Goal: Task Accomplishment & Management: Use online tool/utility

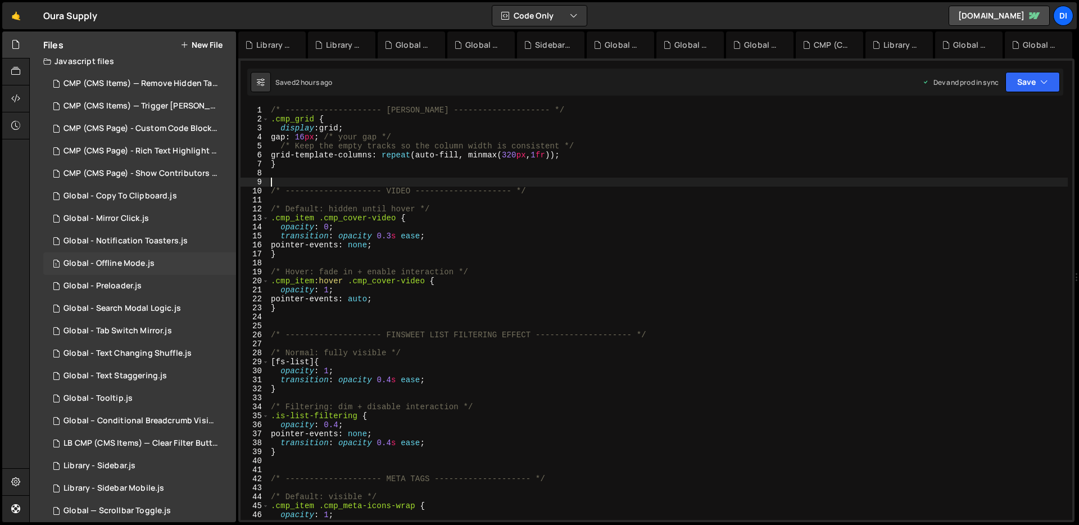
scroll to position [15, 0]
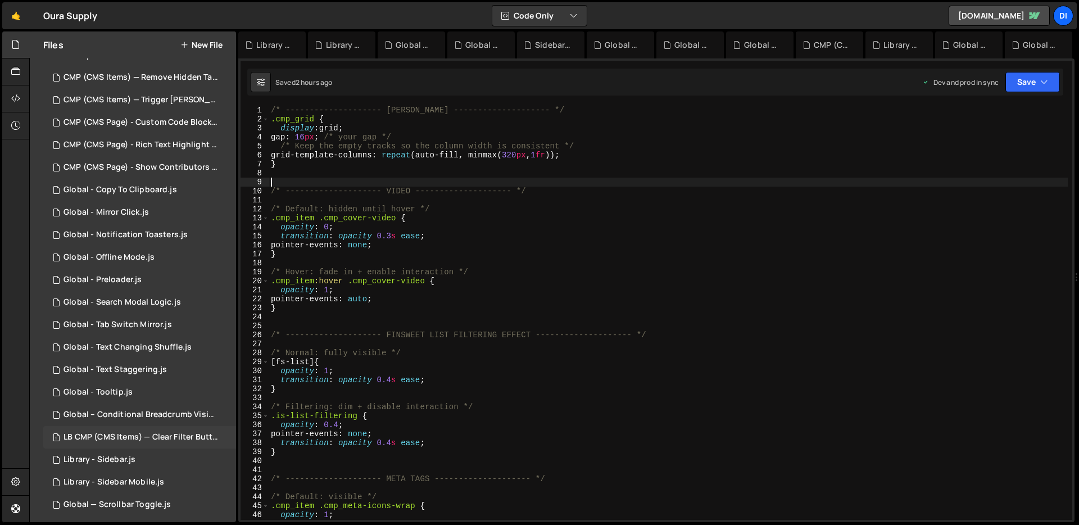
click at [140, 439] on div "LB CMP (CMS Items) — Clear Filter Buttons.js" at bounding box center [140, 437] width 155 height 10
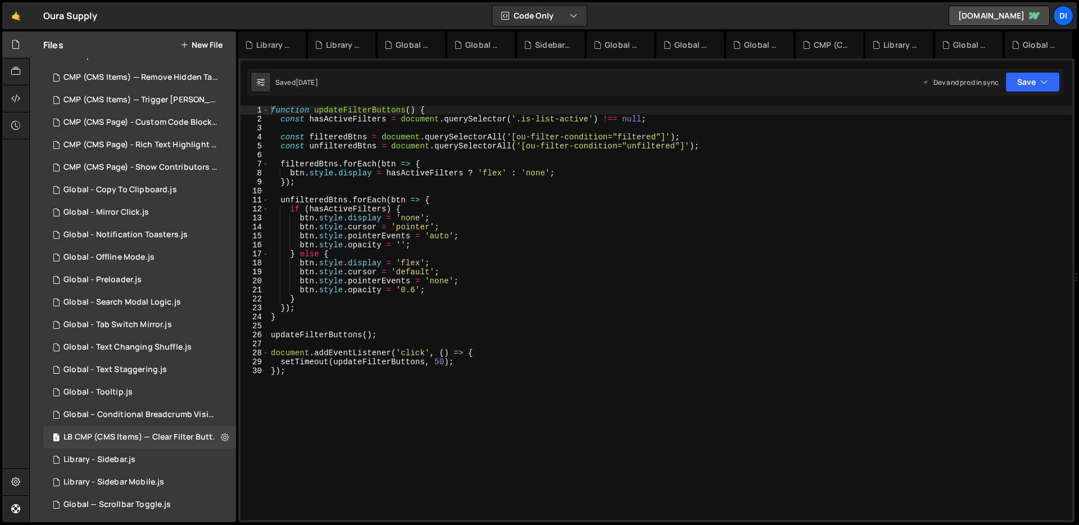
click at [390, 306] on div "function updateFilterButtons ( ) { const hasActiveFilters = document . querySel…" at bounding box center [670, 322] width 803 height 432
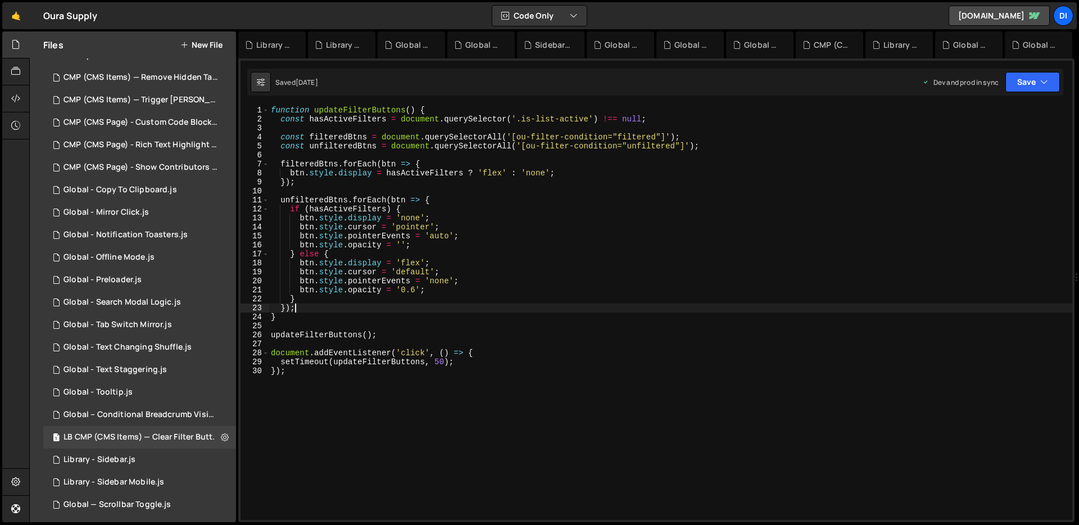
scroll to position [0, 0]
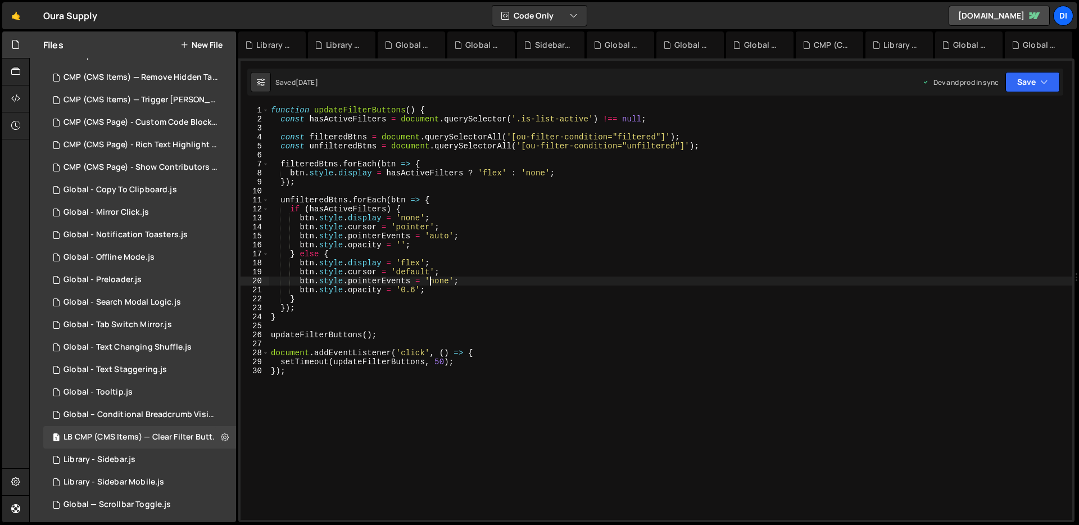
click at [431, 283] on div "function updateFilterButtons ( ) { const hasActiveFilters = document . querySel…" at bounding box center [670, 322] width 803 height 432
click at [401, 211] on div "function updateFilterButtons ( ) { const hasActiveFilters = document . querySel…" at bounding box center [670, 322] width 803 height 432
click at [529, 226] on div "function updateFilterButtons ( ) { const hasActiveFilters = document . querySel…" at bounding box center [670, 322] width 803 height 432
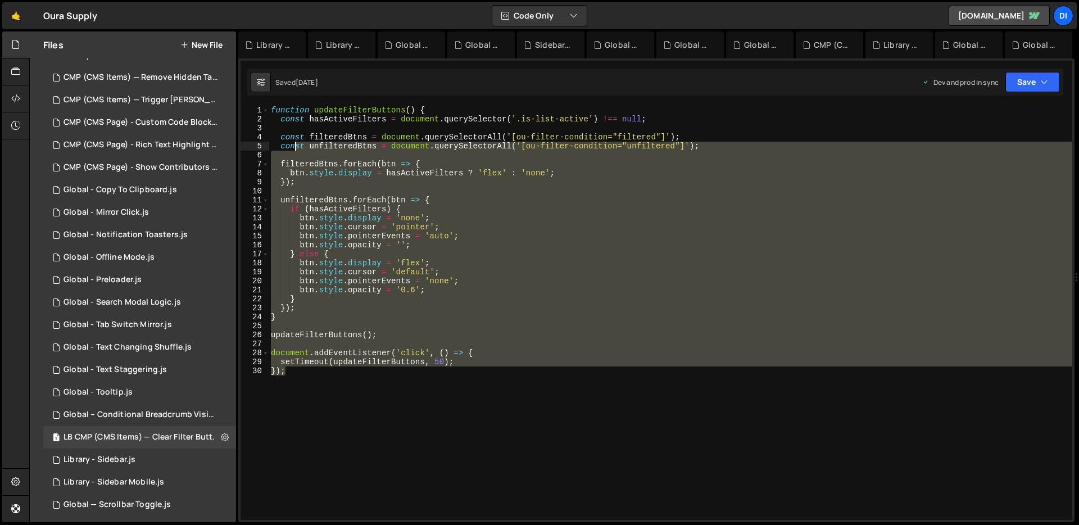
drag, startPoint x: 409, startPoint y: 390, endPoint x: 297, endPoint y: 150, distance: 265.2
click at [297, 150] on div "function updateFilterButtons ( ) { const hasActiveFilters = document . querySel…" at bounding box center [670, 322] width 803 height 432
click at [297, 150] on div "function updateFilterButtons ( ) { const hasActiveFilters = document . querySel…" at bounding box center [670, 313] width 803 height 414
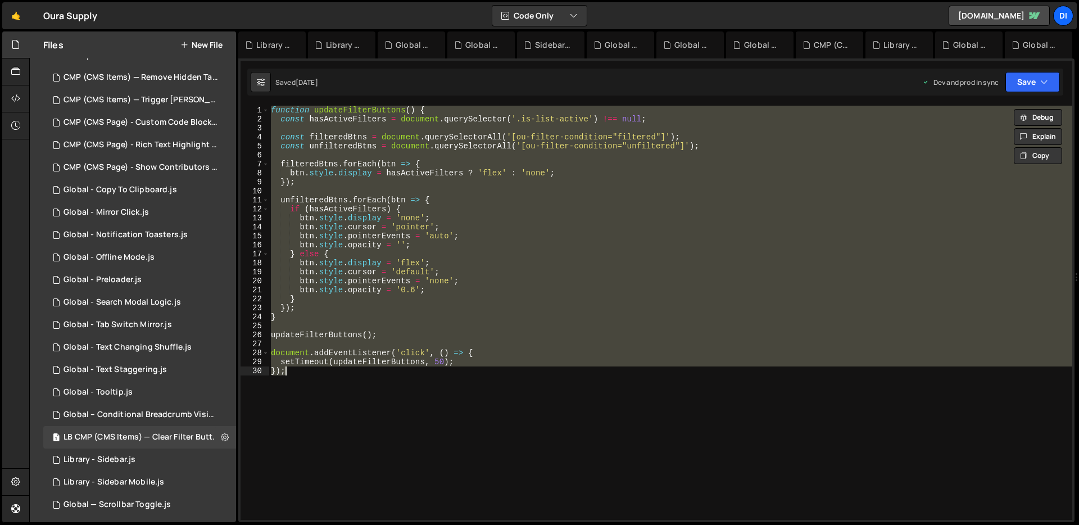
click at [423, 276] on div "function updateFilterButtons ( ) { const hasActiveFilters = document . querySel…" at bounding box center [670, 313] width 803 height 414
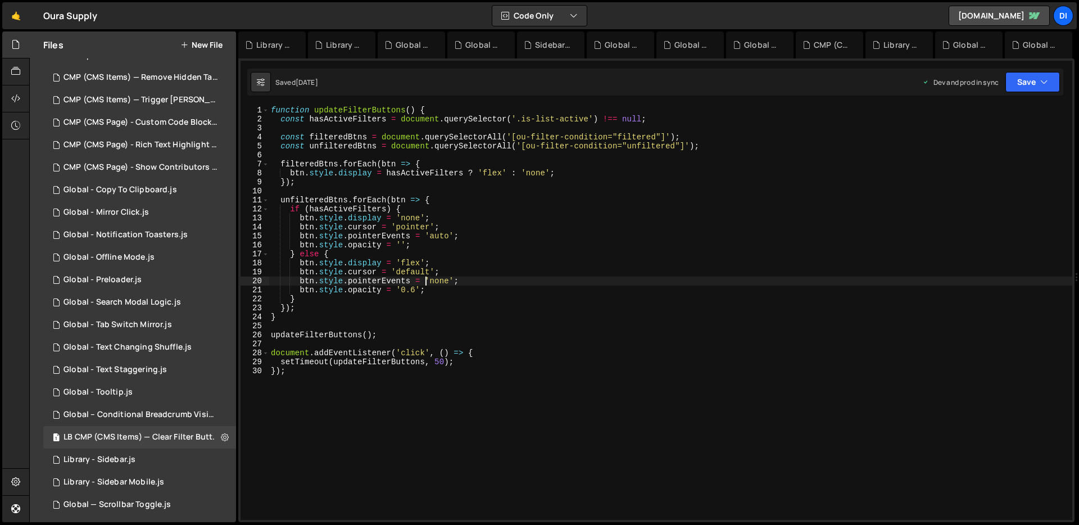
type textarea "setTimeout(updateFilterButtons, 50); });"
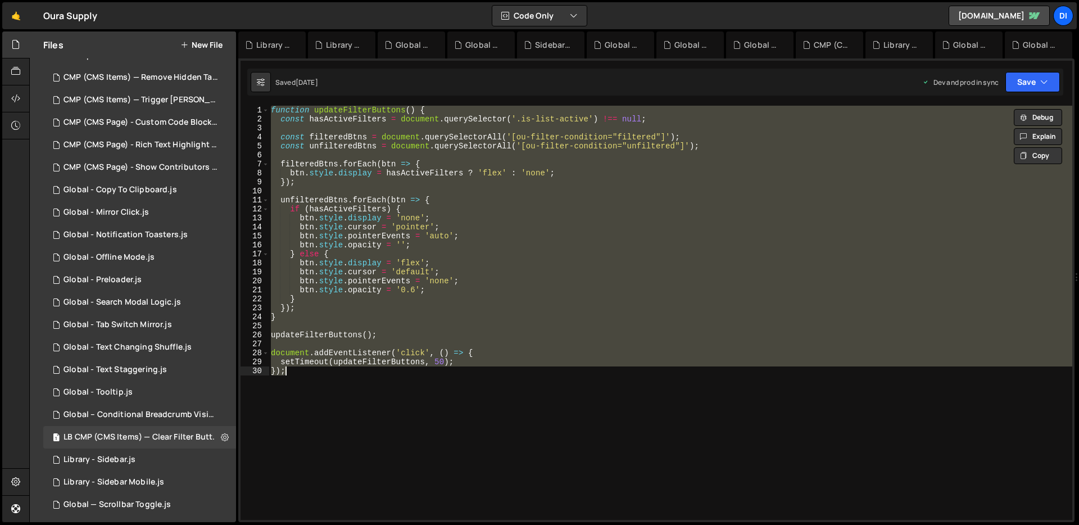
paste textarea
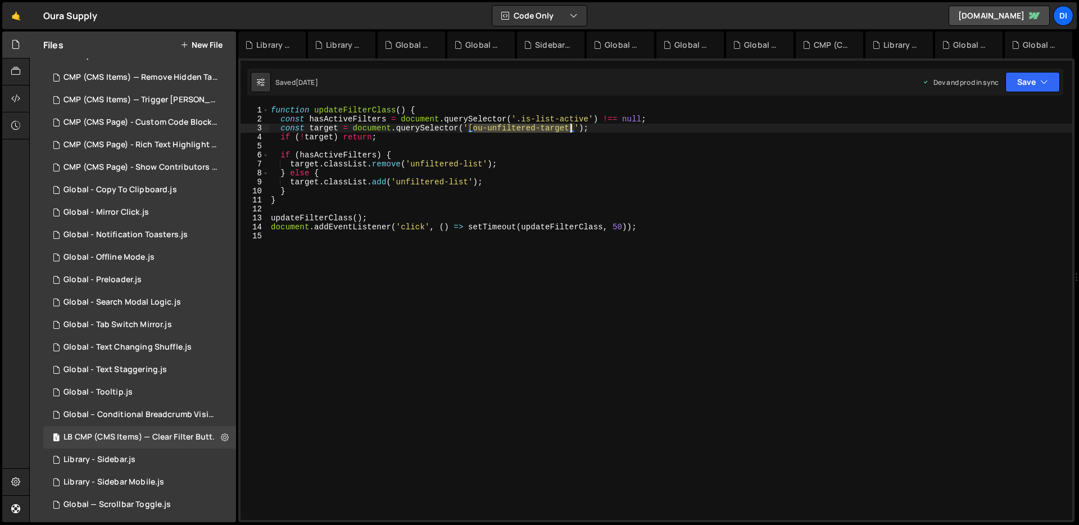
drag, startPoint x: 473, startPoint y: 127, endPoint x: 569, endPoint y: 125, distance: 95.5
click at [569, 125] on div "function updateFilterClass ( ) { const hasActiveFilters = document . querySelec…" at bounding box center [670, 322] width 803 height 432
click at [466, 229] on div "function updateFilterClass ( ) { const hasActiveFilters = document . querySelec…" at bounding box center [670, 322] width 803 height 432
type textarea "document.addEventListener('click', () => setTimeout(updateFilterClass, 50));"
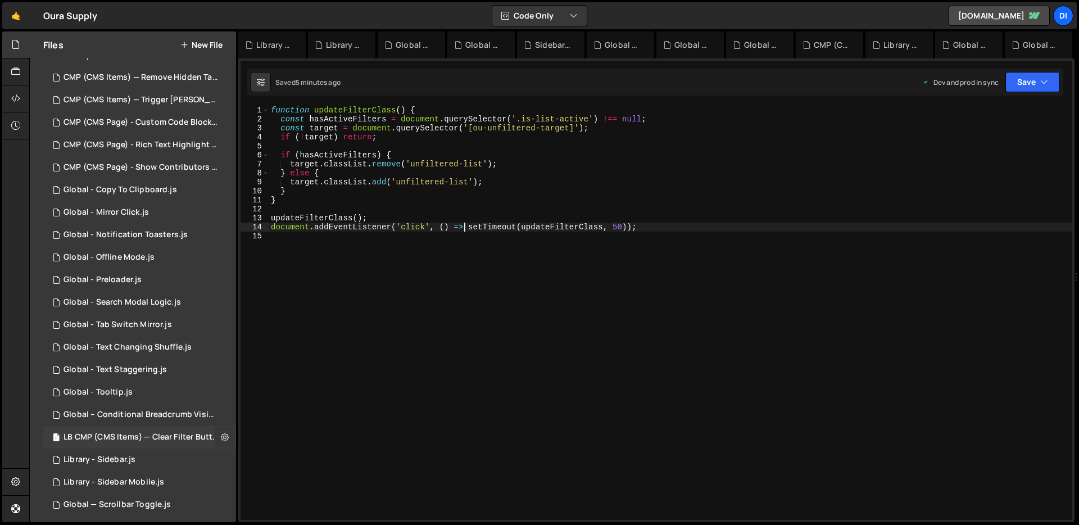
click at [221, 437] on icon at bounding box center [225, 436] width 8 height 11
type input "LB CMP (CMS Items) — Clear Filter Buttons"
radio input "true"
checkbox input "true"
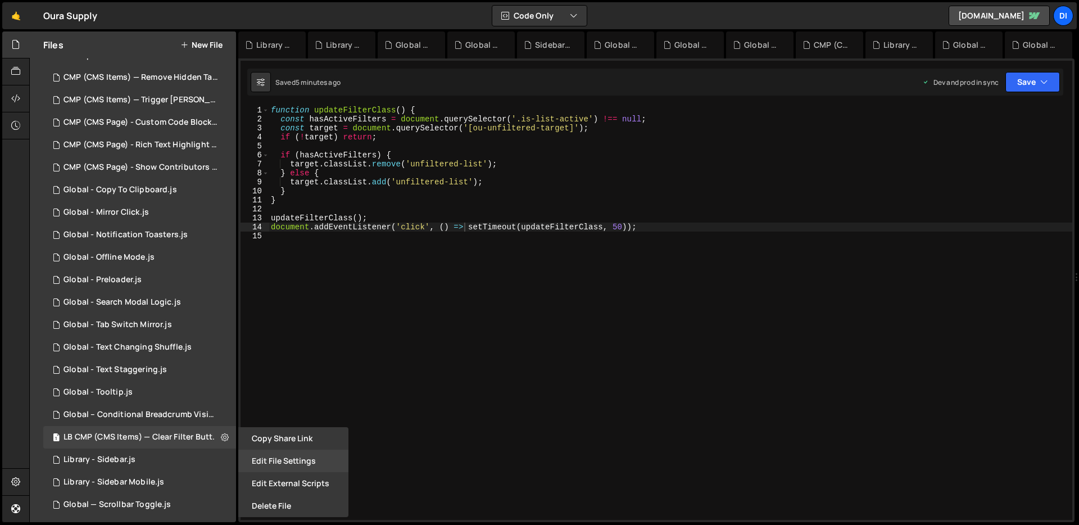
click at [263, 460] on button "Edit File Settings" at bounding box center [293, 460] width 110 height 22
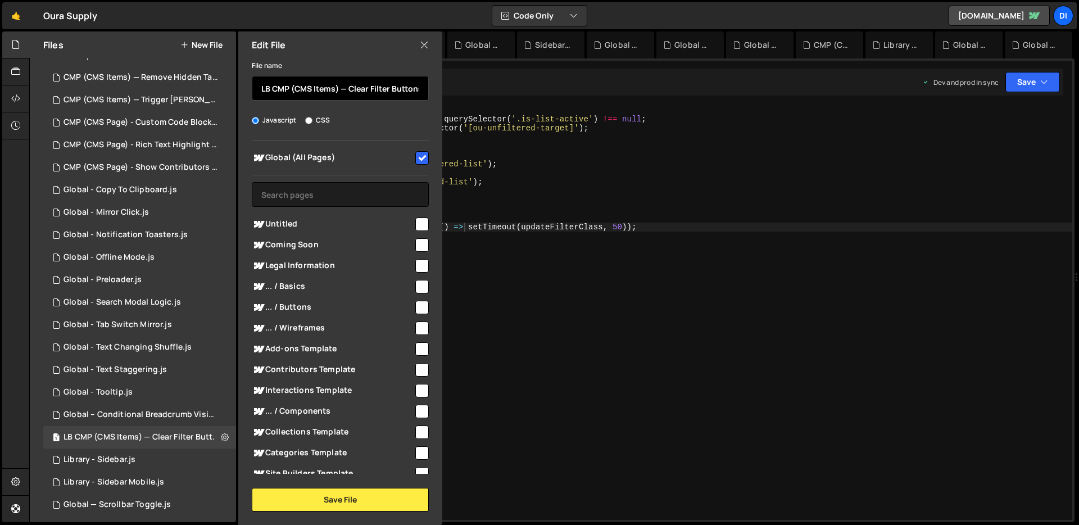
drag, startPoint x: 338, startPoint y: 87, endPoint x: 255, endPoint y: 82, distance: 83.3
click at [255, 82] on input "LB CMP (CMS Items) — Clear Filter Buttons" at bounding box center [340, 88] width 177 height 25
click at [301, 94] on input "Resource (Item) — Clear Filter Buttons" at bounding box center [340, 88] width 177 height 25
drag, startPoint x: 322, startPoint y: 88, endPoint x: 231, endPoint y: 87, distance: 91.0
click at [231, 87] on div "Files New File Javascript files 1 CMP (CMS Items) — Remove Hidden Tags on Load.…" at bounding box center [133, 276] width 206 height 490
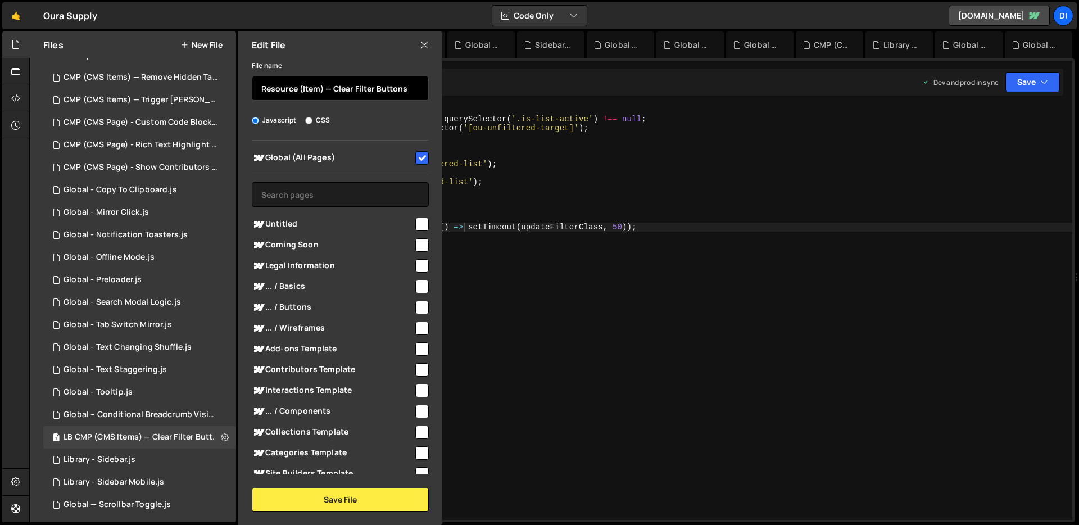
drag, startPoint x: 328, startPoint y: 98, endPoint x: 329, endPoint y: 90, distance: 7.9
click at [328, 98] on input "Resource (Item) — Clear Filter Buttons" at bounding box center [340, 88] width 177 height 25
drag, startPoint x: 329, startPoint y: 87, endPoint x: 242, endPoint y: 83, distance: 87.8
click at [242, 83] on div "File name Resource (Item) — Clear Filter Buttons Javascript CSS Global (All Pag…" at bounding box center [340, 284] width 204 height 453
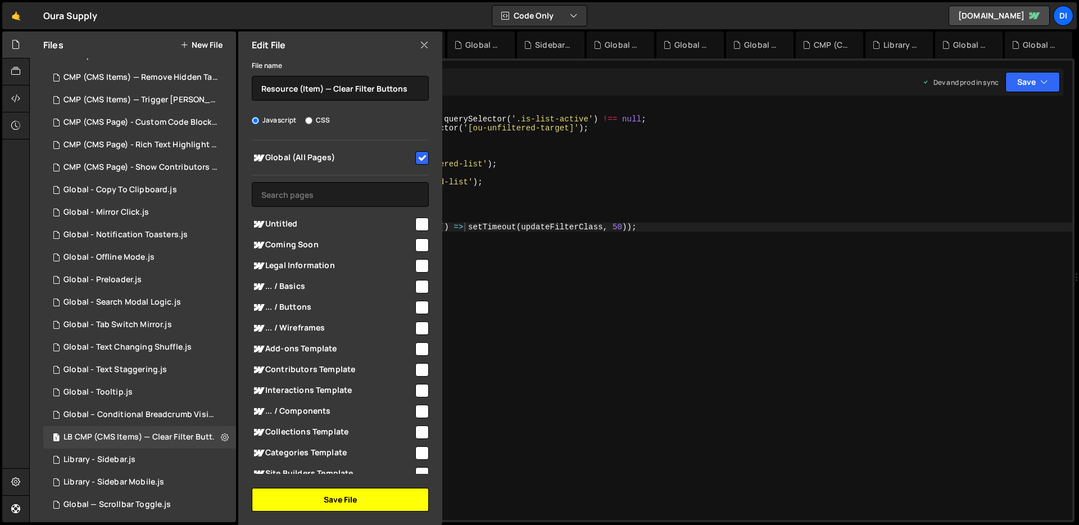
click at [341, 500] on button "Save File" at bounding box center [340, 500] width 177 height 24
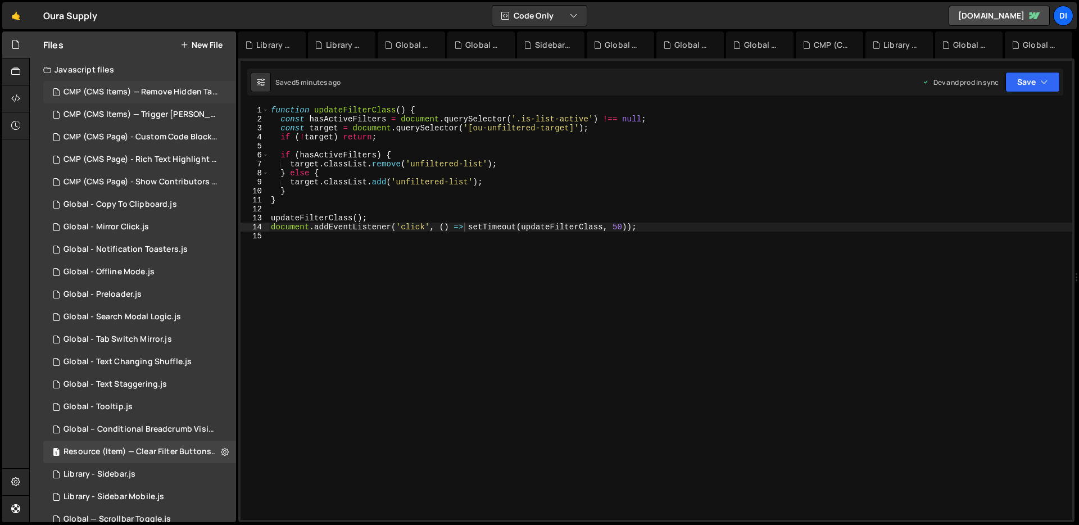
click at [152, 85] on div "1 CMP (CMS Items) — Remove Hidden Tags on Load.js 0" at bounding box center [141, 92] width 197 height 22
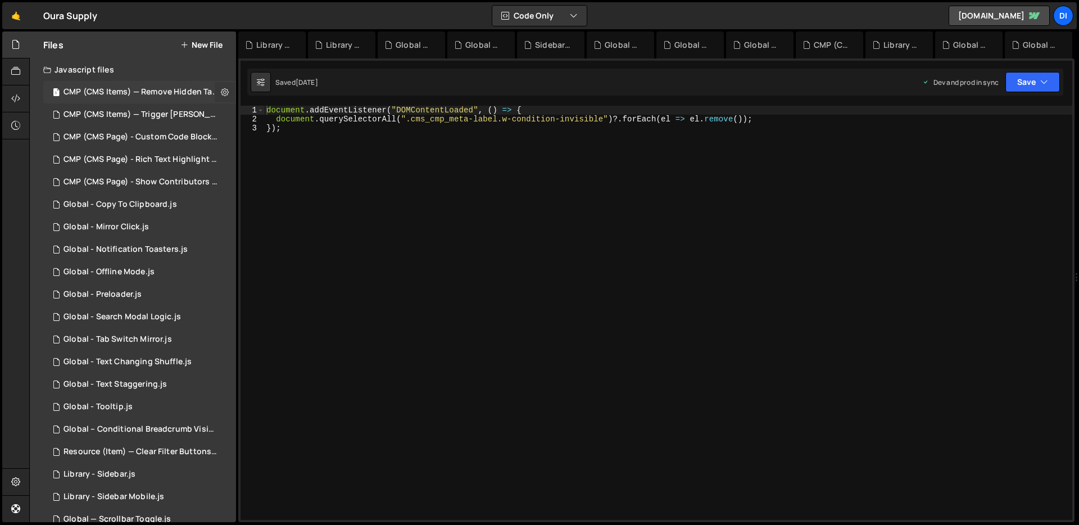
click at [226, 94] on button at bounding box center [225, 92] width 20 height 20
type input "CMP (CMS Items) — Remove Hidden Tags on Load"
radio input "true"
checkbox input "true"
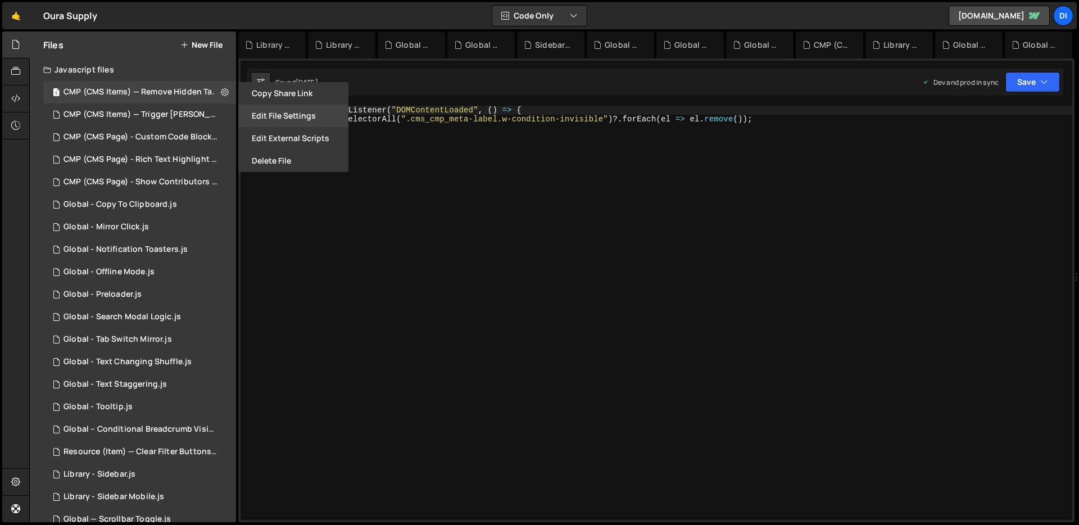
click at [288, 113] on button "Edit File Settings" at bounding box center [293, 115] width 110 height 22
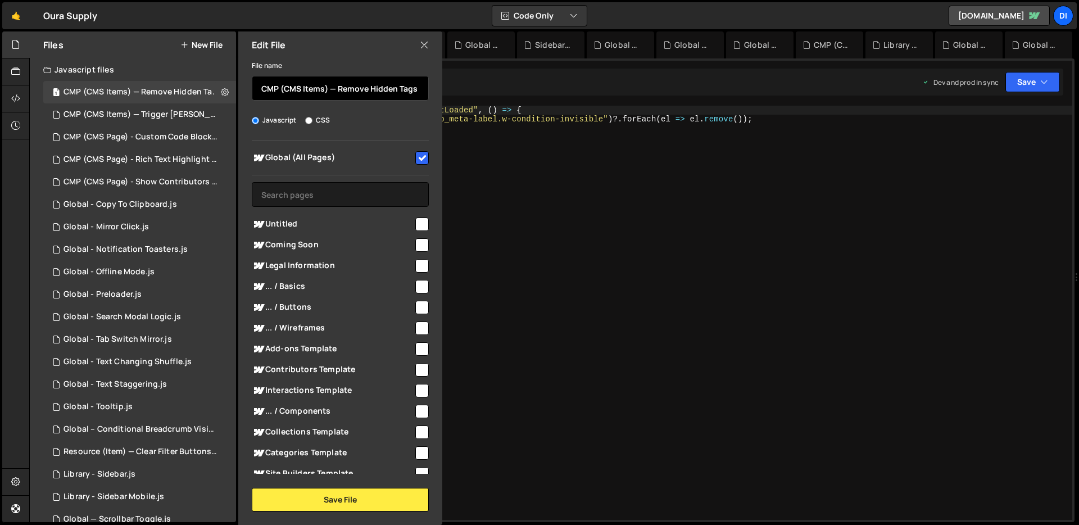
drag, startPoint x: 334, startPoint y: 88, endPoint x: 258, endPoint y: 87, distance: 76.4
click at [258, 87] on input "CMP (CMS Items) — Remove Hidden Tags on Load" at bounding box center [340, 88] width 177 height 25
paste input "Resource (Item"
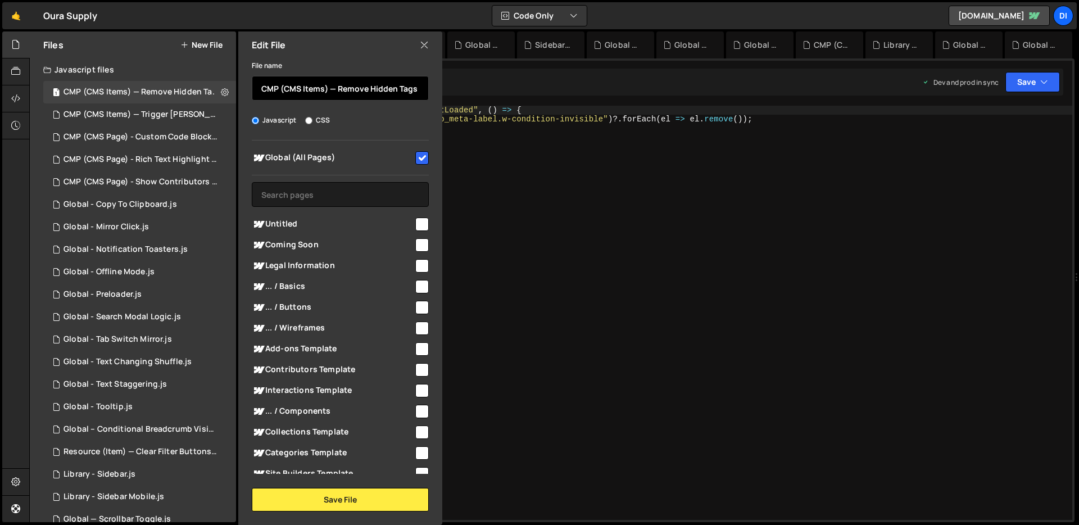
paste input "Resource (Item"
type input "Resource (Item) — Remove Hidden Tags on Load"
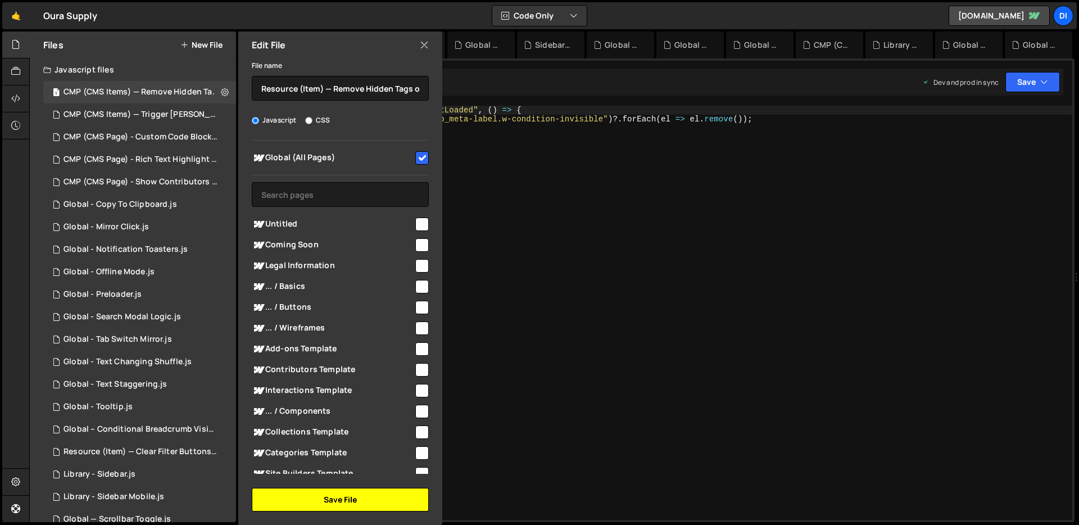
click at [333, 496] on button "Save File" at bounding box center [340, 500] width 177 height 24
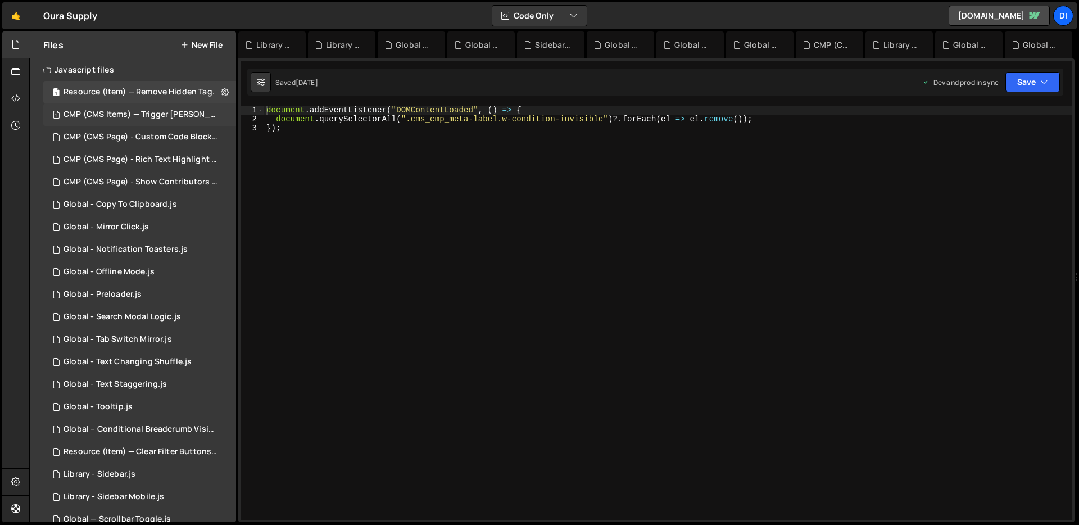
click at [195, 112] on div "CMP (CMS Items) — Trigger [PERSON_NAME] on Save.js" at bounding box center [140, 115] width 155 height 10
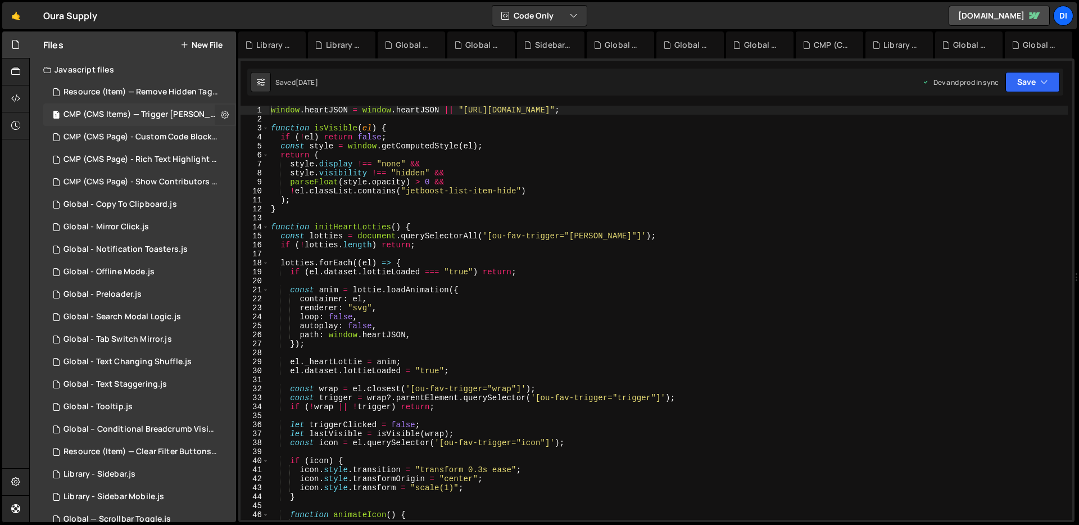
click at [221, 113] on icon at bounding box center [225, 114] width 8 height 11
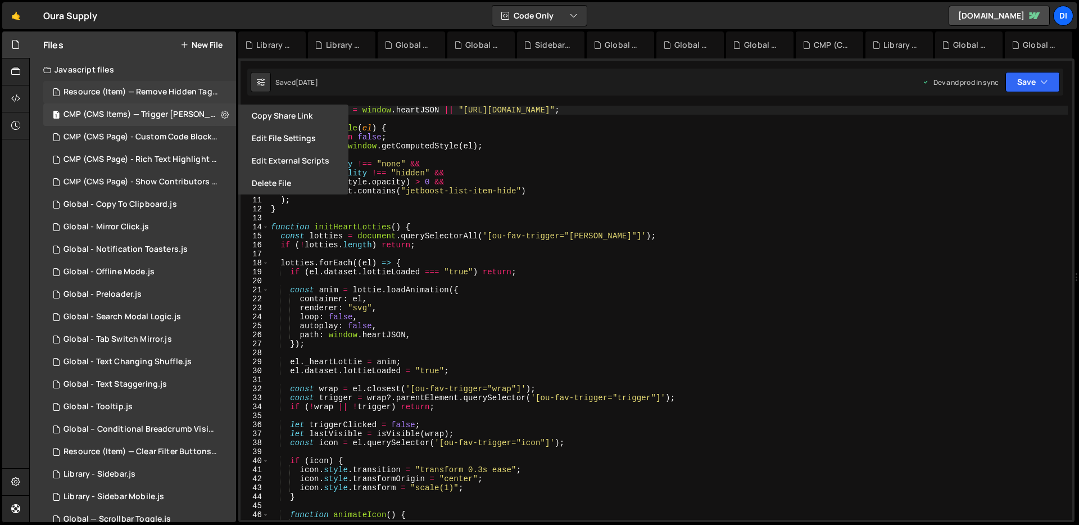
click at [173, 90] on div "Resource (Item) — Remove Hidden Tags on Load.js" at bounding box center [140, 92] width 155 height 10
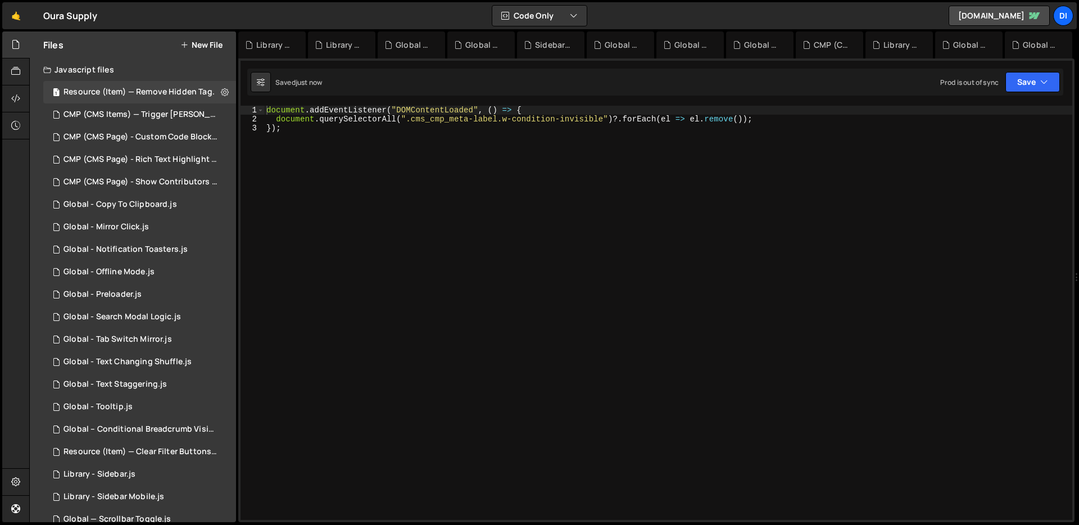
type textarea "});"
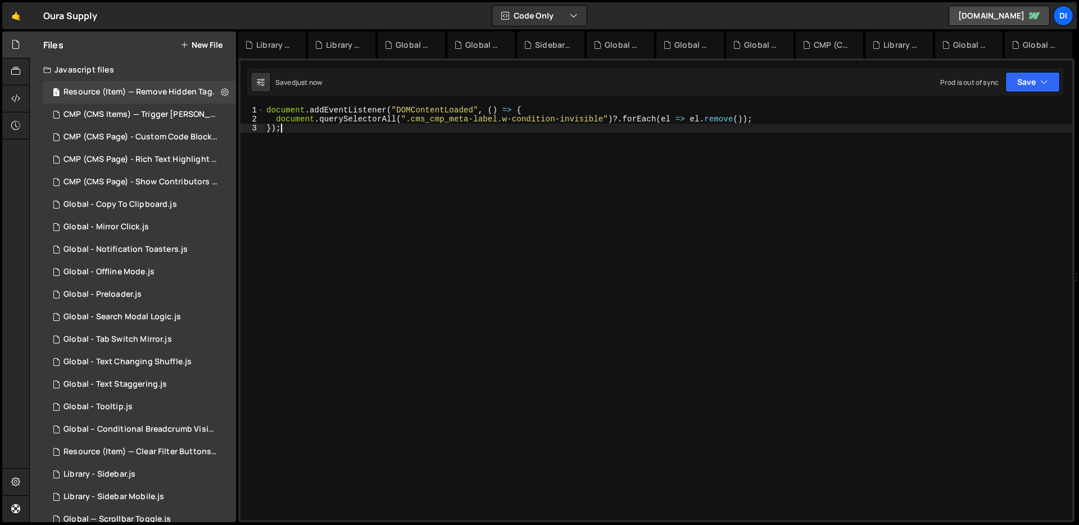
click at [362, 181] on div "document . addEventListener ( "DOMContentLoaded" , ( ) => { document . querySel…" at bounding box center [668, 322] width 808 height 432
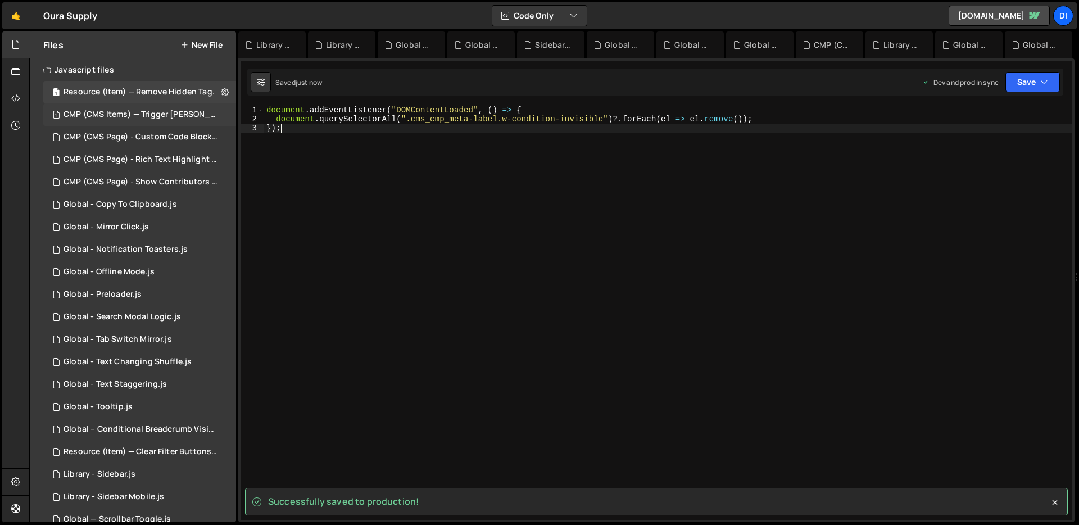
click at [174, 112] on div "CMP (CMS Items) — Trigger [PERSON_NAME] on Save.js" at bounding box center [140, 115] width 155 height 10
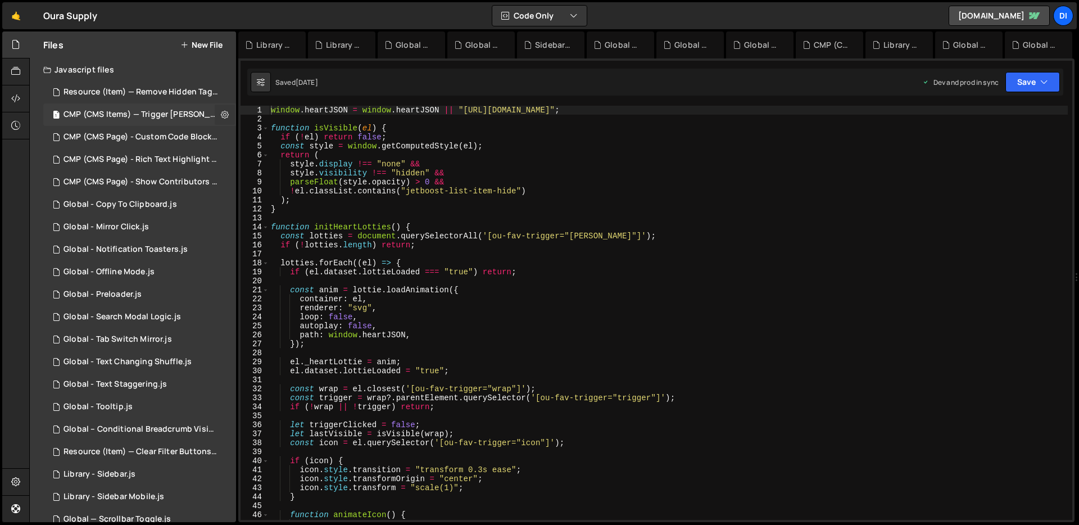
click at [223, 113] on icon at bounding box center [225, 114] width 8 height 11
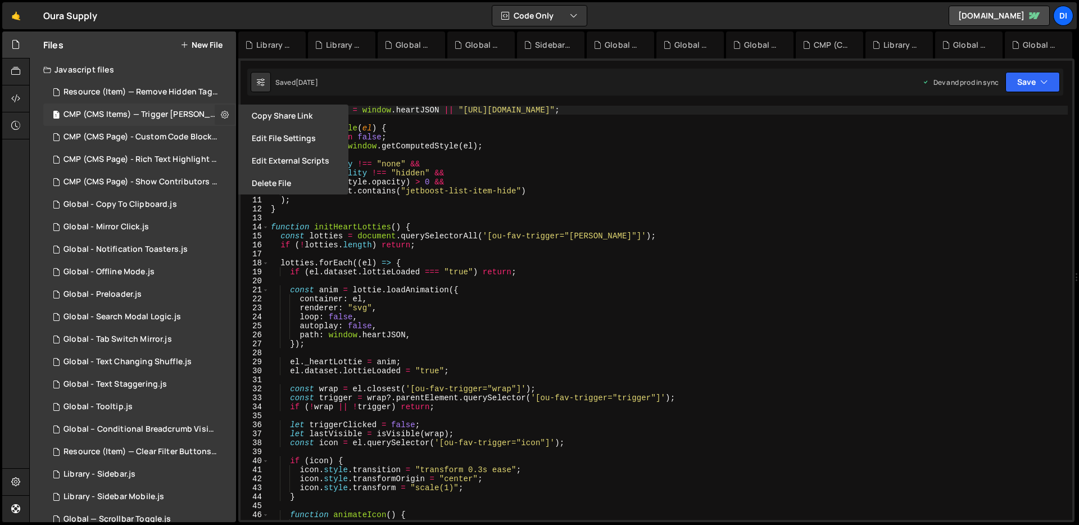
type input "CMP (CMS Items) — Trigger [PERSON_NAME] on Save"
radio input "true"
checkbox input "true"
click at [308, 139] on button "Edit File Settings" at bounding box center [293, 138] width 110 height 22
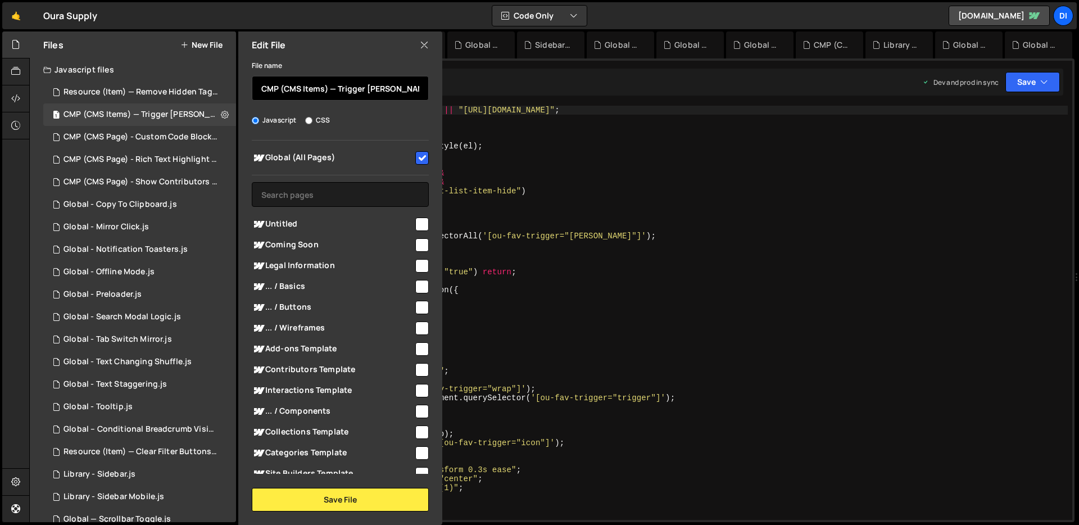
drag, startPoint x: 337, startPoint y: 87, endPoint x: 246, endPoint y: 82, distance: 91.7
click at [244, 88] on div "File name CMP (CMS Items) — Trigger [PERSON_NAME] on Save Javascript CSS Global…" at bounding box center [340, 284] width 204 height 453
paste input "Resource (Item) —"
type input "Resource (Item) — Trigger [PERSON_NAME] on Save"
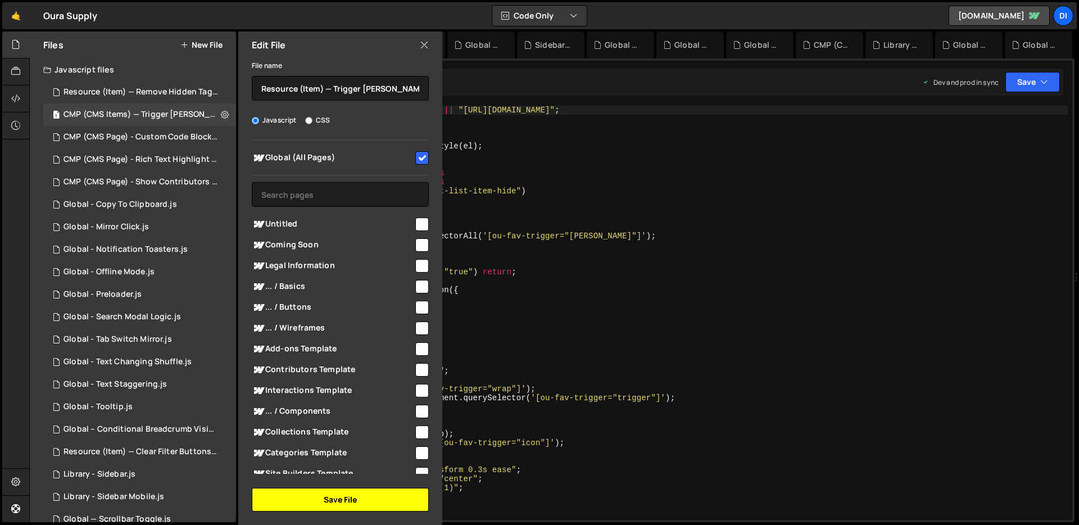
click at [360, 501] on button "Save File" at bounding box center [340, 500] width 177 height 24
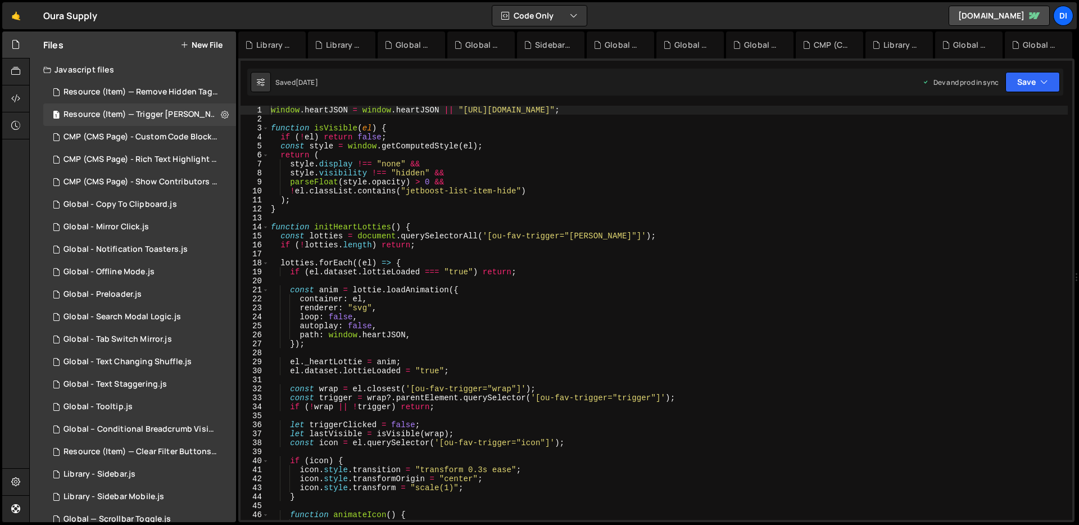
type textarea "renderer: "svg","
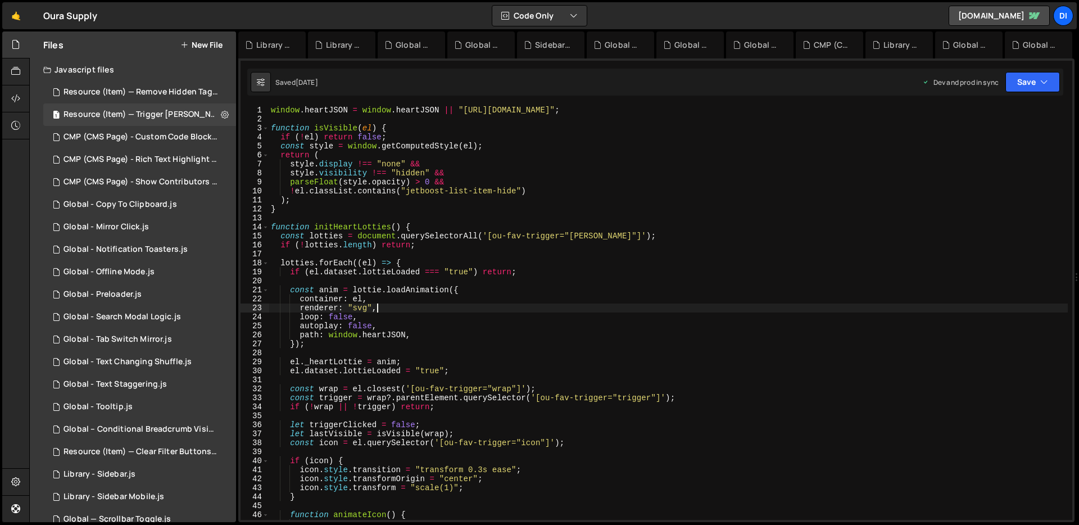
click at [448, 308] on div "window . heartJSON = window . heartJSON || "[URL][DOMAIN_NAME]" ; function isVi…" at bounding box center [668, 322] width 799 height 432
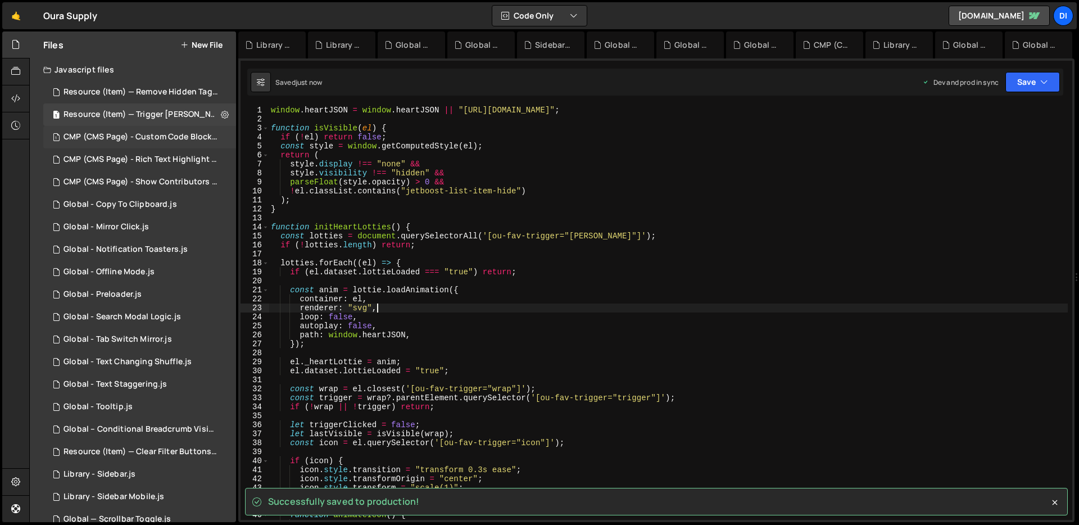
click at [143, 138] on div "CMP (CMS Page) - Custom Code Block Setup.js" at bounding box center [140, 137] width 155 height 10
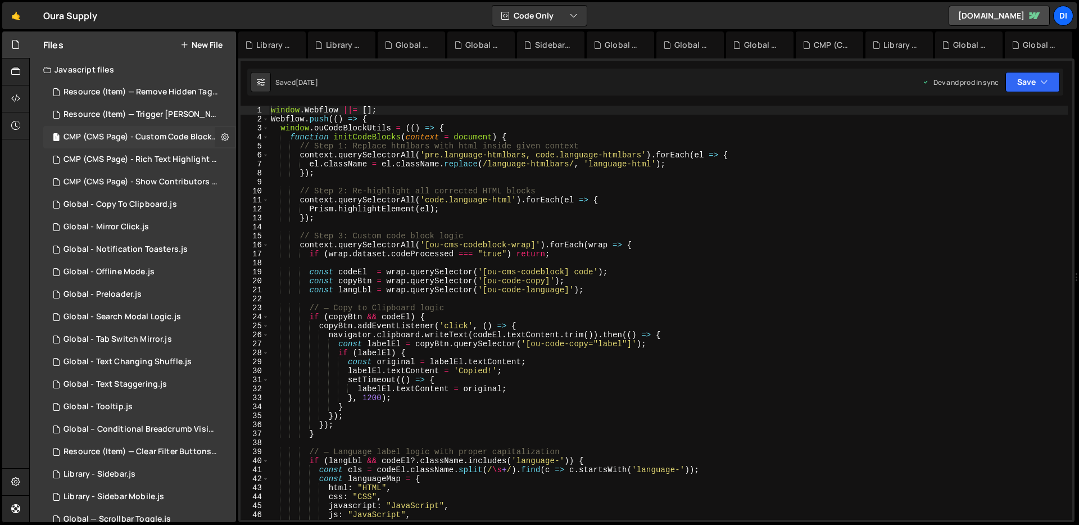
click at [221, 135] on icon at bounding box center [225, 136] width 8 height 11
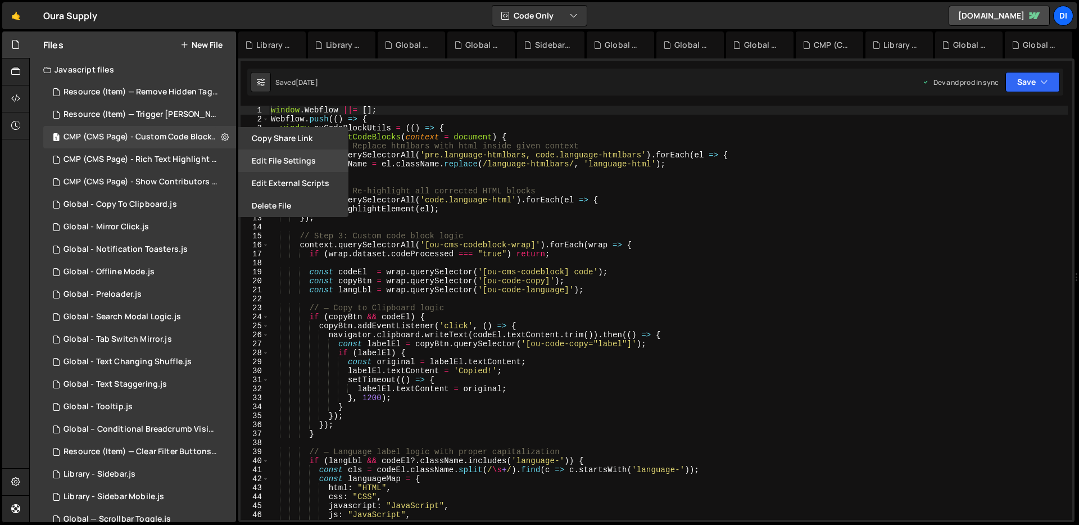
click at [260, 159] on button "Edit File Settings" at bounding box center [293, 160] width 110 height 22
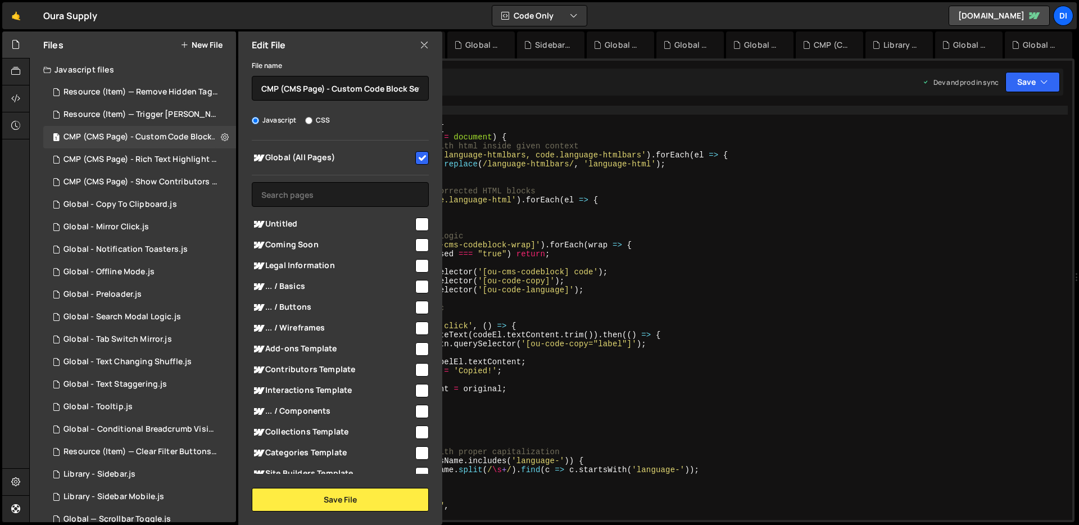
click at [361, 234] on div "Coming Soon" at bounding box center [340, 244] width 177 height 21
drag, startPoint x: 331, startPoint y: 89, endPoint x: 249, endPoint y: 89, distance: 82.6
click at [249, 89] on div "File name CMP (CMS Page) - Custom Code Block Setup Javascript CSS Global (All P…" at bounding box center [340, 284] width 204 height 453
paste input "Resource (Item) —"
click at [312, 87] on input "Resource (Item) — Custom Code Block Setup" at bounding box center [340, 88] width 177 height 25
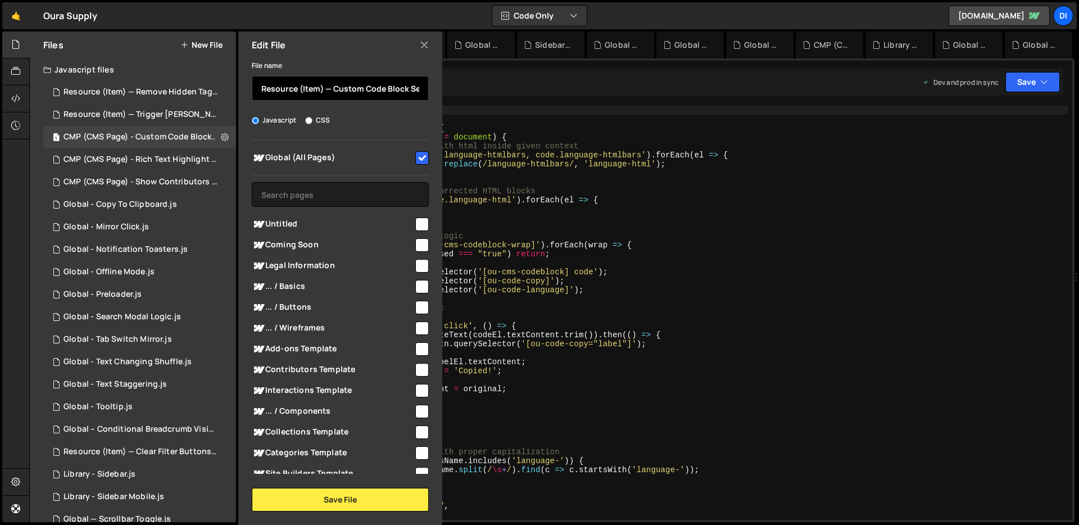
click at [312, 87] on input "Resource (Item) — Custom Code Block Setup" at bounding box center [340, 88] width 177 height 25
type input "Resource (Page) — Custom Code Block Setup"
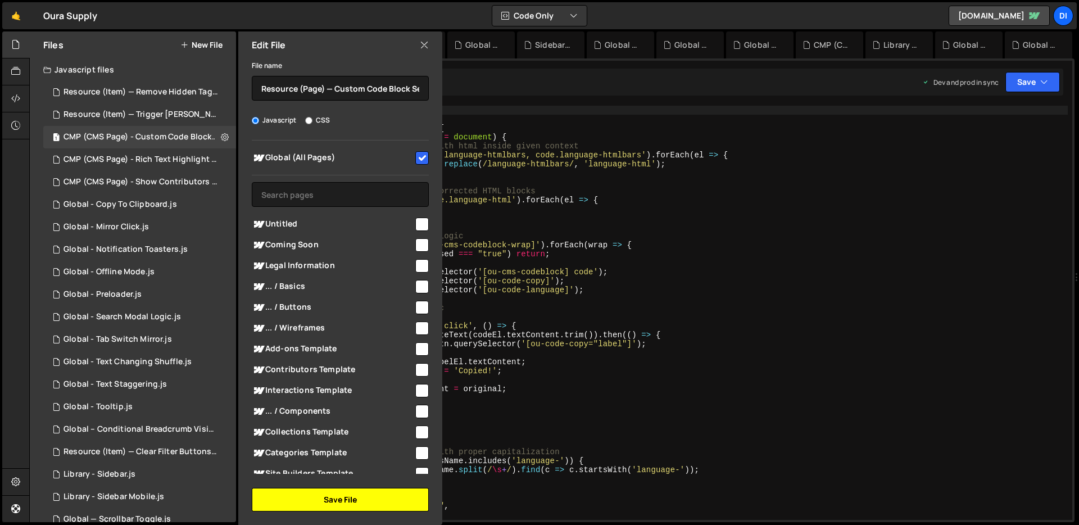
click at [321, 498] on button "Save File" at bounding box center [340, 500] width 177 height 24
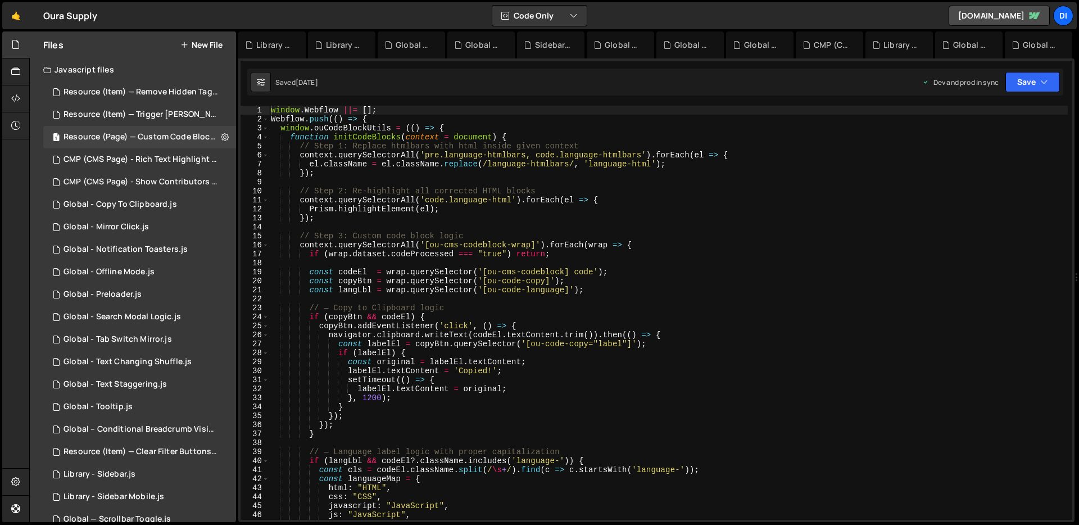
type textarea "navigator.clipboard.writeText(codeEl.textContent.trim()).then(() => {"
click at [424, 330] on div "window . Webflow ||= [ ] ; Webflow . push (( ) => { window . ouCodeBlockUtils =…" at bounding box center [668, 322] width 799 height 432
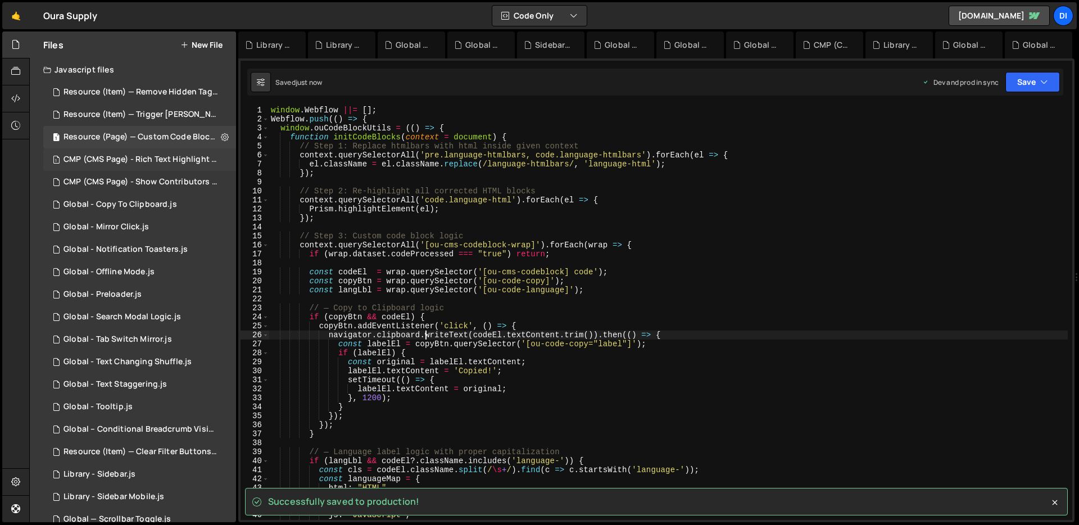
click at [115, 148] on div "1 CMP (CMS Page) - Rich Text Highlight Pill.js 0" at bounding box center [141, 159] width 197 height 22
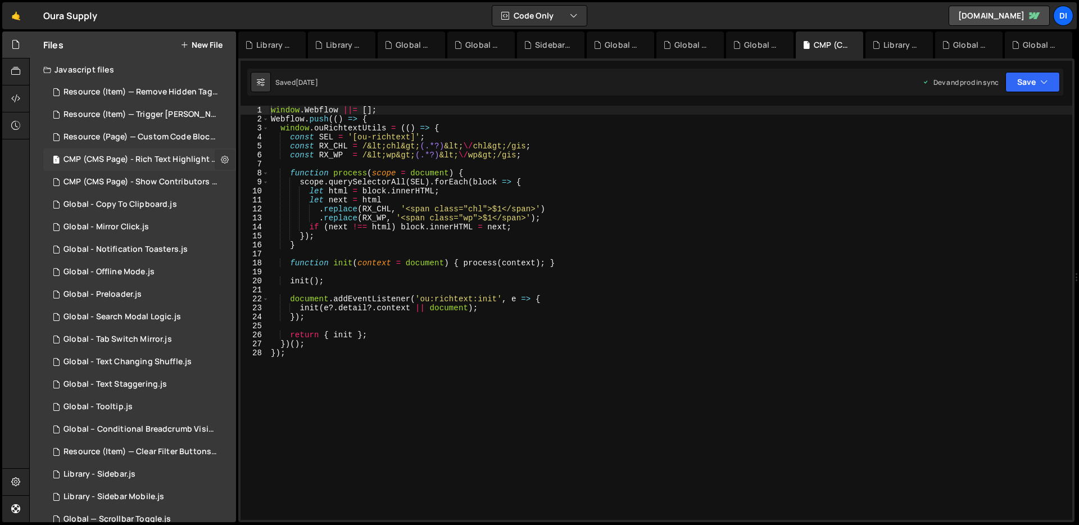
click at [215, 160] on button at bounding box center [225, 159] width 20 height 20
type input "CMP (CMS Page) - Rich Text Highlight Pill"
radio input "true"
checkbox input "true"
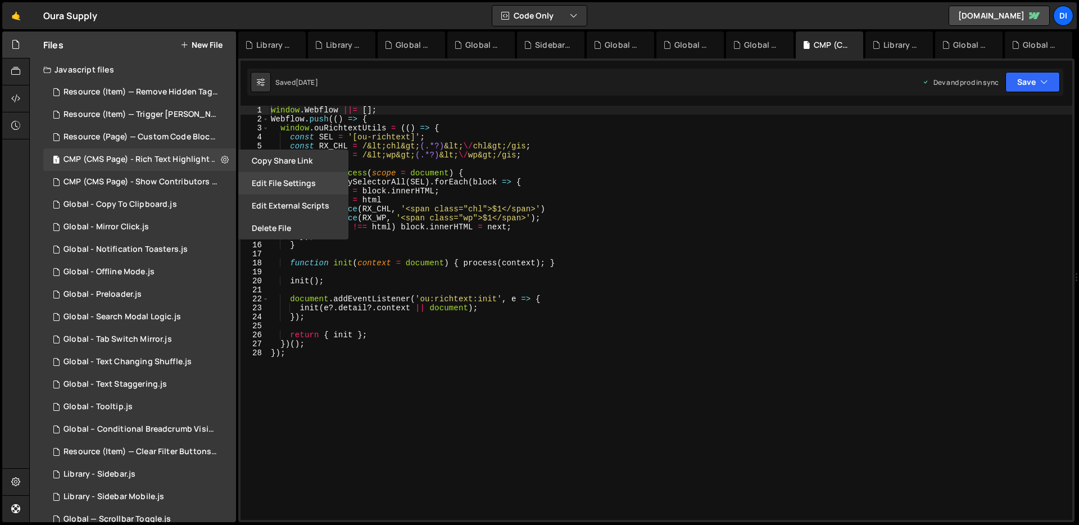
click at [265, 184] on button "Edit File Settings" at bounding box center [293, 183] width 110 height 22
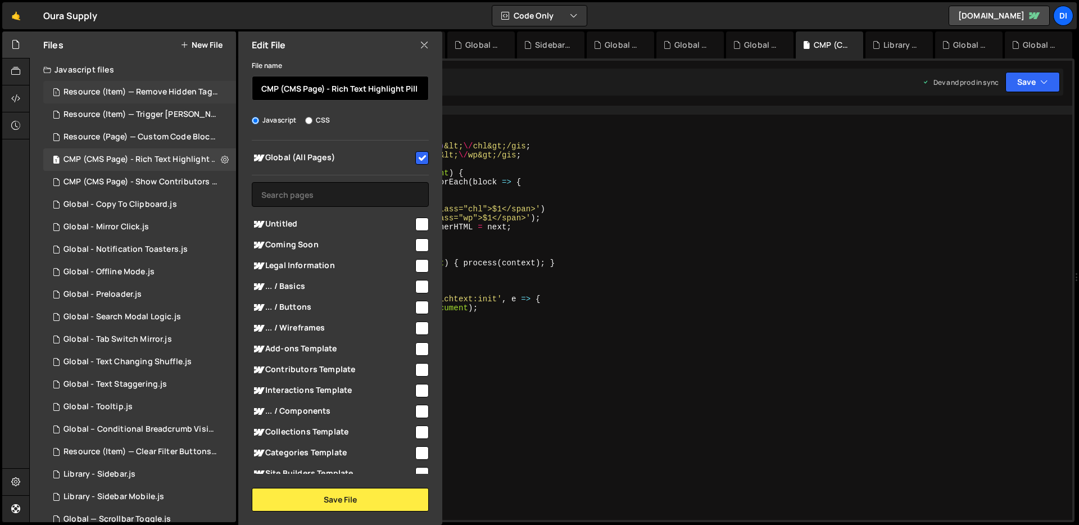
drag, startPoint x: 329, startPoint y: 88, endPoint x: 223, endPoint y: 84, distance: 106.3
click at [223, 84] on div "Files New File Javascript files 1 Resource (Item) — Remove Hidden Tags on Load.…" at bounding box center [133, 276] width 206 height 490
paste input "Resource (Item) —"
click at [307, 92] on input "Resource (Item) — Rich Text Highlight Pill" at bounding box center [340, 88] width 177 height 25
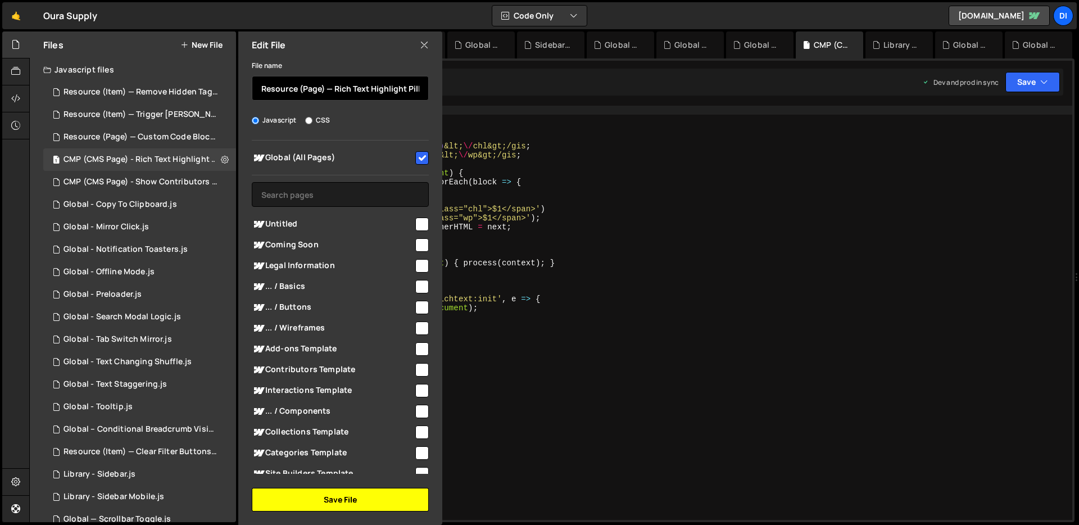
type input "Resource (Page) — Rich Text Highlight Pill"
click at [288, 491] on button "Save File" at bounding box center [340, 500] width 177 height 24
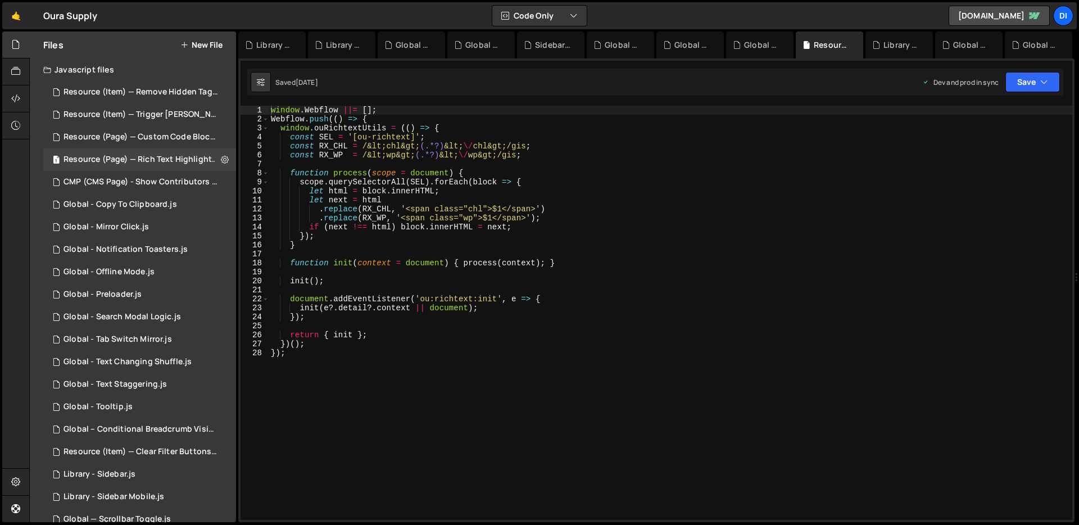
type textarea "});"
click at [388, 319] on div "window . Webflow ||= [ ] ; Webflow . push (( ) => { window . ouRichtextUtils = …" at bounding box center [670, 322] width 803 height 432
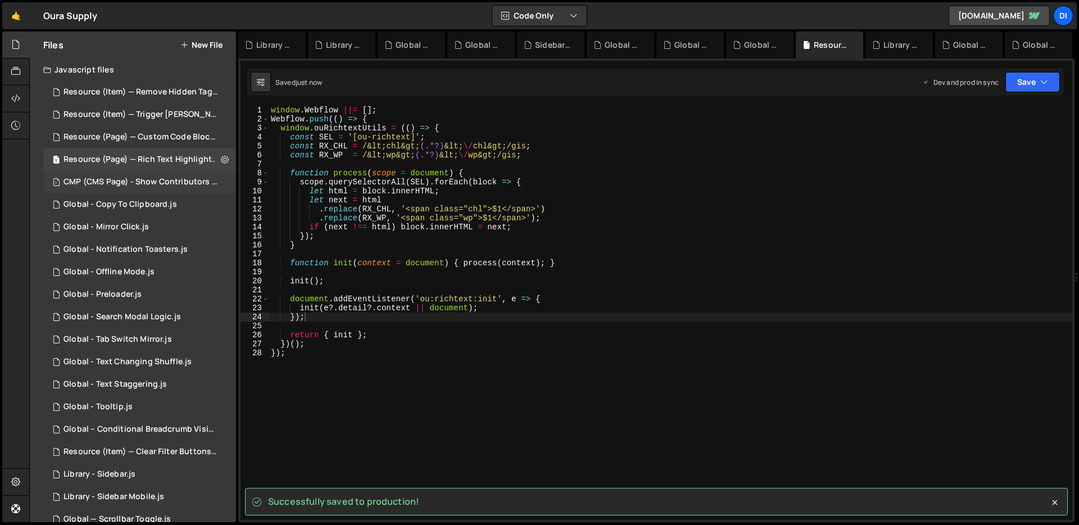
click at [131, 181] on div "CMP (CMS Page) - Show Contributors Name.js" at bounding box center [140, 182] width 155 height 10
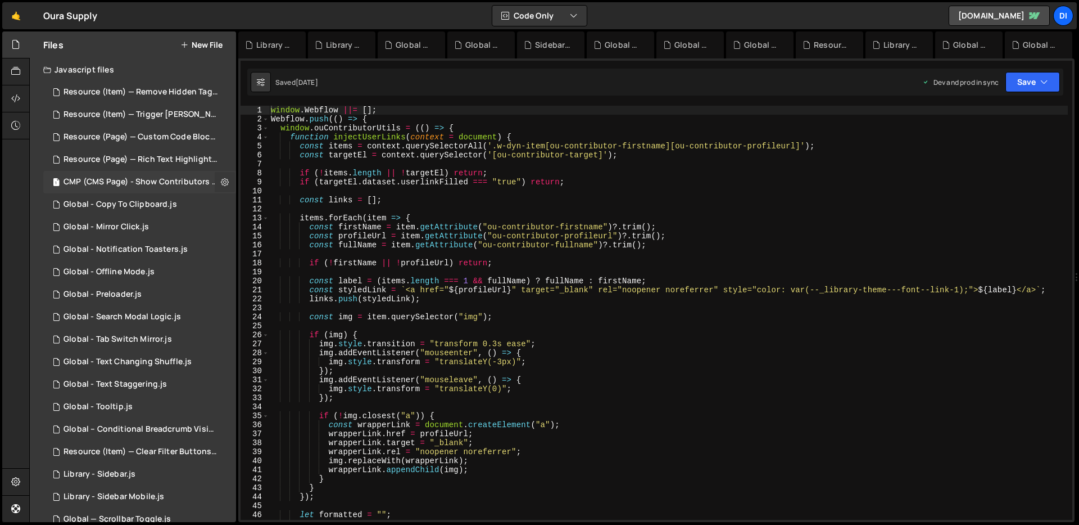
click at [222, 181] on icon at bounding box center [225, 181] width 8 height 11
type input "CMP (CMS Page) - Show Contributors Name"
radio input "true"
checkbox input "true"
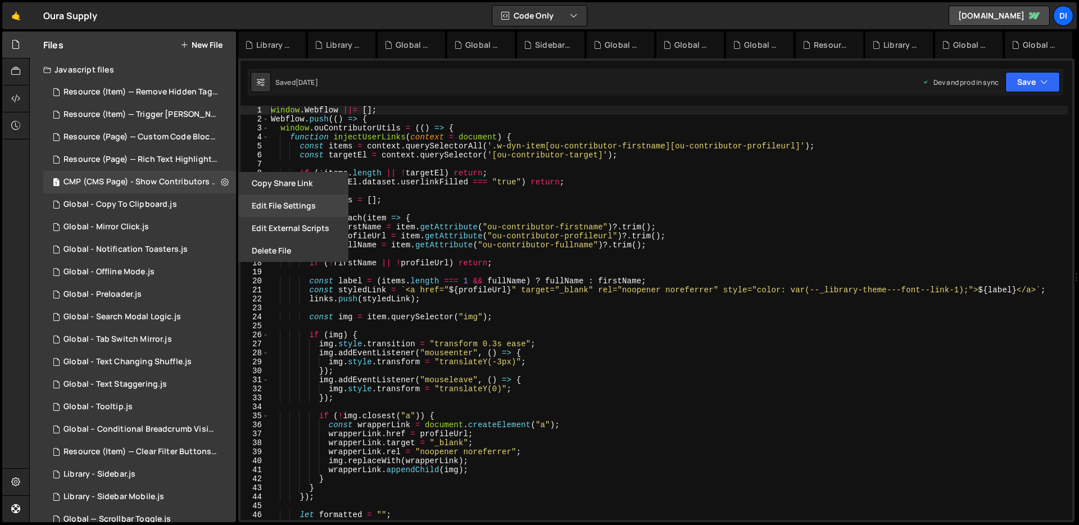
click at [267, 211] on button "Edit File Settings" at bounding box center [293, 205] width 110 height 22
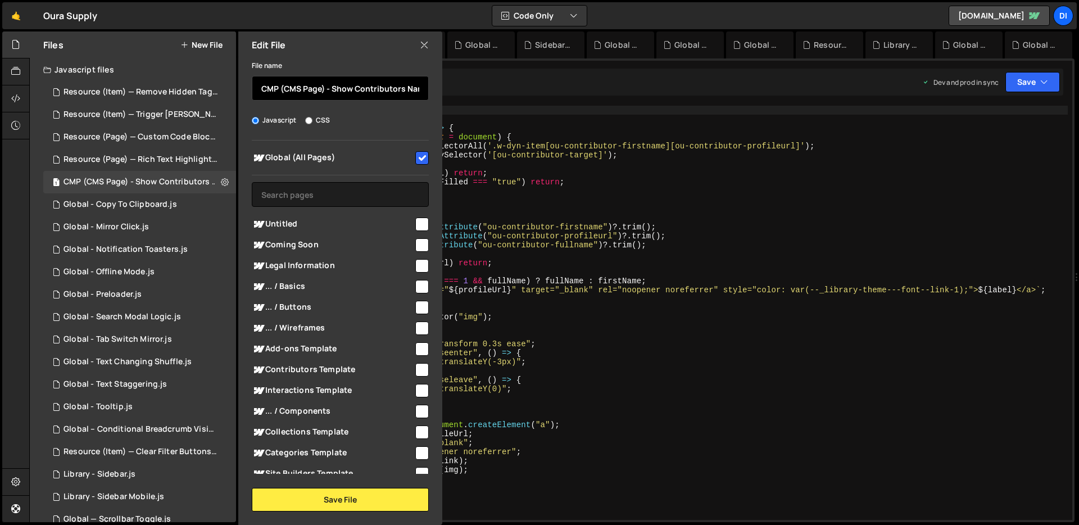
drag, startPoint x: 330, startPoint y: 88, endPoint x: 242, endPoint y: 87, distance: 88.2
click at [242, 87] on div "File name CMP (CMS Page) - Show Contributors Name Javascript CSS Global (All Pa…" at bounding box center [340, 284] width 204 height 453
paste input "Resource (Item) —"
click at [308, 86] on input "Resource (Item) — Show Contributors Name" at bounding box center [340, 88] width 177 height 25
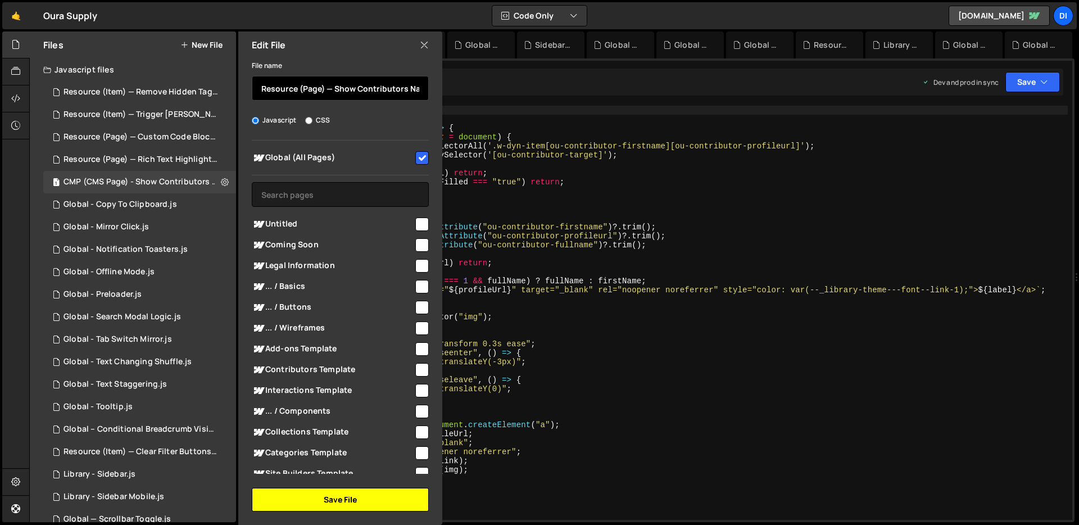
type input "Resource (Page) — Show Contributors Name"
click at [326, 494] on button "Save File" at bounding box center [340, 500] width 177 height 24
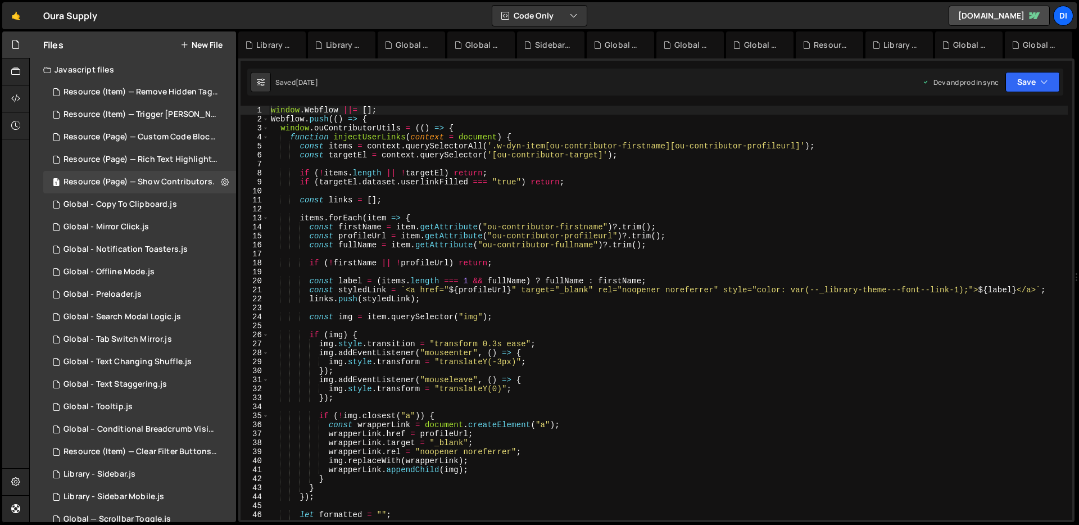
click at [403, 326] on div "window . Webflow ||= [ ] ; Webflow . push (( ) => { window . ouContributorUtils…" at bounding box center [668, 322] width 799 height 432
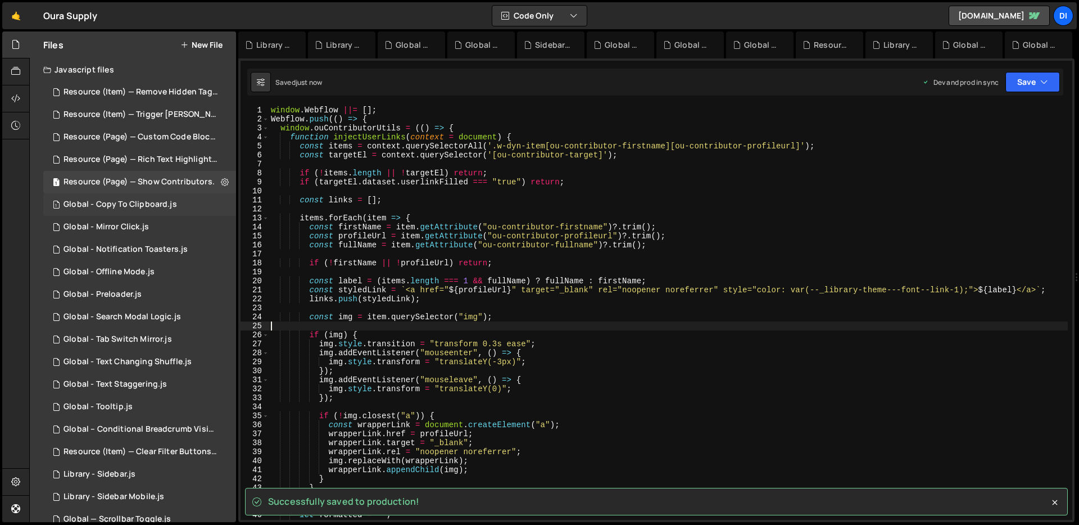
click at [136, 198] on div "1 Global - Copy To Clipboard.js 0" at bounding box center [139, 204] width 193 height 22
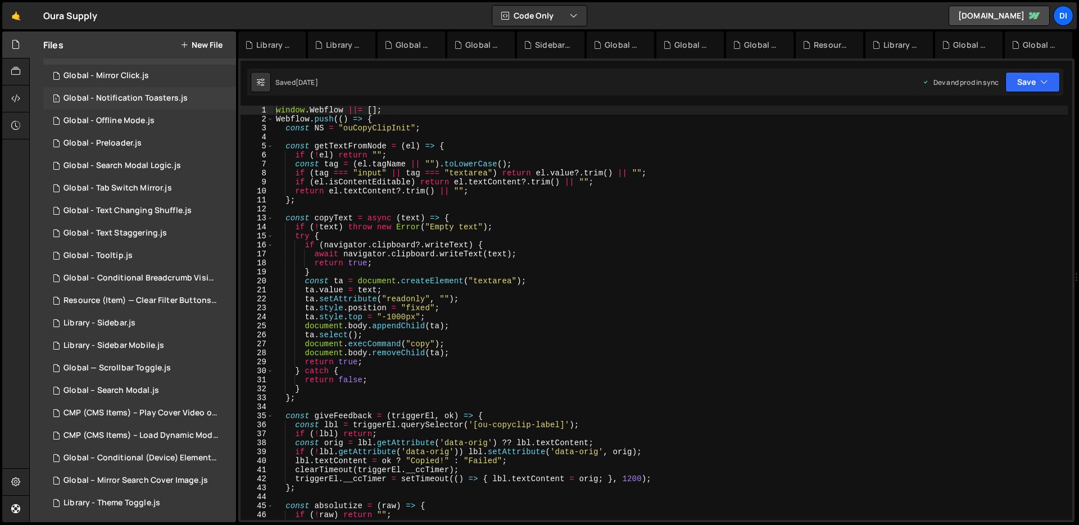
scroll to position [247, 0]
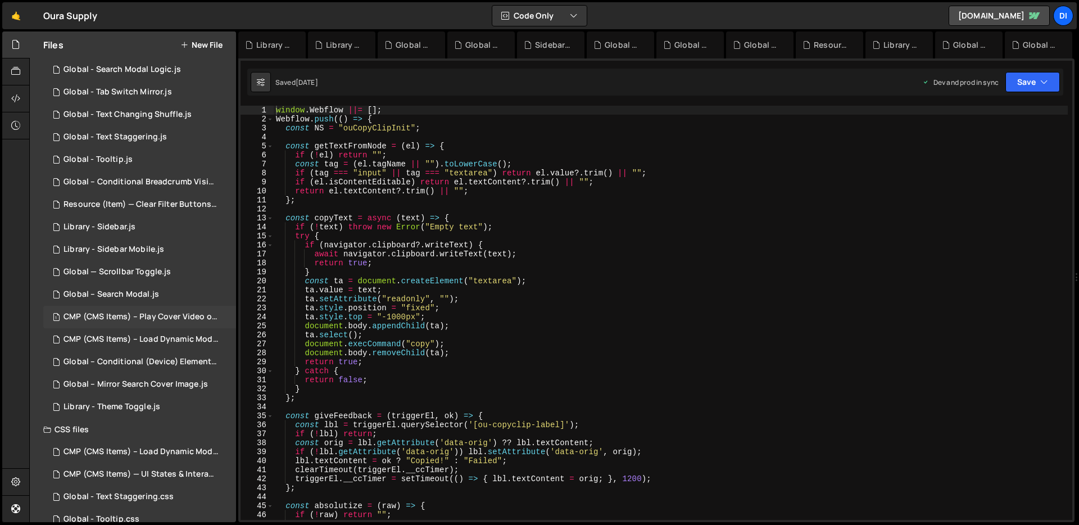
click at [160, 319] on div "CMP (CMS Items) – Play Cover Video on Hover.js" at bounding box center [140, 317] width 155 height 10
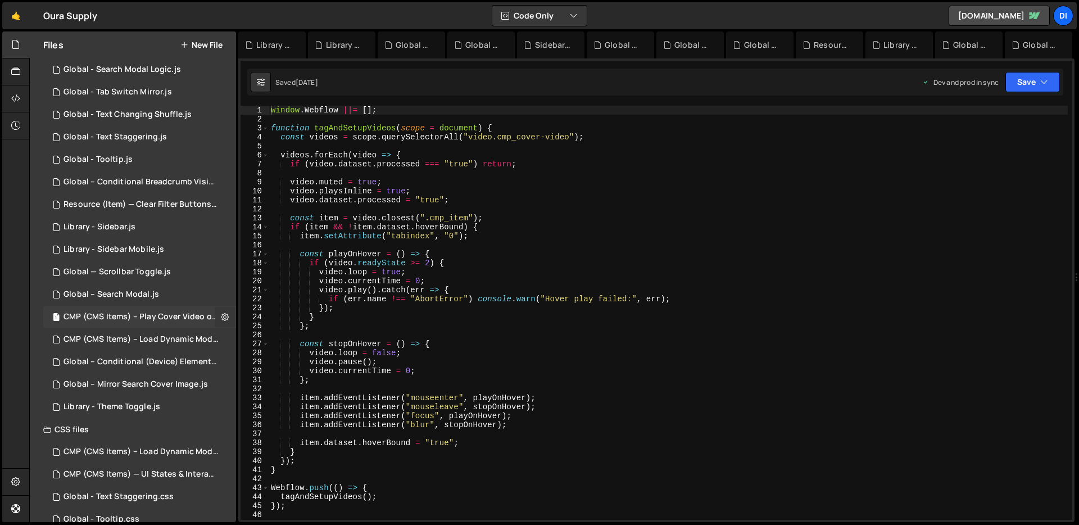
scroll to position [790, 0]
click at [221, 319] on icon at bounding box center [225, 316] width 8 height 11
type input "CMP (CMS Items) – Play Cover Video on Hover"
radio input "true"
checkbox input "true"
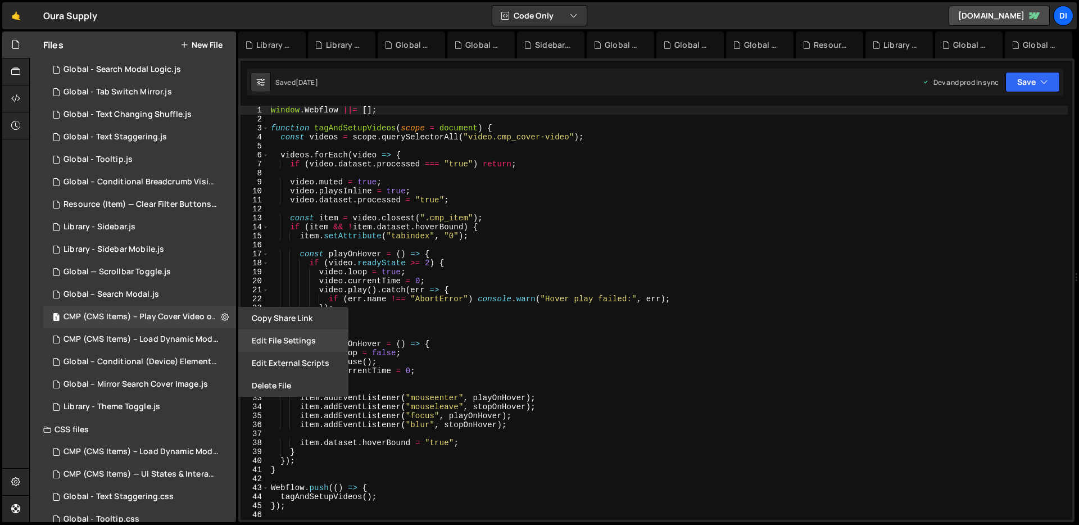
click at [263, 335] on button "Edit File Settings" at bounding box center [293, 340] width 110 height 22
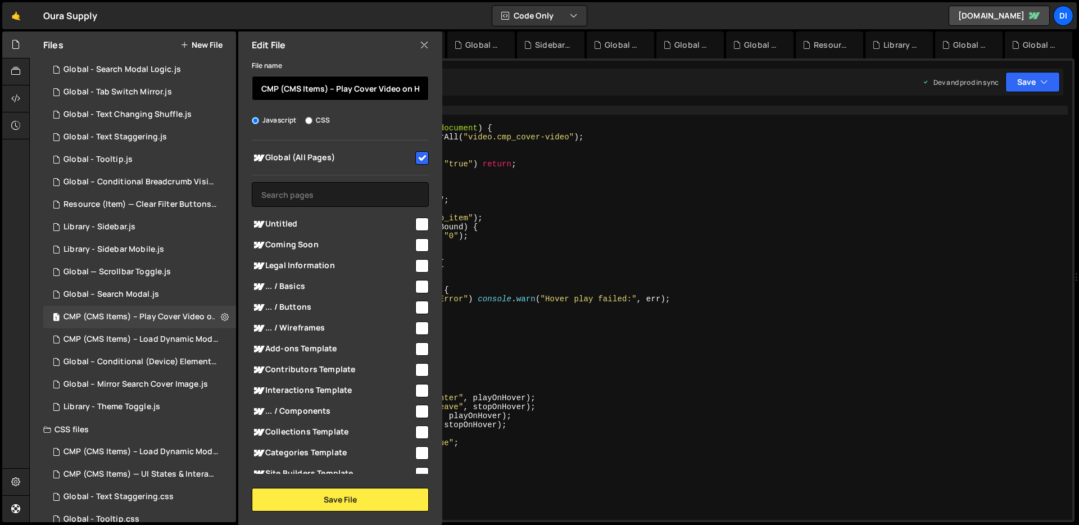
drag, startPoint x: 333, startPoint y: 88, endPoint x: 246, endPoint y: 85, distance: 86.6
click at [246, 85] on div "File name CMP (CMS Items) – Play Cover Video on Hover Javascript CSS Global (Al…" at bounding box center [340, 284] width 204 height 453
paste input "Resource (Item) —"
type input "Resource (Item) — Play Cover Video on Hover"
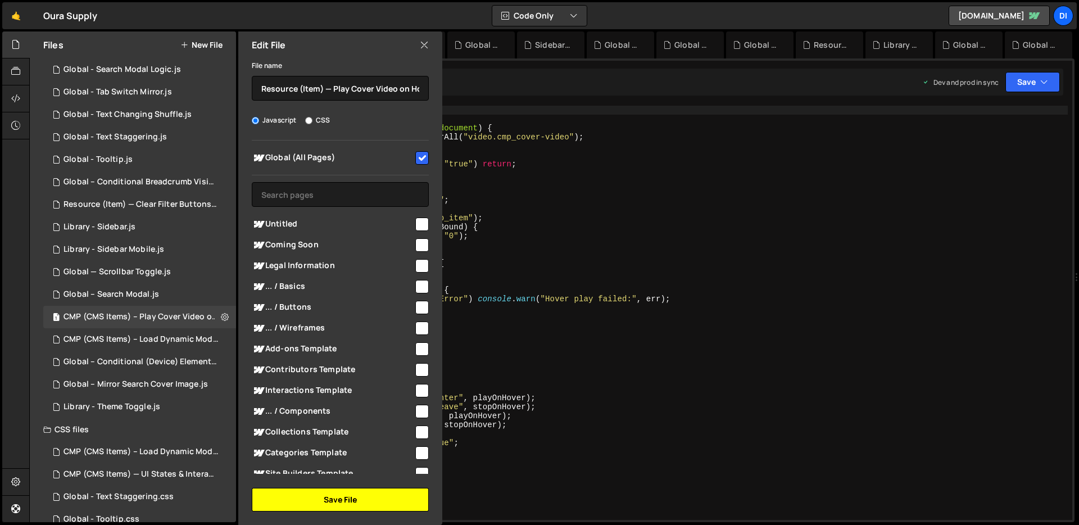
click at [375, 502] on button "Save File" at bounding box center [340, 500] width 177 height 24
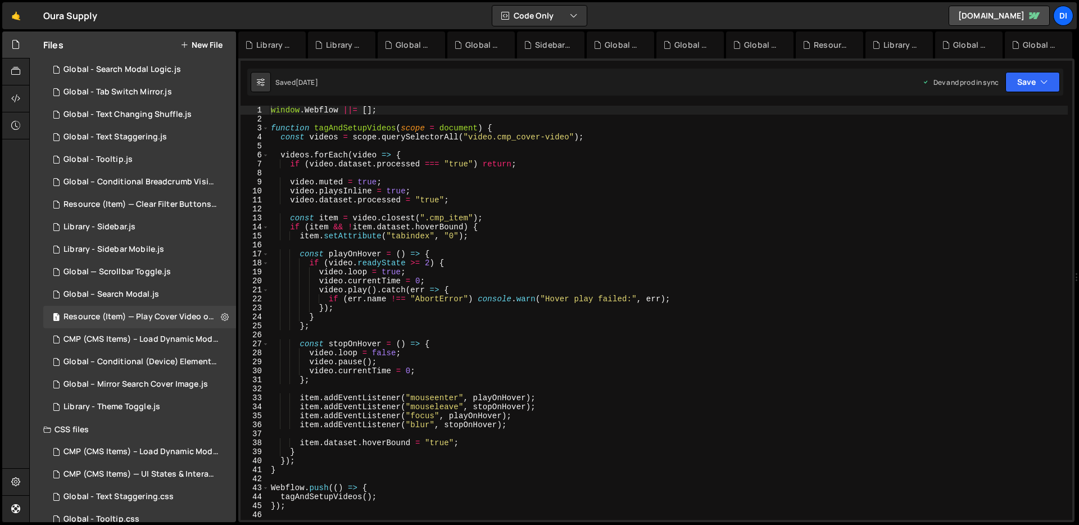
type textarea "video.pause();"
click at [502, 363] on div "window . Webflow ||= [ ] ; function tagAndSetupVideos ( scope = document ) { co…" at bounding box center [668, 322] width 799 height 432
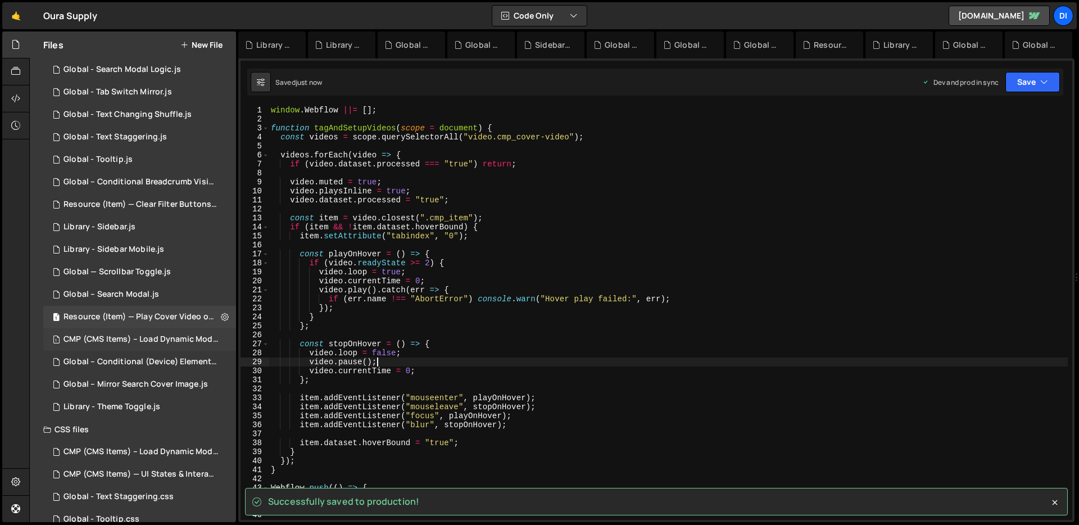
click at [141, 340] on div "CMP (CMS Items) – Load Dynamic Modal (AJAX).js" at bounding box center [140, 339] width 155 height 10
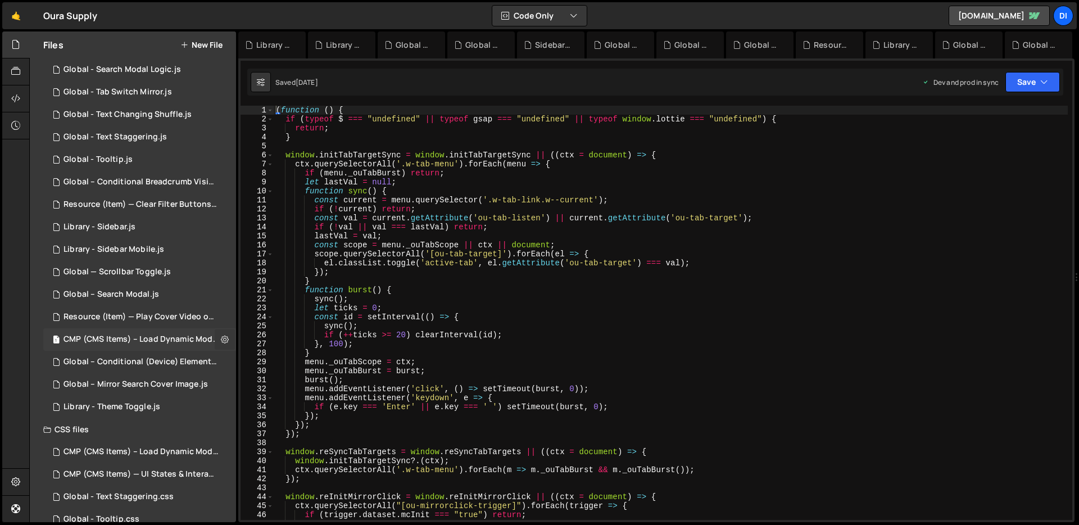
click at [215, 337] on button at bounding box center [225, 339] width 20 height 20
type input "CMP (CMS Items) – Load Dynamic Modal (AJAX)"
radio input "true"
checkbox input "true"
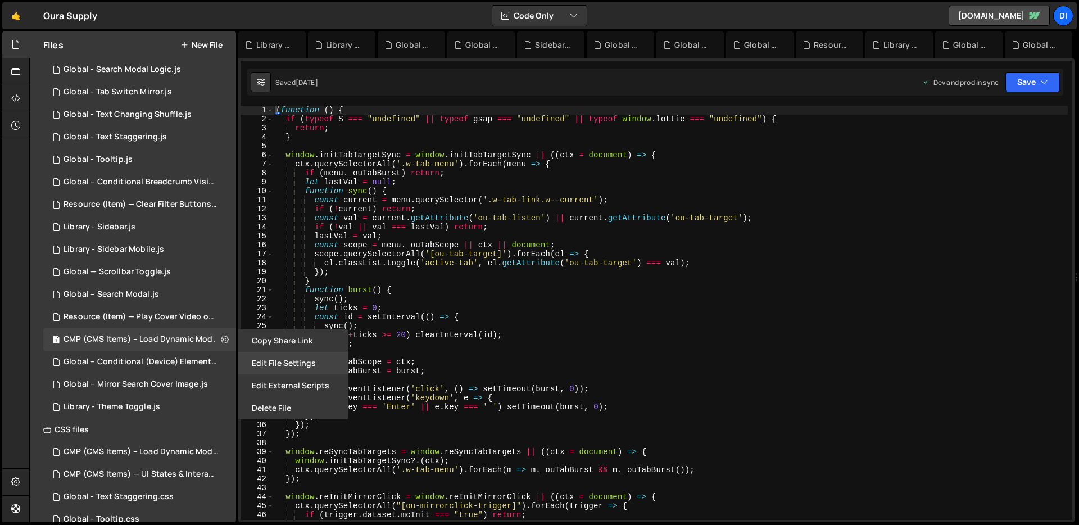
click at [253, 356] on button "Edit File Settings" at bounding box center [293, 363] width 110 height 22
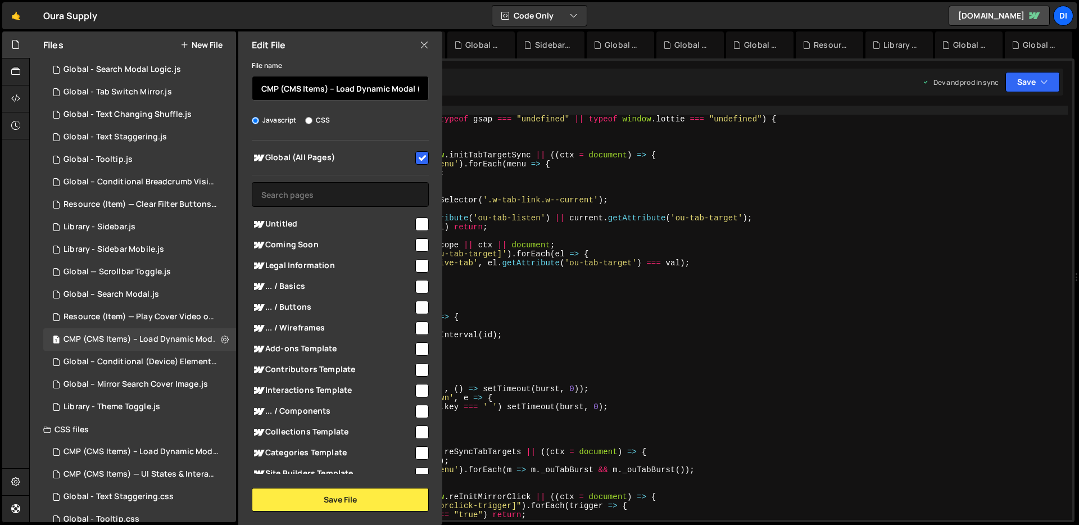
drag, startPoint x: 334, startPoint y: 87, endPoint x: 254, endPoint y: 84, distance: 79.8
click at [254, 84] on input "CMP (CMS Items) – Load Dynamic Modal (AJAX)" at bounding box center [340, 88] width 177 height 25
paste input "Resource (Item) —"
type input "Resource (Item) — Load Dynamic Modal (AJAX)"
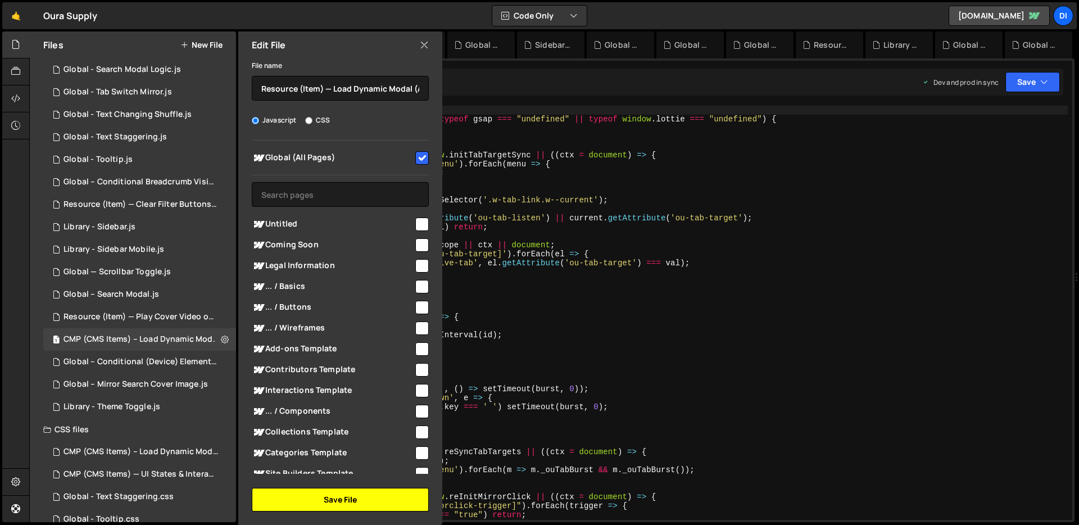
click at [327, 494] on button "Save File" at bounding box center [340, 500] width 177 height 24
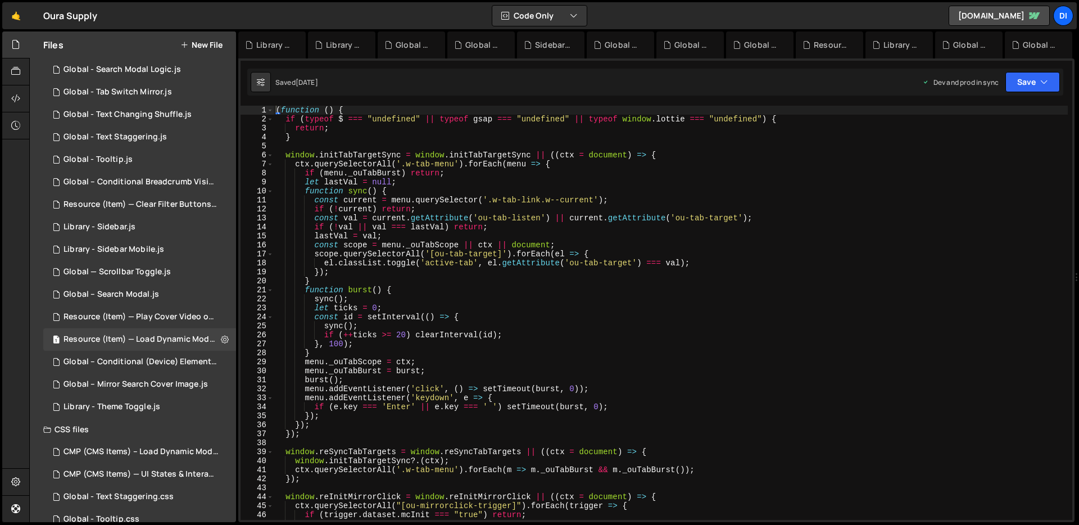
type textarea "sync();"
click at [463, 326] on div "( function ( ) { if ( typeof $ === "undefined" || typeof gsap === "undefined" |…" at bounding box center [671, 322] width 794 height 432
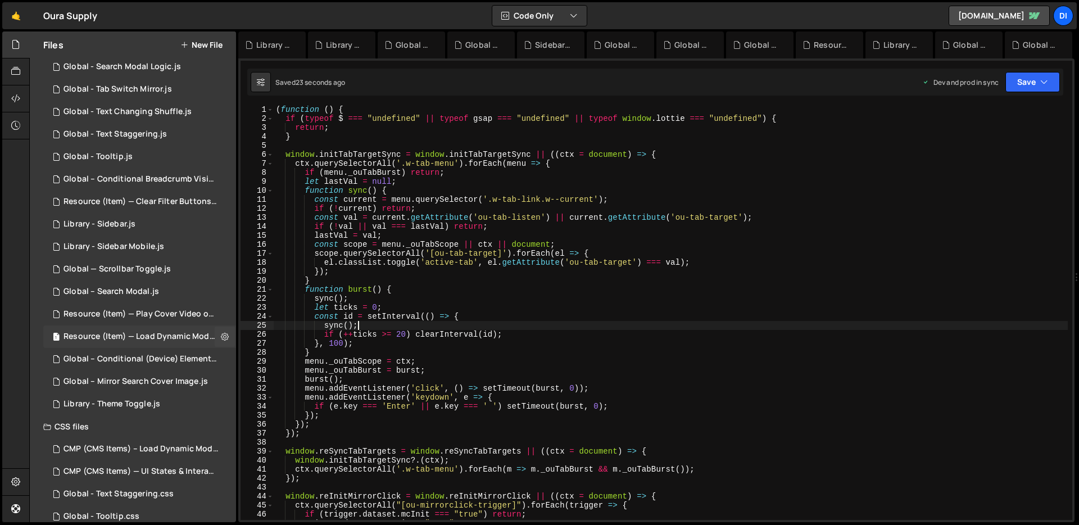
scroll to position [249, 0]
click at [125, 404] on div "Library - Theme Toggle.js" at bounding box center [111, 405] width 97 height 10
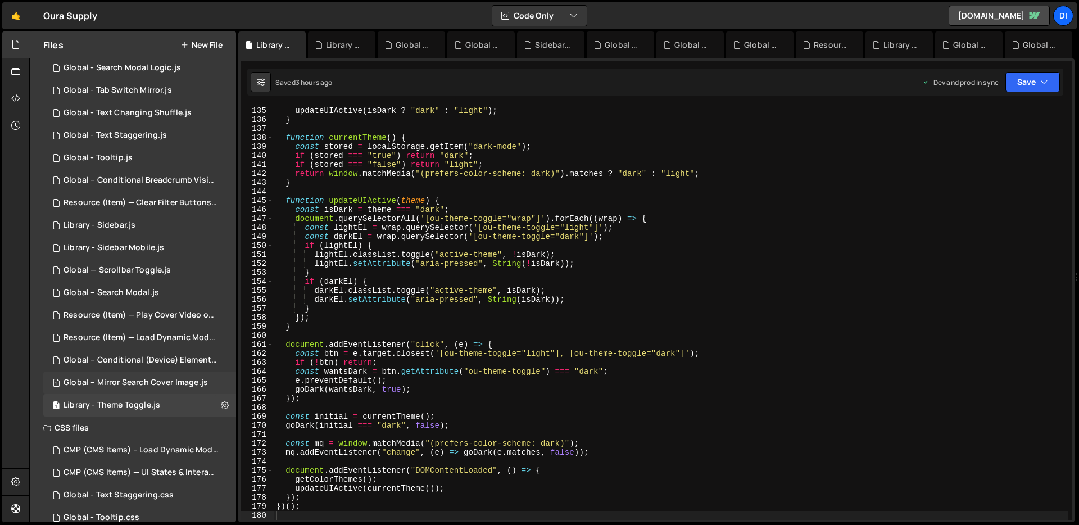
click at [137, 381] on div "Global – Mirror Search Cover Image.js" at bounding box center [135, 383] width 144 height 10
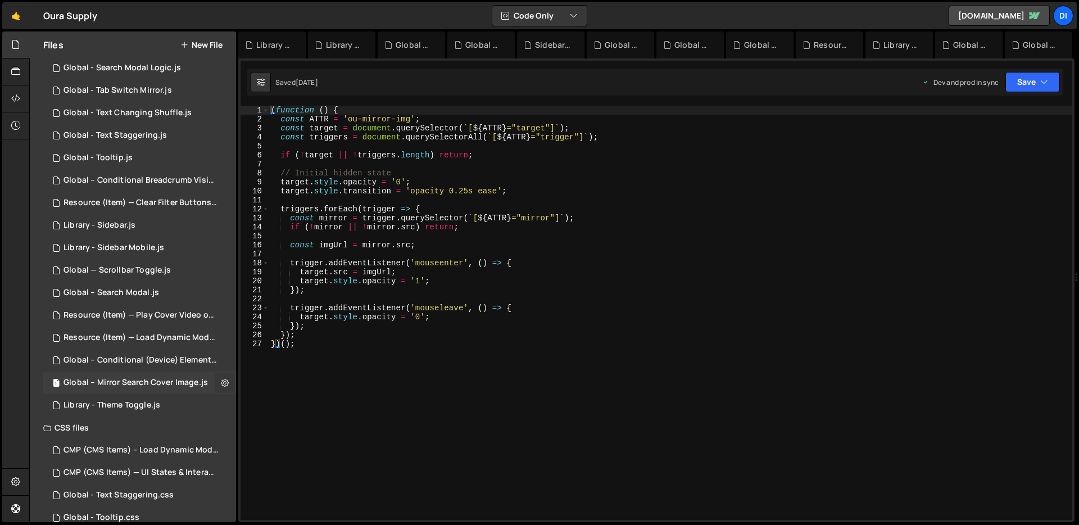
click at [221, 379] on icon at bounding box center [225, 382] width 8 height 11
type input "Global – Mirror Search Cover Image"
radio input "true"
checkbox input "true"
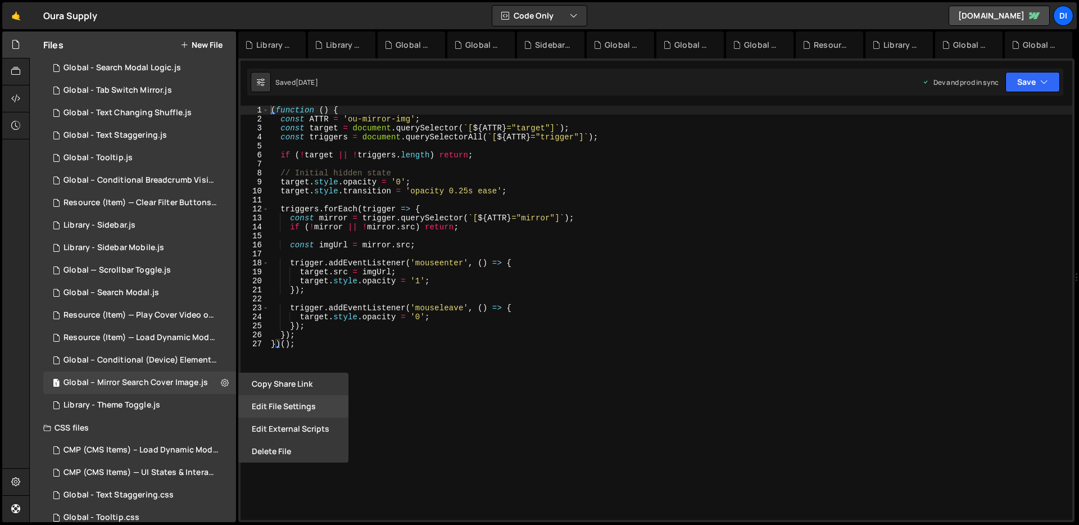
click at [280, 409] on button "Edit File Settings" at bounding box center [293, 406] width 110 height 22
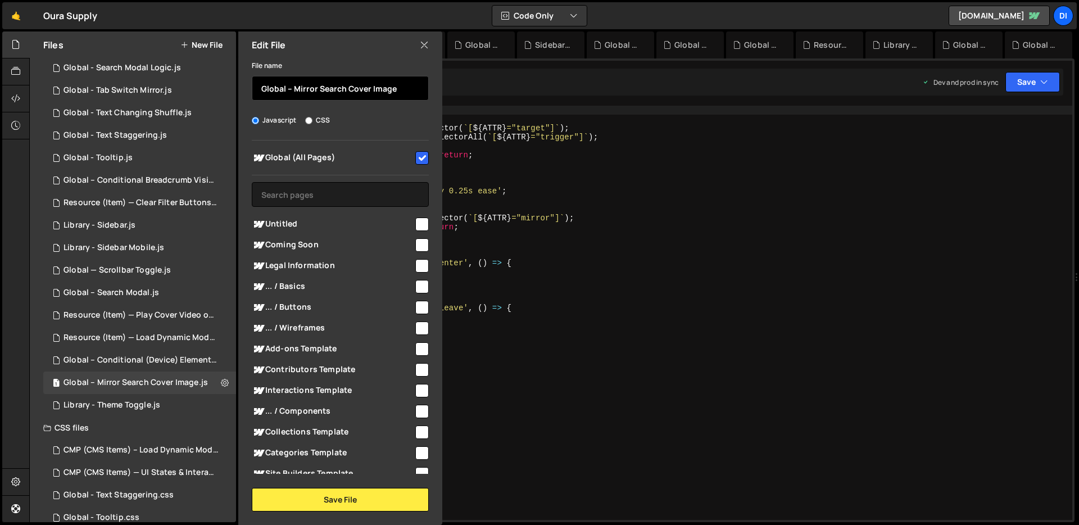
click at [270, 88] on input "Global – Mirror Search Cover Image" at bounding box center [340, 88] width 177 height 25
click at [271, 180] on div "Global (All Pages) Untitled" at bounding box center [340, 306] width 204 height 333
drag, startPoint x: 291, startPoint y: 85, endPoint x: 246, endPoint y: 86, distance: 45.5
click at [246, 86] on div "File name Global – Mirror Search Cover Image Javascript CSS Global (All Pages)" at bounding box center [340, 284] width 204 height 453
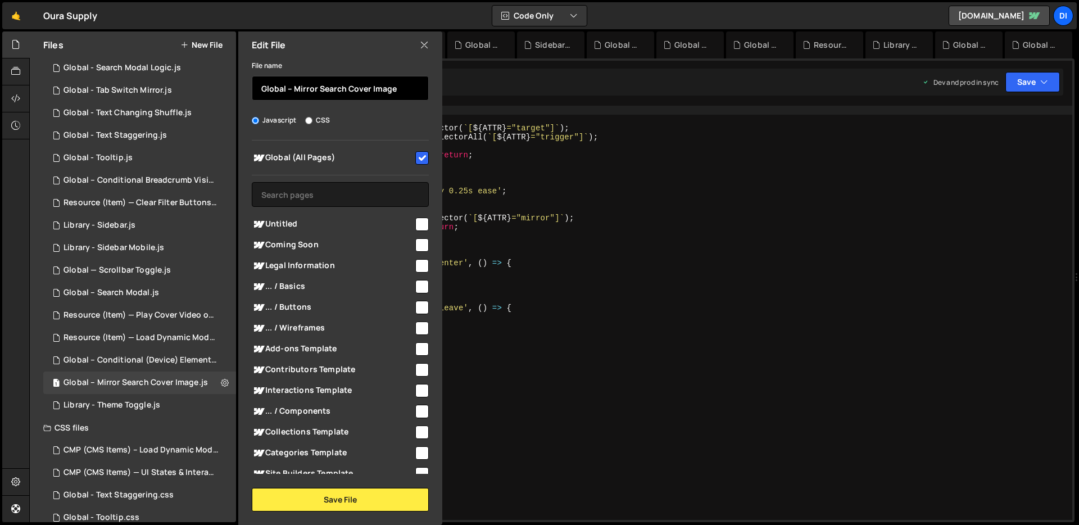
paste input "Library —"
type input "Library — Mirror Search Cover Image"
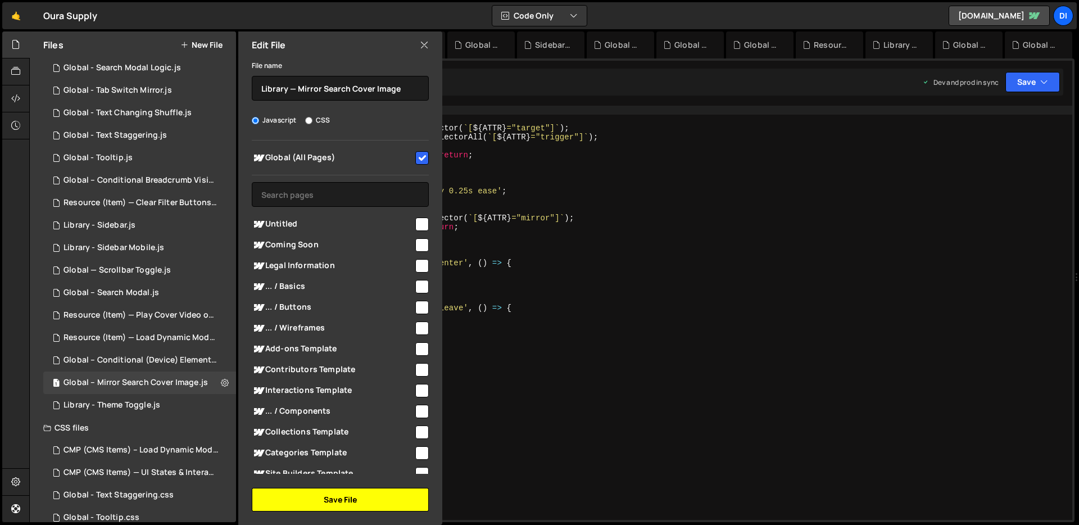
click at [322, 500] on button "Save File" at bounding box center [340, 500] width 177 height 24
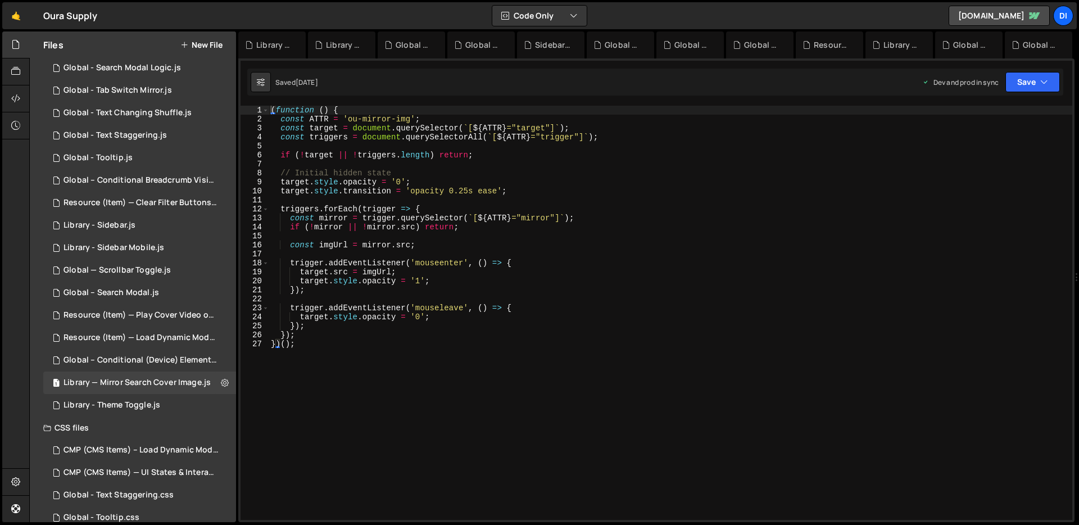
type textarea "})();"
click at [420, 367] on div "( function ( ) { const ATTR = 'ou-mirror-img' ; const target = document . query…" at bounding box center [670, 322] width 803 height 432
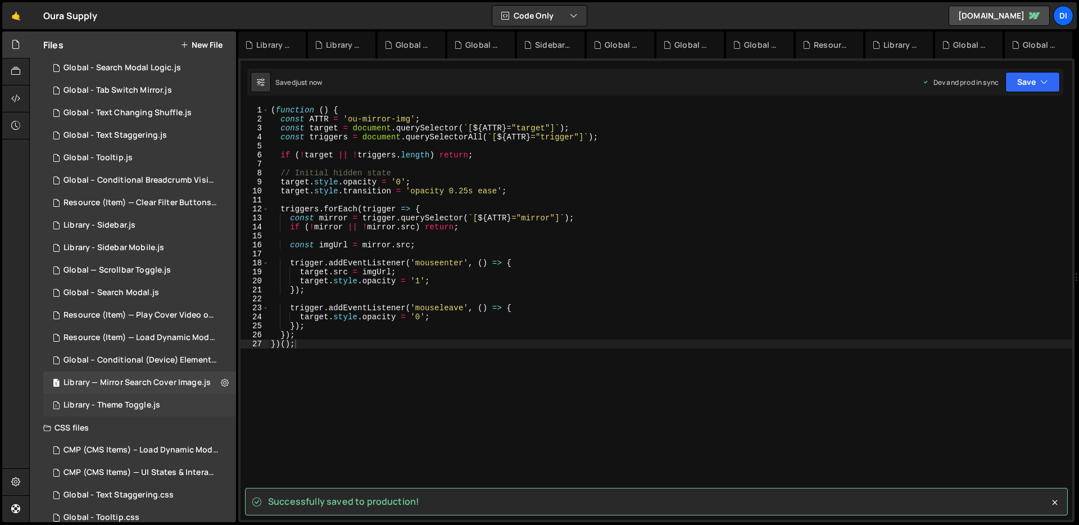
click at [167, 412] on div "1 Library - Theme Toggle.js 0" at bounding box center [139, 405] width 193 height 22
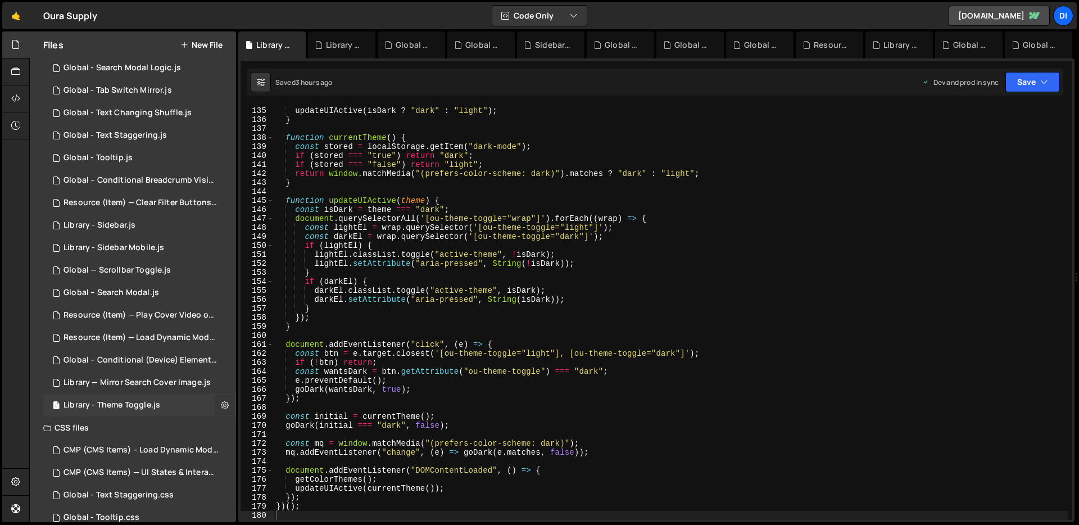
click at [222, 402] on icon at bounding box center [225, 404] width 8 height 11
type input "Library - Theme Toggle"
radio input "true"
checkbox input "true"
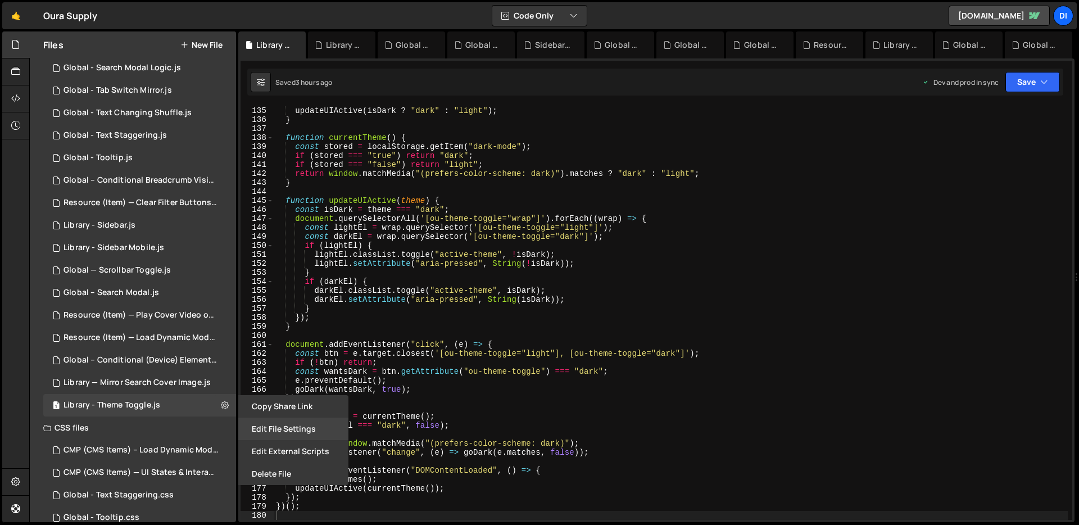
click at [265, 420] on button "Edit File Settings" at bounding box center [293, 428] width 110 height 22
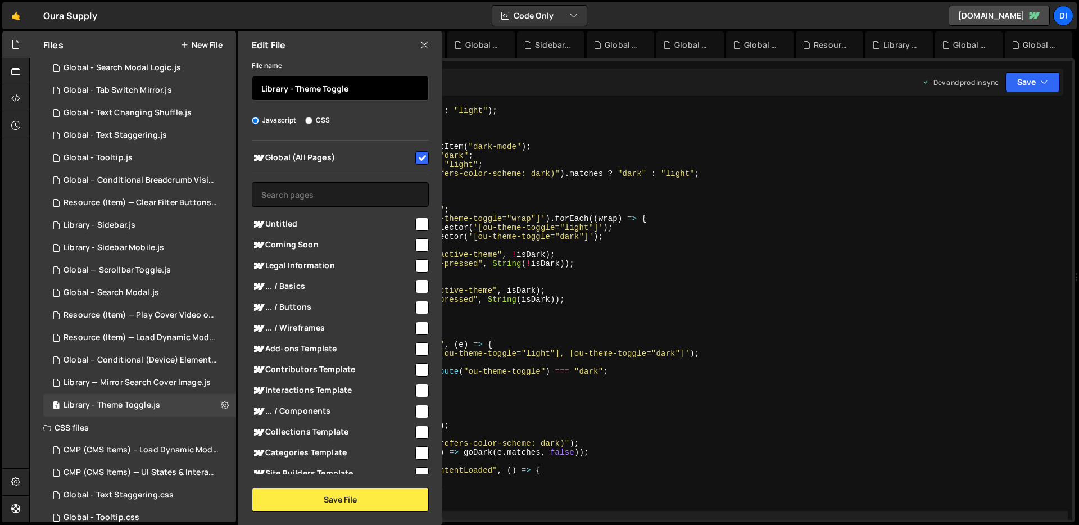
drag, startPoint x: 291, startPoint y: 89, endPoint x: 233, endPoint y: 87, distance: 58.5
click at [233, 87] on div "Files New File Javascript files 1 Resource (Item) — Remove Hidden Tags on Load.…" at bounding box center [133, 276] width 206 height 490
paste input "—"
type input "Library — Theme Toggle"
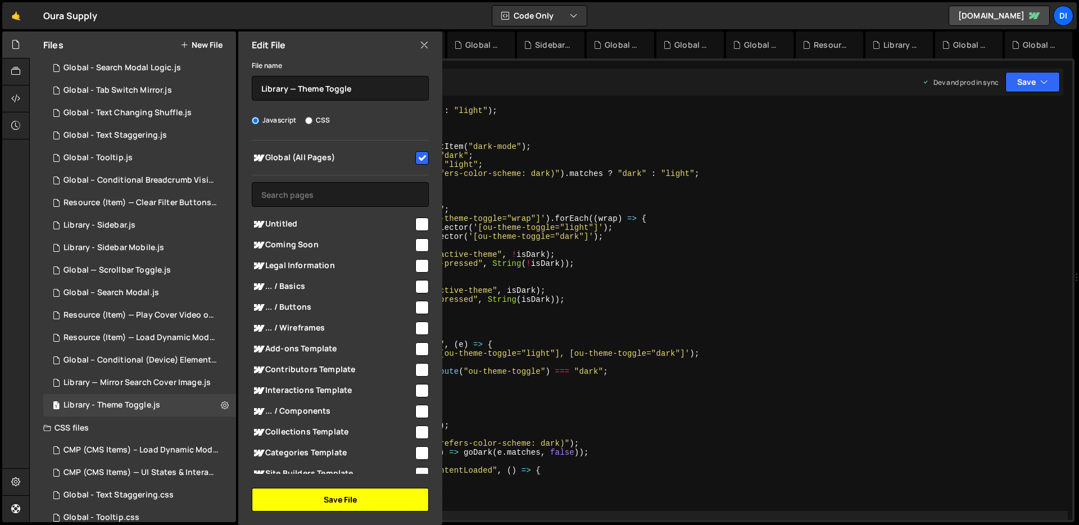
click at [369, 491] on button "Save File" at bounding box center [340, 500] width 177 height 24
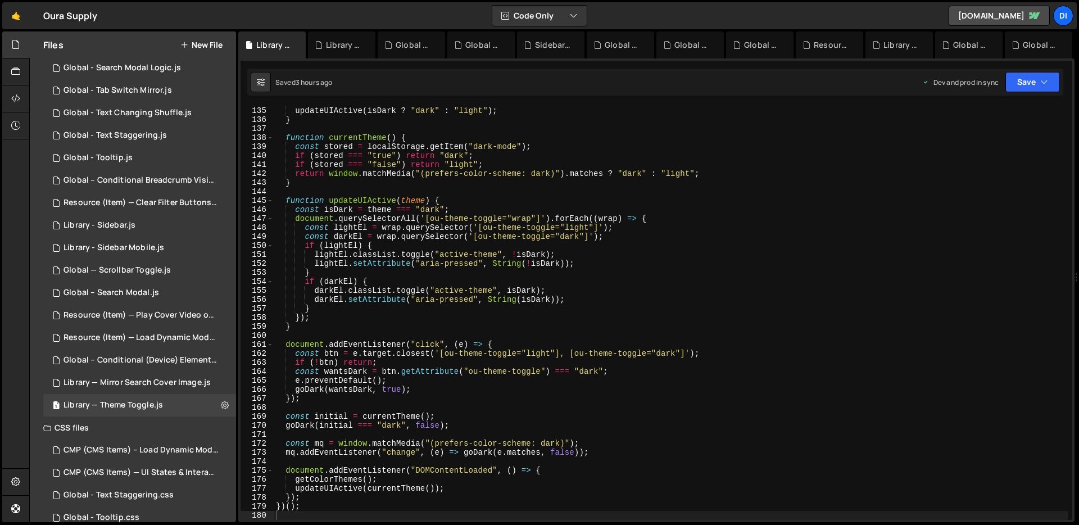
type textarea "e.preventDefault();"
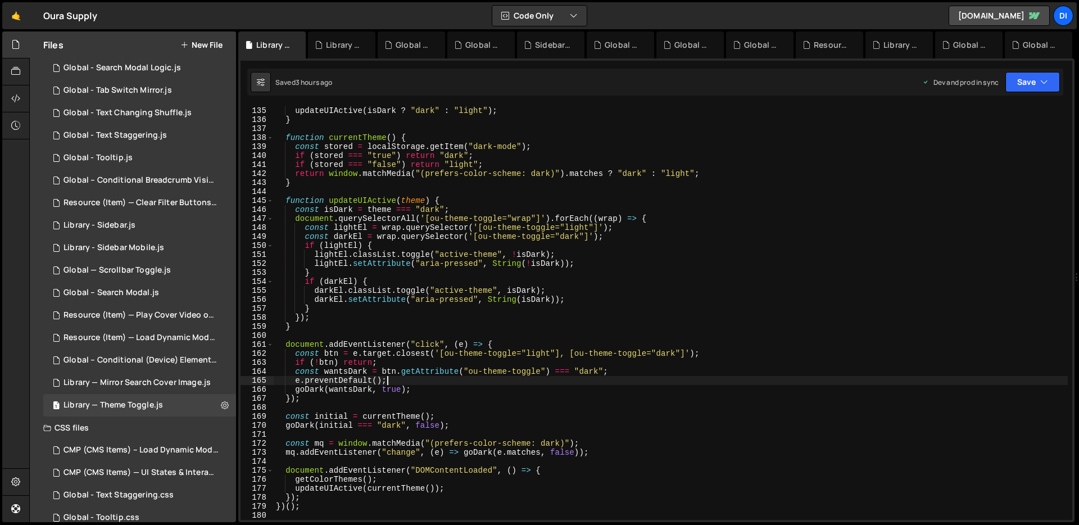
click at [422, 384] on div "setColors ( isDark ? "dark" : "light" , animate ) ; updateUIActive ( isDark ? "…" at bounding box center [671, 313] width 794 height 432
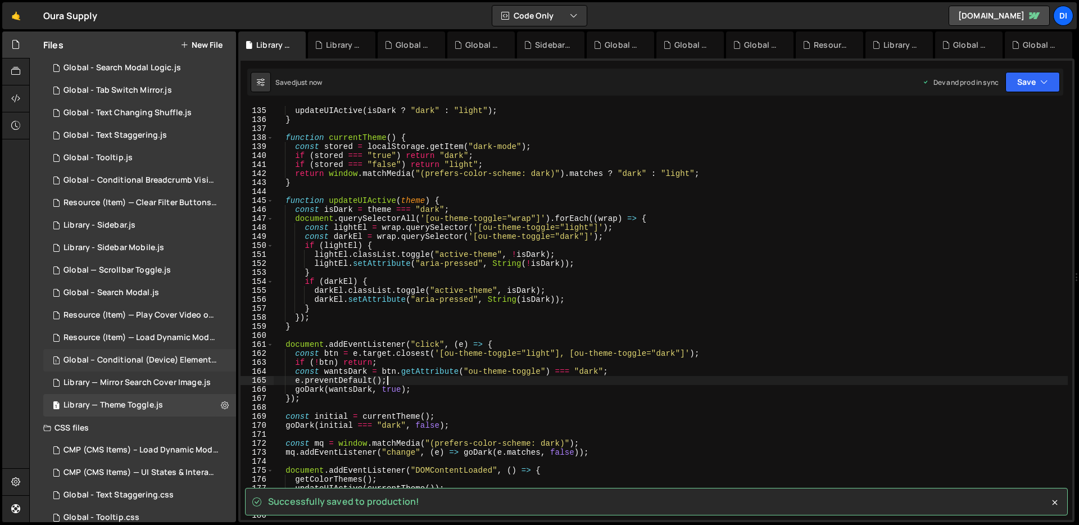
click at [95, 363] on div "Global – Conditional (Device) Element Visibility.js" at bounding box center [140, 360] width 155 height 10
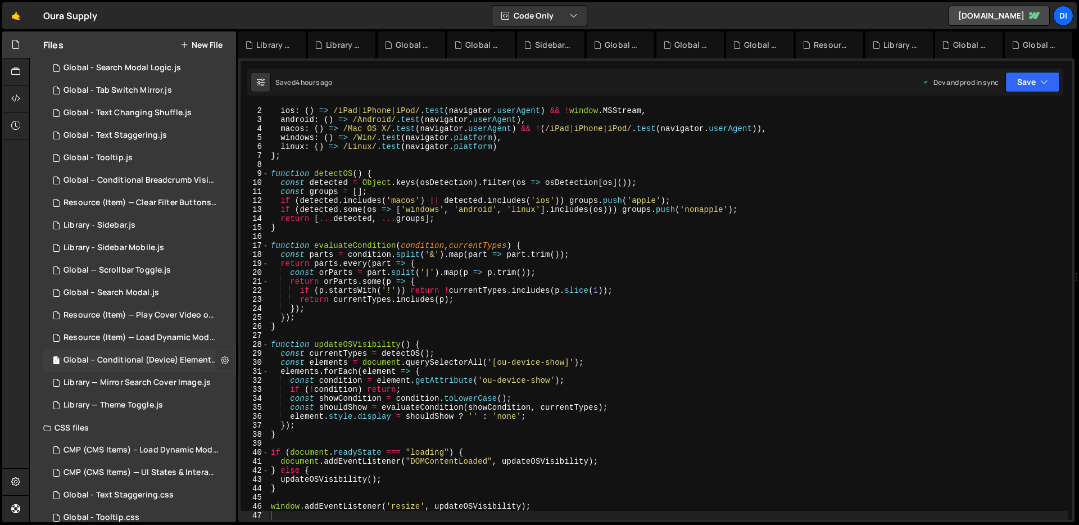
click at [221, 359] on icon at bounding box center [225, 359] width 8 height 11
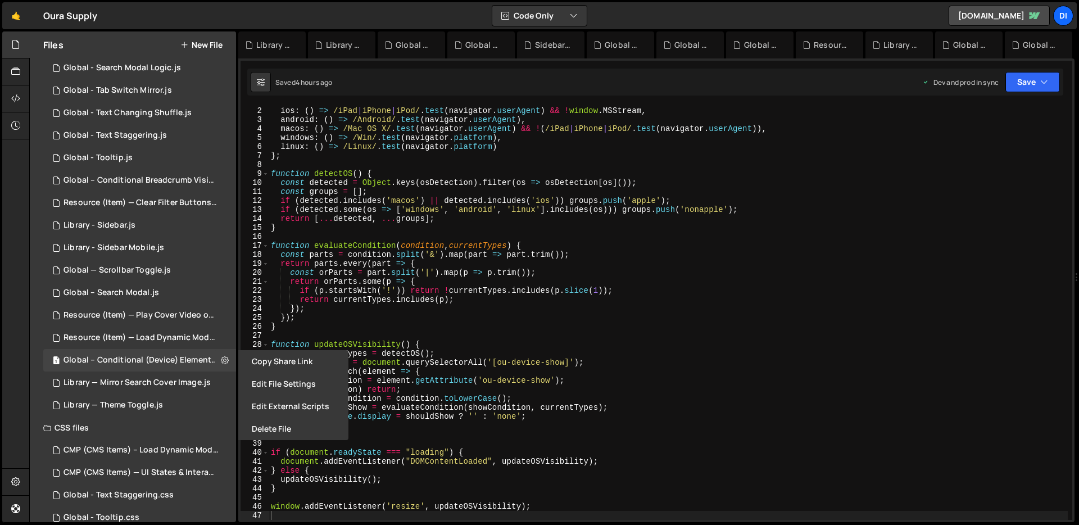
type textarea "const orParts = part.split('|').map(p => p.trim());"
click at [409, 272] on div "const osDetection = { ios : ( ) => /iPad | iPhone | iPod/ . test ( navigator . …" at bounding box center [668, 313] width 799 height 432
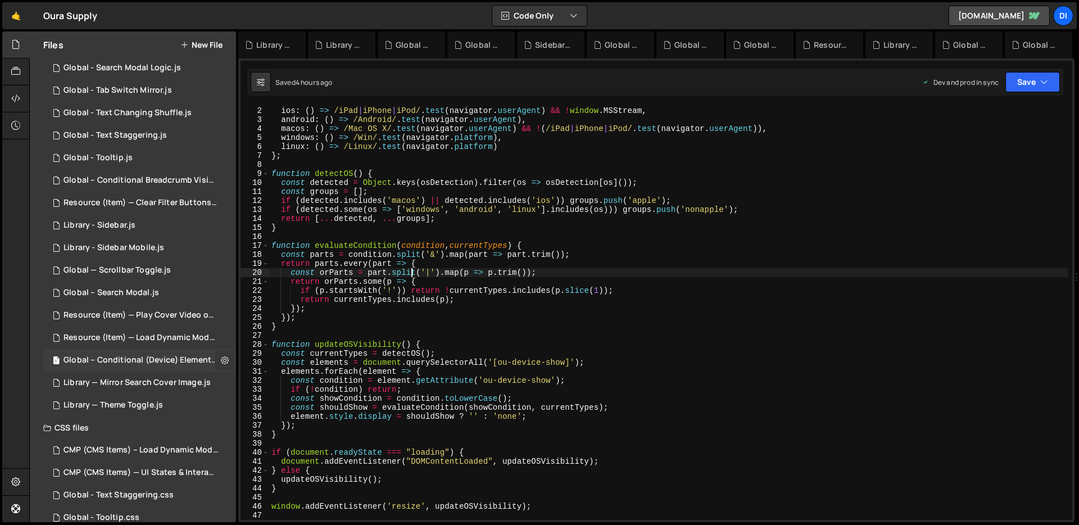
click at [216, 359] on button at bounding box center [225, 360] width 20 height 20
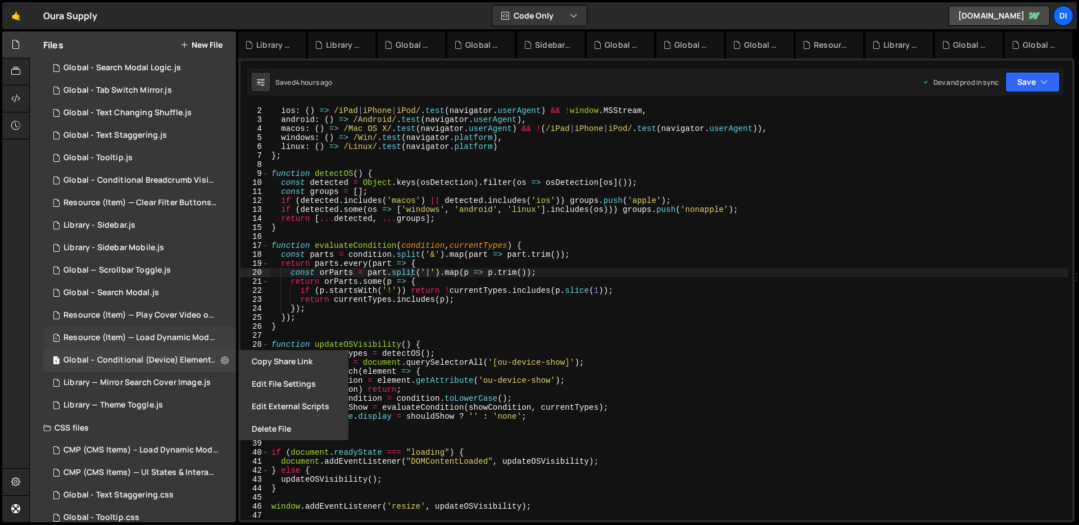
click at [107, 331] on div "1 Resource (Item) — Load Dynamic Modal (AJAX).js 0" at bounding box center [141, 337] width 197 height 22
checkbox input "false"
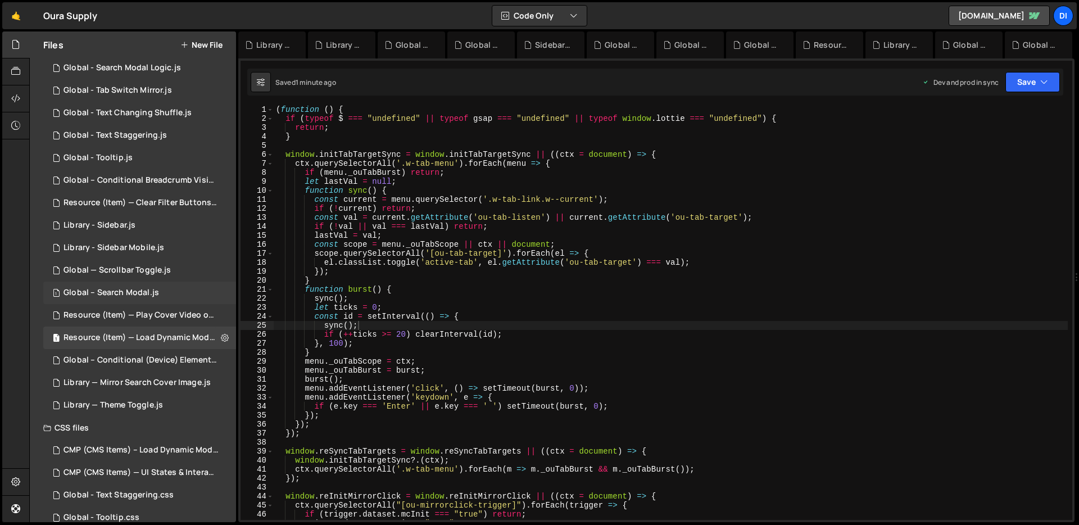
click at [116, 296] on div "Global – Search Modal.js" at bounding box center [111, 293] width 96 height 10
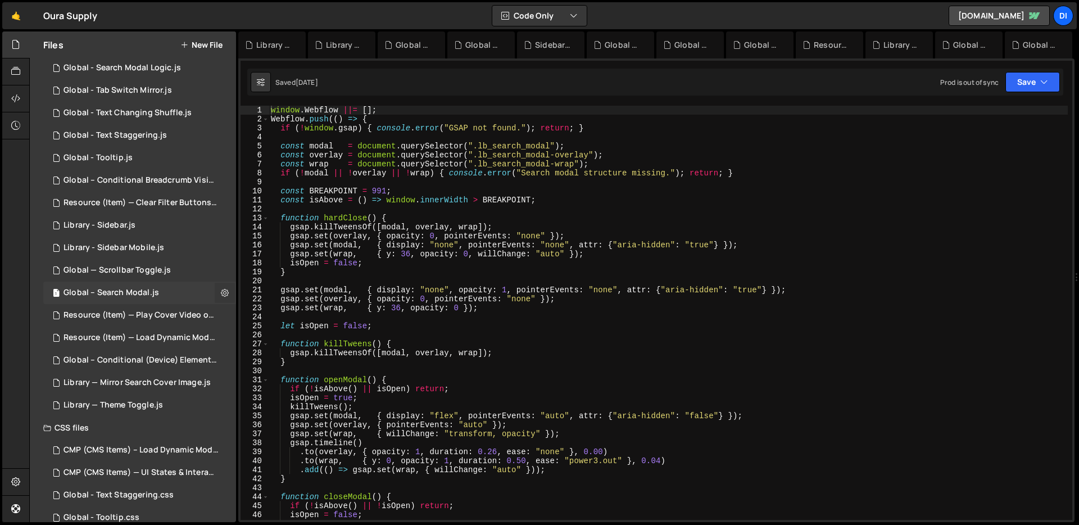
click at [215, 290] on button at bounding box center [225, 293] width 20 height 20
type input "Global – Search Modal"
radio input "true"
checkbox input "true"
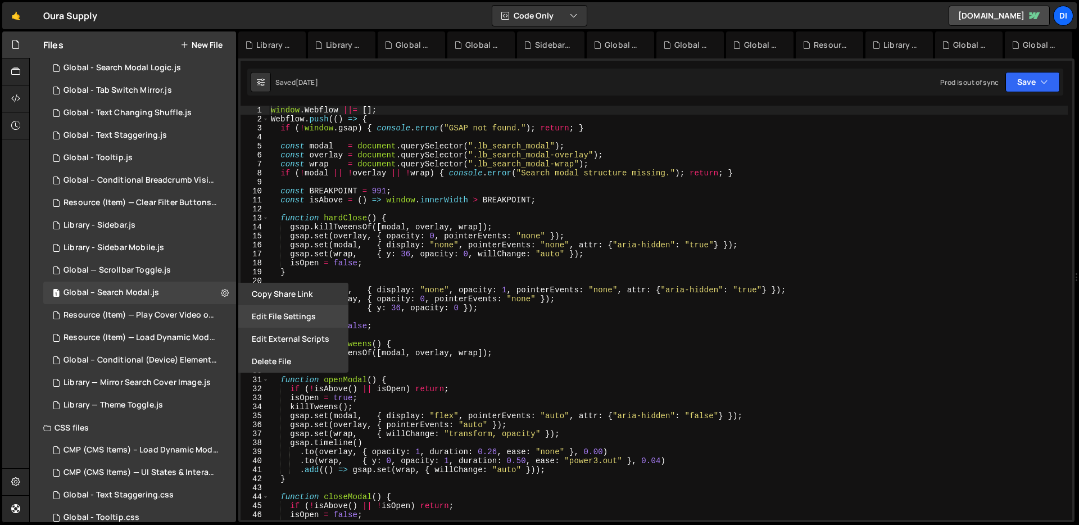
click at [263, 311] on button "Edit File Settings" at bounding box center [293, 316] width 110 height 22
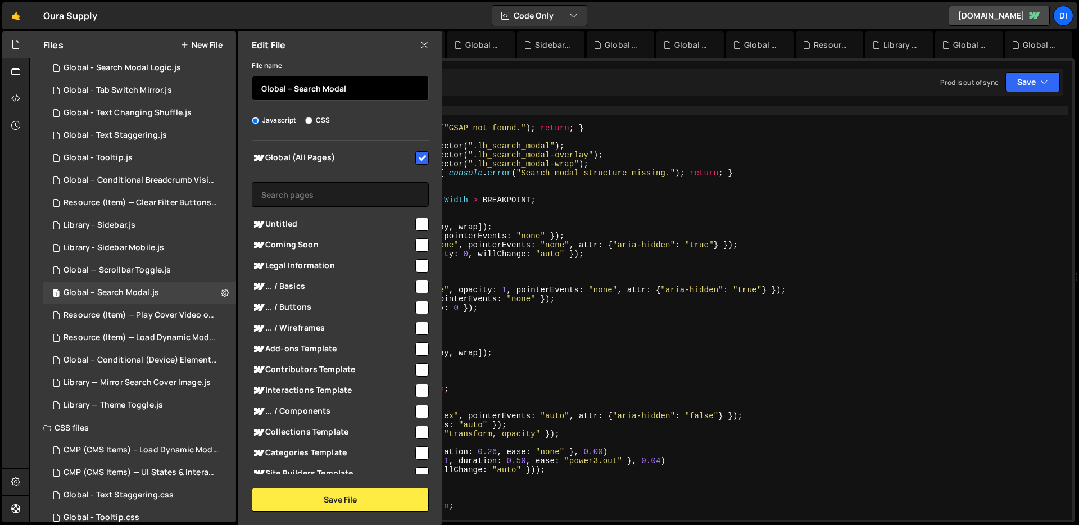
drag, startPoint x: 292, startPoint y: 87, endPoint x: 247, endPoint y: 85, distance: 44.4
click at [247, 85] on div "File name Global – Search Modal Javascript CSS Global (All Pages)" at bounding box center [340, 284] width 204 height 453
paste input "Library —"
type input "Library — Search Modal"
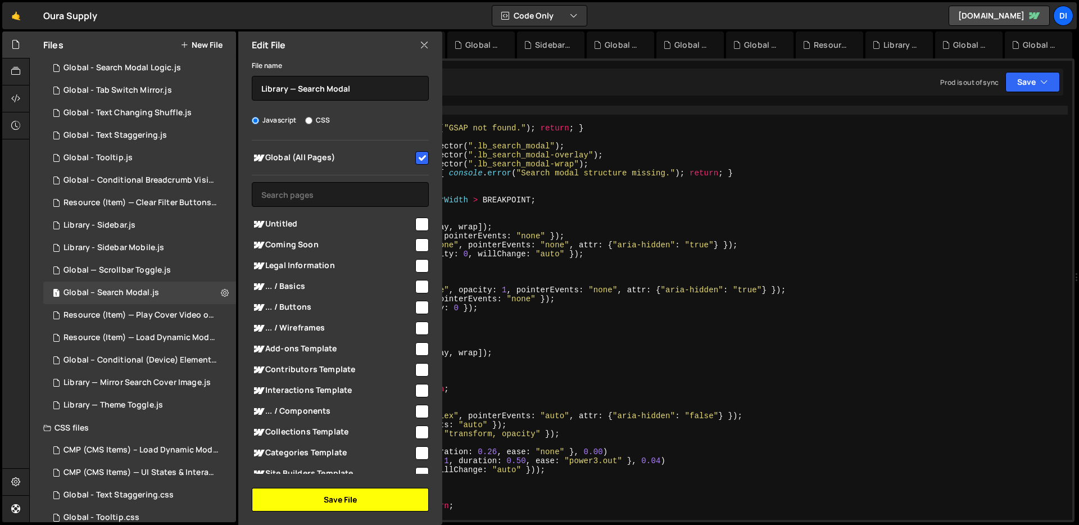
click at [362, 504] on button "Save File" at bounding box center [340, 500] width 177 height 24
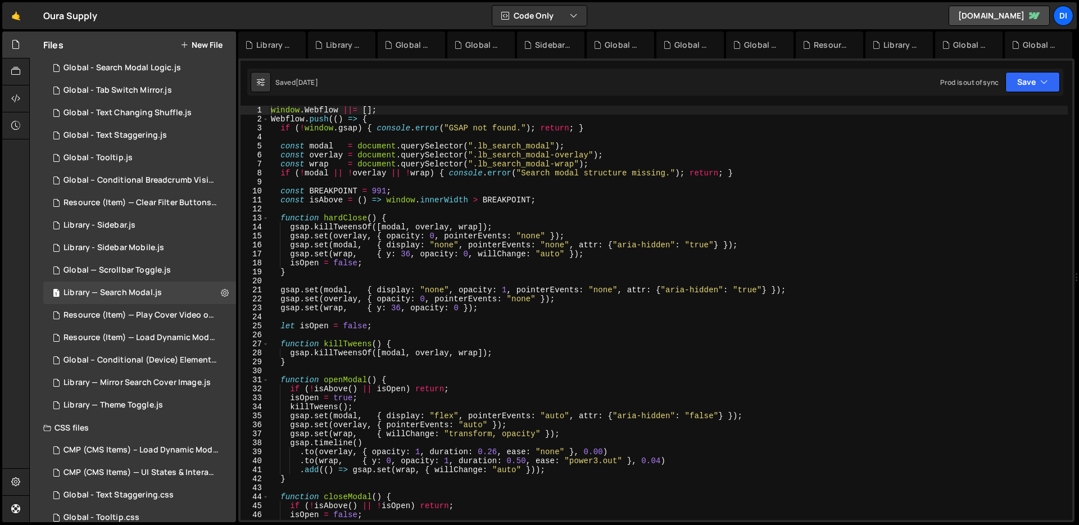
type textarea "if (!isAbove() || isOpen) return;"
click at [420, 385] on div "window . Webflow ||= [ ] ; Webflow . push (( ) => { if ( ! window . gsap ) { co…" at bounding box center [668, 322] width 799 height 432
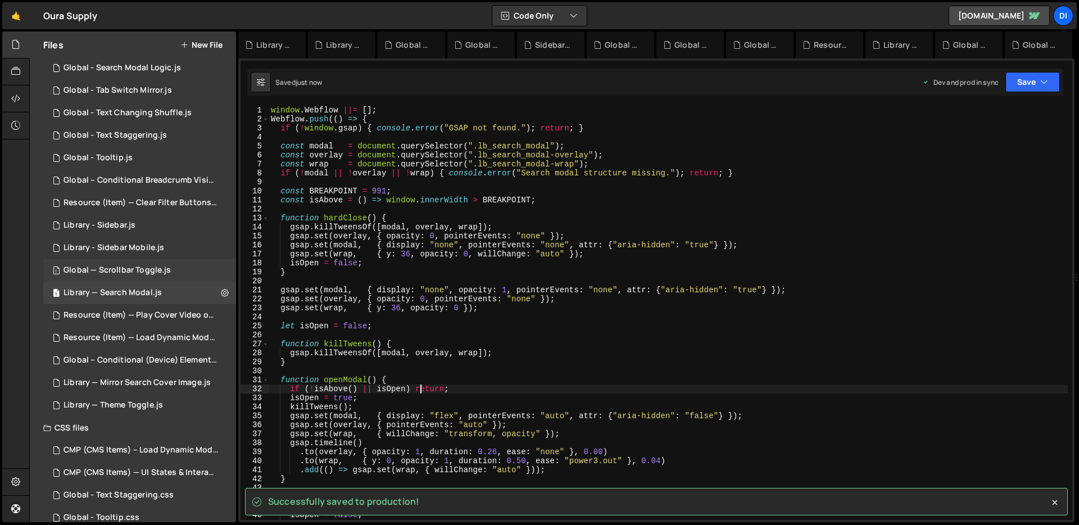
click at [113, 269] on div "Global — Scrollbar Toggle.js" at bounding box center [116, 270] width 107 height 10
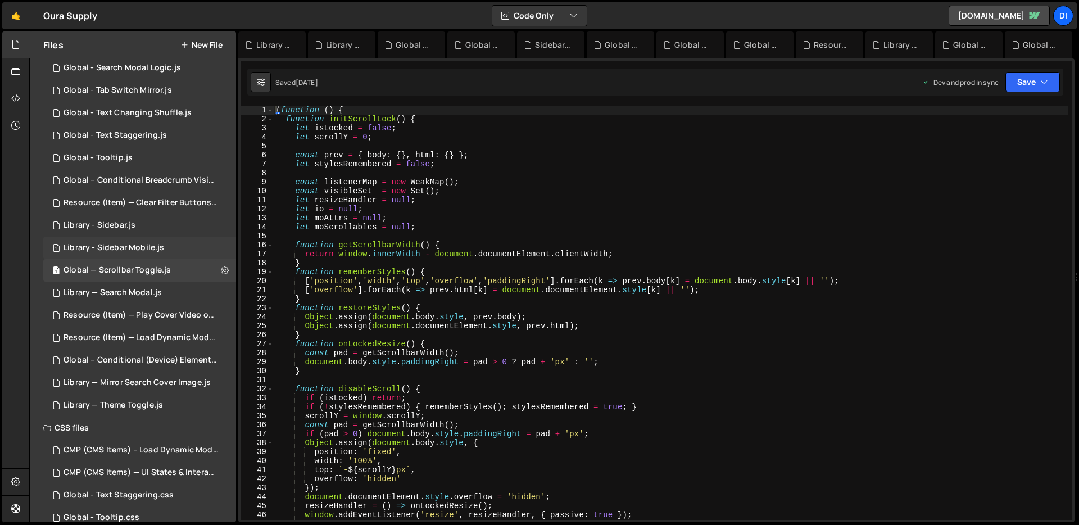
click at [120, 249] on div "Library - Sidebar Mobile.js" at bounding box center [113, 248] width 101 height 10
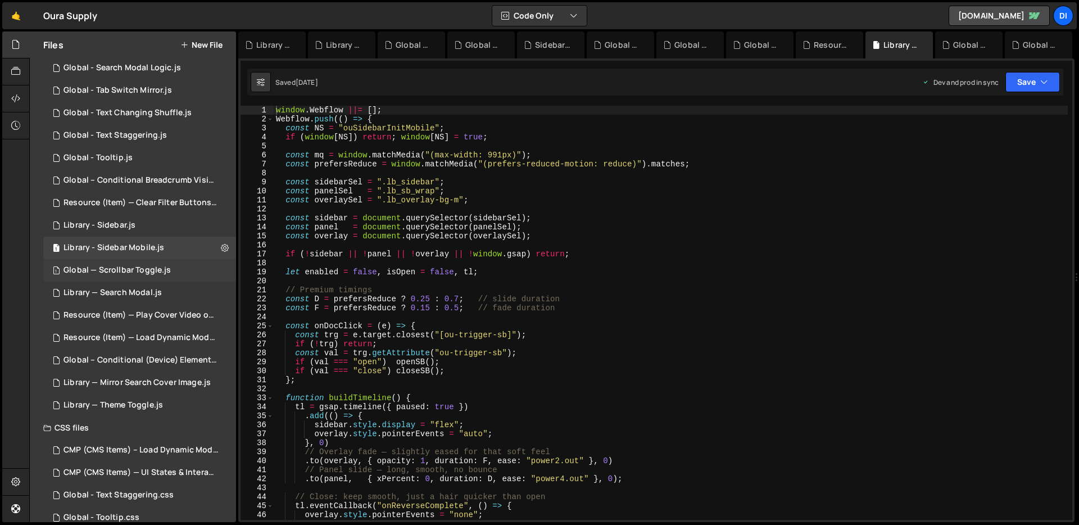
scroll to position [231, 0]
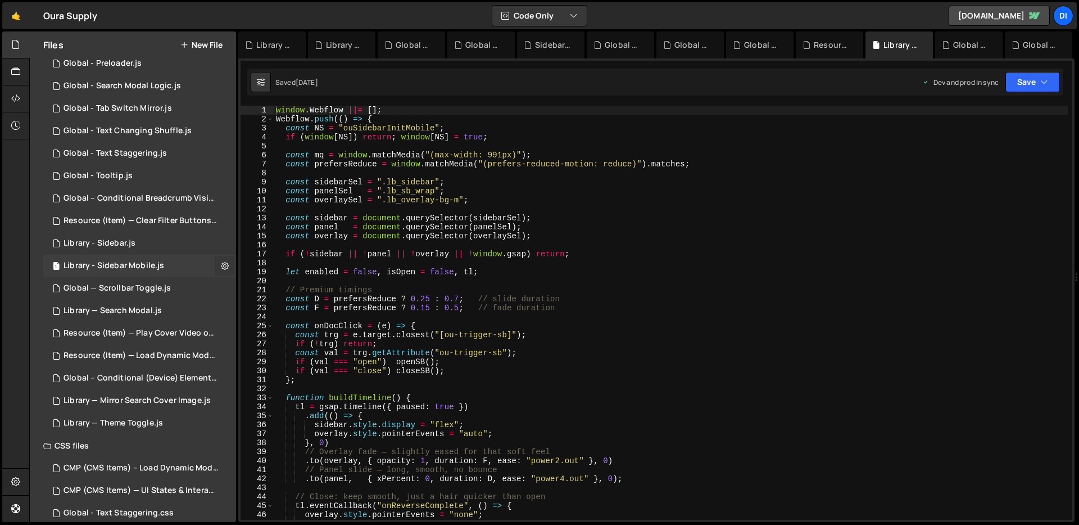
click at [221, 265] on icon at bounding box center [225, 265] width 8 height 11
type input "Library - Sidebar Mobile"
radio input "true"
checkbox input "true"
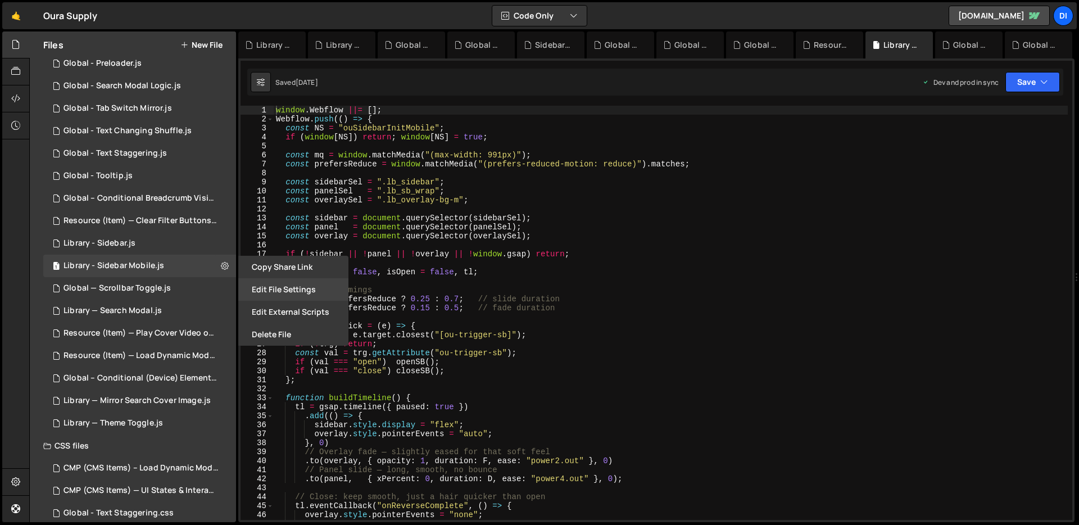
click at [260, 297] on button "Edit File Settings" at bounding box center [293, 289] width 110 height 22
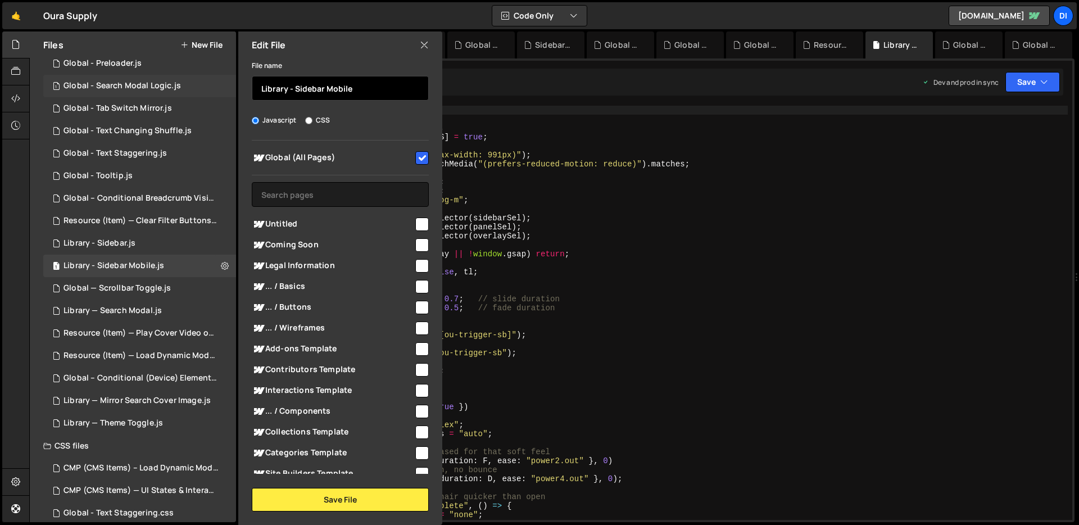
drag, startPoint x: 293, startPoint y: 90, endPoint x: 221, endPoint y: 83, distance: 71.7
click at [221, 83] on div "Files New File Javascript files 1 Resource (Item) — Remove Hidden Tags on Load.…" at bounding box center [133, 276] width 206 height 490
paste input "—"
type input "Library — Sidebar Mobile"
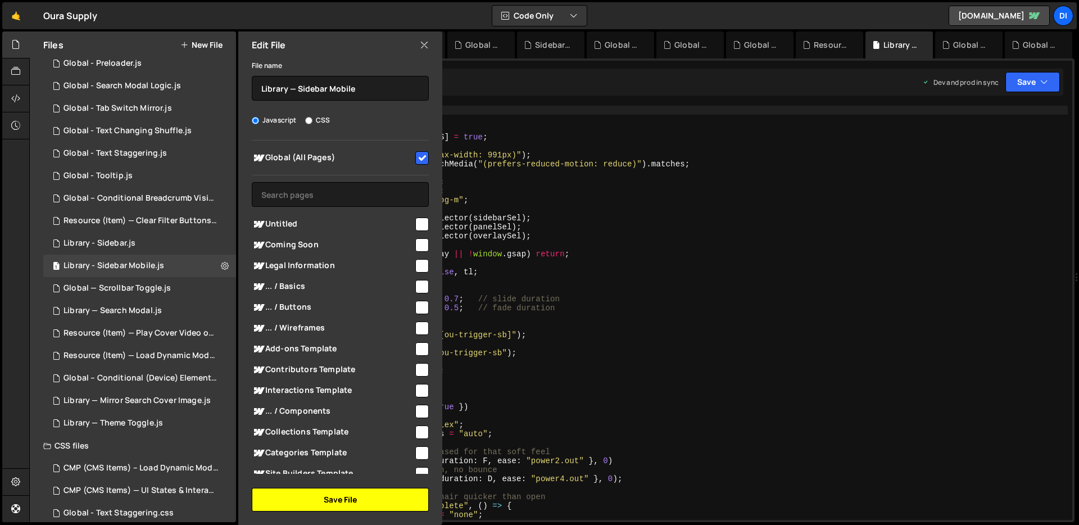
click at [331, 501] on button "Save File" at bounding box center [340, 500] width 177 height 24
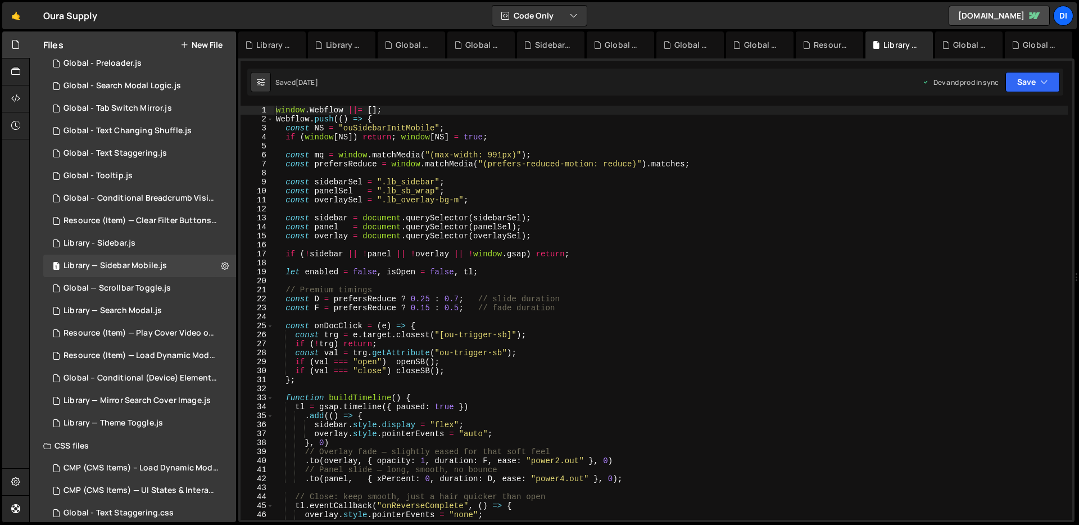
type textarea "if (!trg) return;"
click at [421, 348] on div "window . Webflow ||= [ ] ; Webflow . push (( ) => { const NS = "ouSidebarInitMo…" at bounding box center [671, 322] width 794 height 432
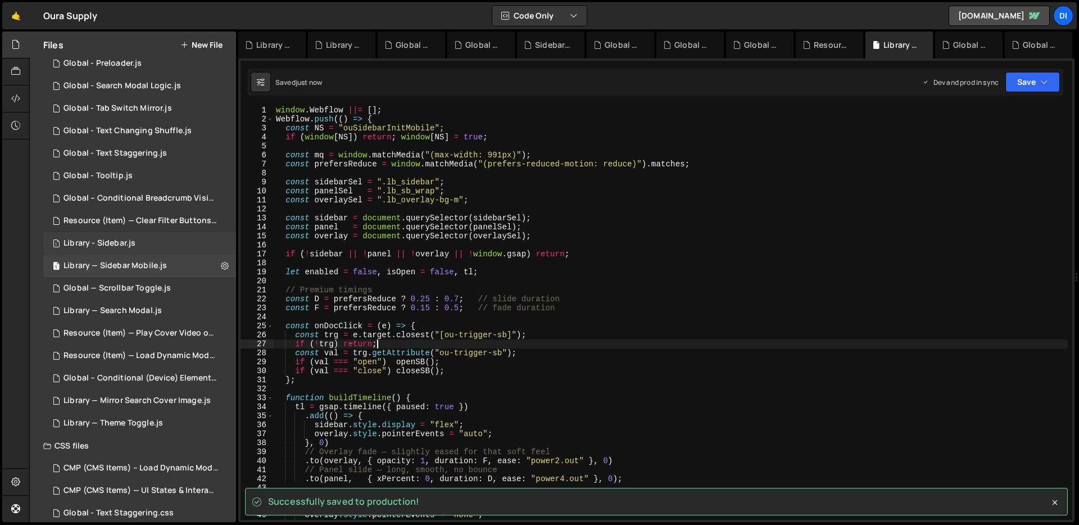
click at [149, 236] on div "1 Library - Sidebar.js 0" at bounding box center [139, 243] width 193 height 22
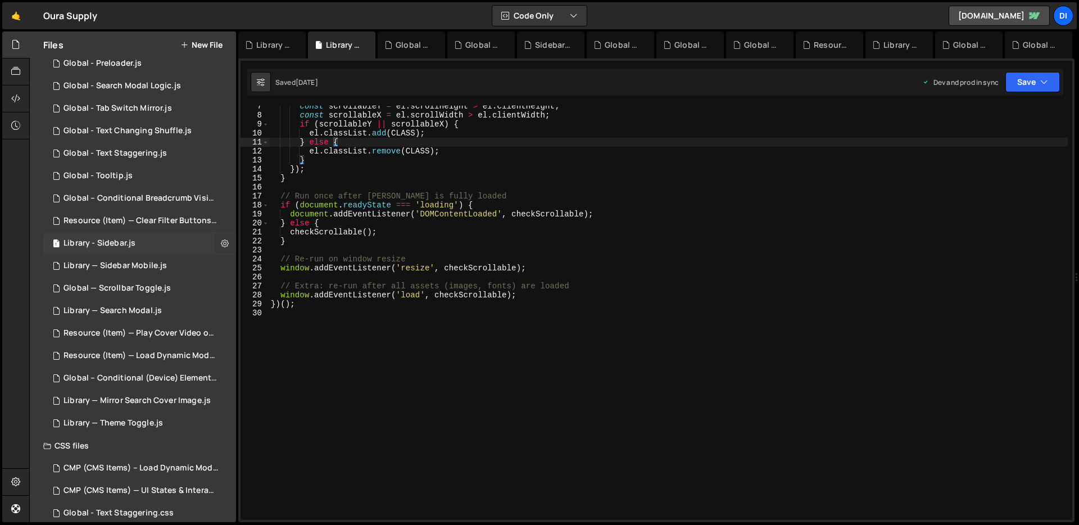
click at [222, 242] on icon at bounding box center [225, 243] width 8 height 11
type input "Library - Sidebar"
radio input "true"
checkbox input "true"
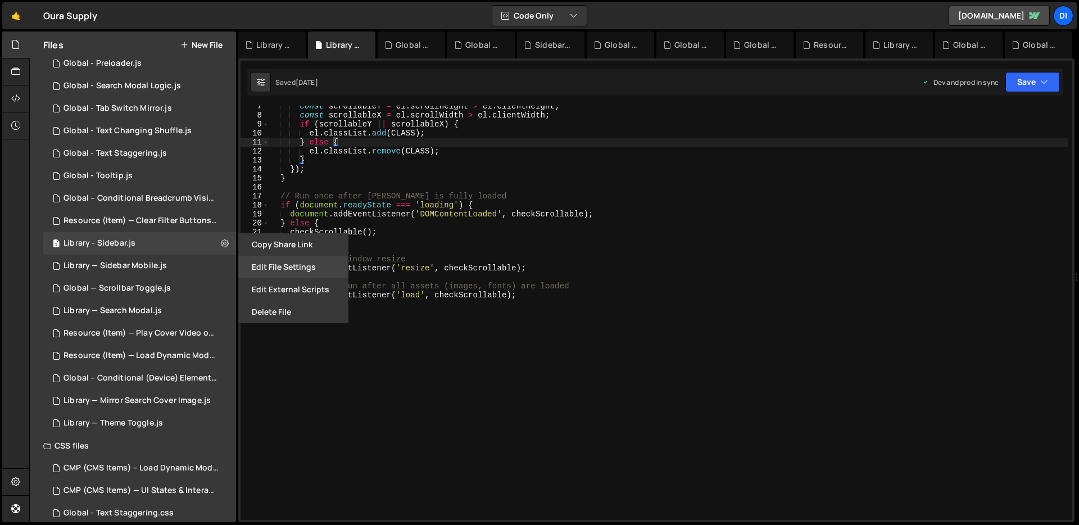
click at [254, 265] on button "Edit File Settings" at bounding box center [293, 267] width 110 height 22
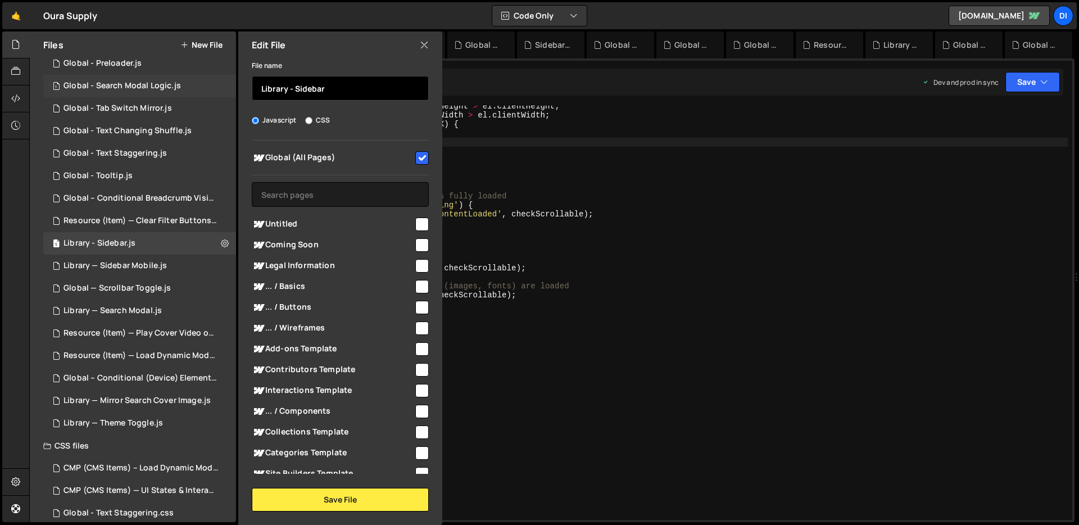
drag, startPoint x: 292, startPoint y: 88, endPoint x: 229, endPoint y: 86, distance: 63.5
click at [229, 86] on div "Files New File Javascript files 1 Resource (Item) — Remove Hidden Tags on Load.…" at bounding box center [133, 276] width 206 height 490
paste input "—"
type input "Library — Sidebar"
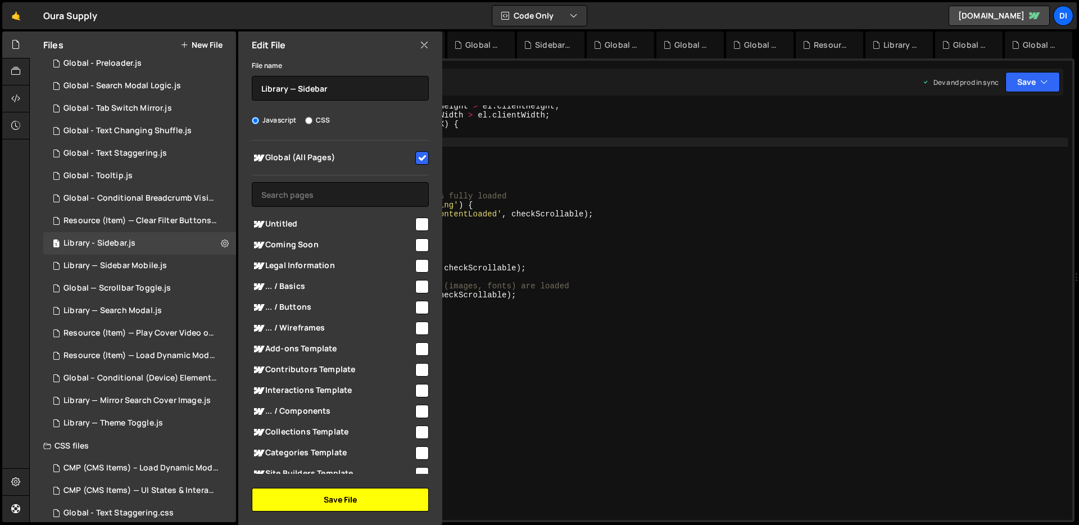
click at [335, 492] on button "Save File" at bounding box center [340, 500] width 177 height 24
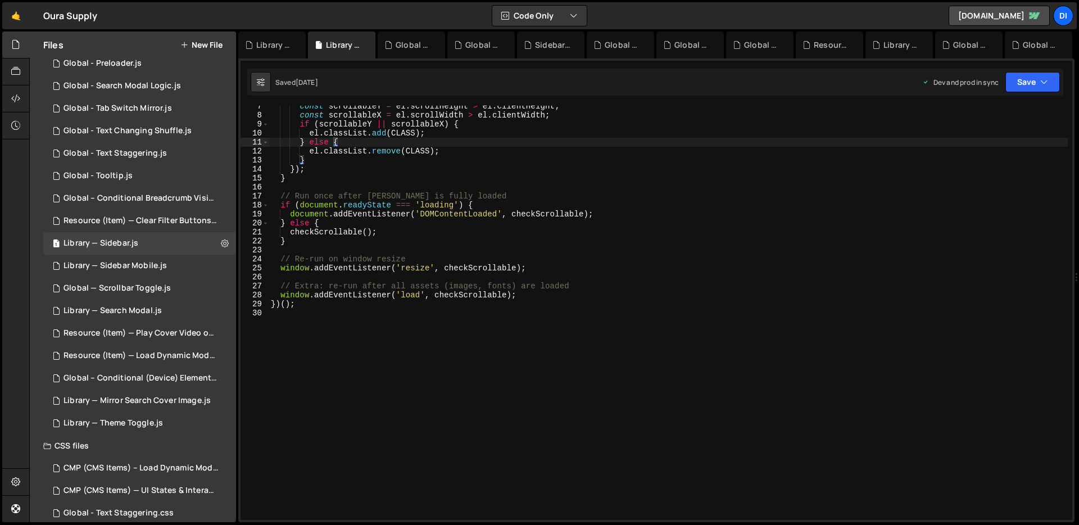
click at [415, 348] on div "const scrollableY = el . scrollHeight > el . clientHeight ; const scrollableX =…" at bounding box center [668, 318] width 799 height 432
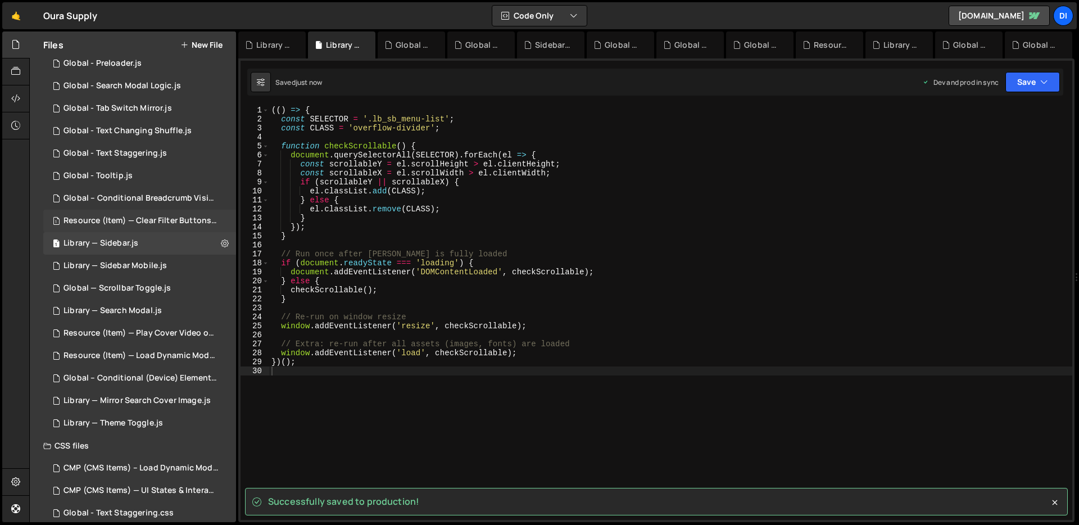
click at [146, 221] on div "Resource (Item) — Clear Filter Buttons.js" at bounding box center [140, 221] width 155 height 10
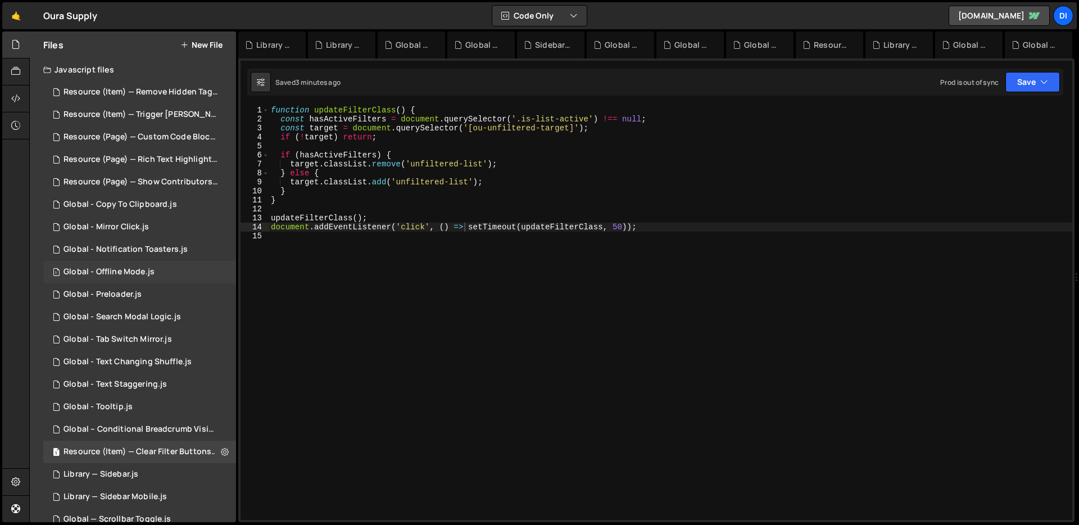
click at [96, 279] on div "1 Global - Offline Mode.js 0" at bounding box center [139, 272] width 193 height 22
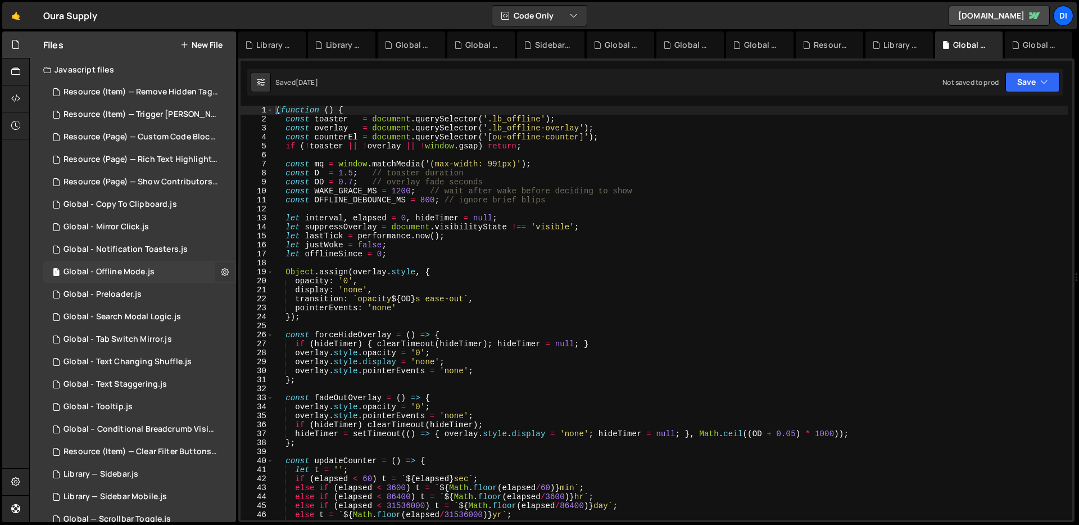
click at [221, 274] on icon at bounding box center [225, 271] width 8 height 11
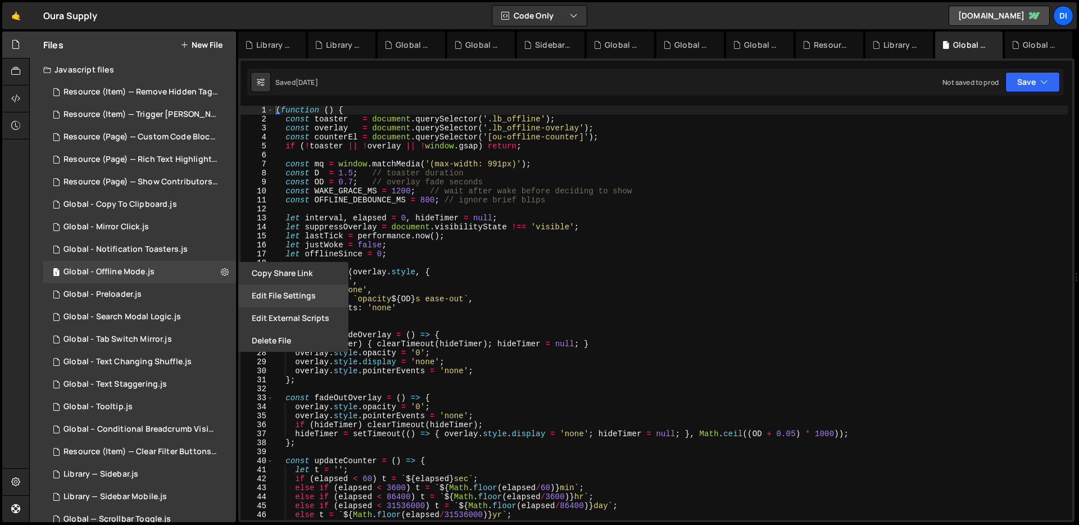
click at [260, 300] on button "Edit File Settings" at bounding box center [293, 295] width 110 height 22
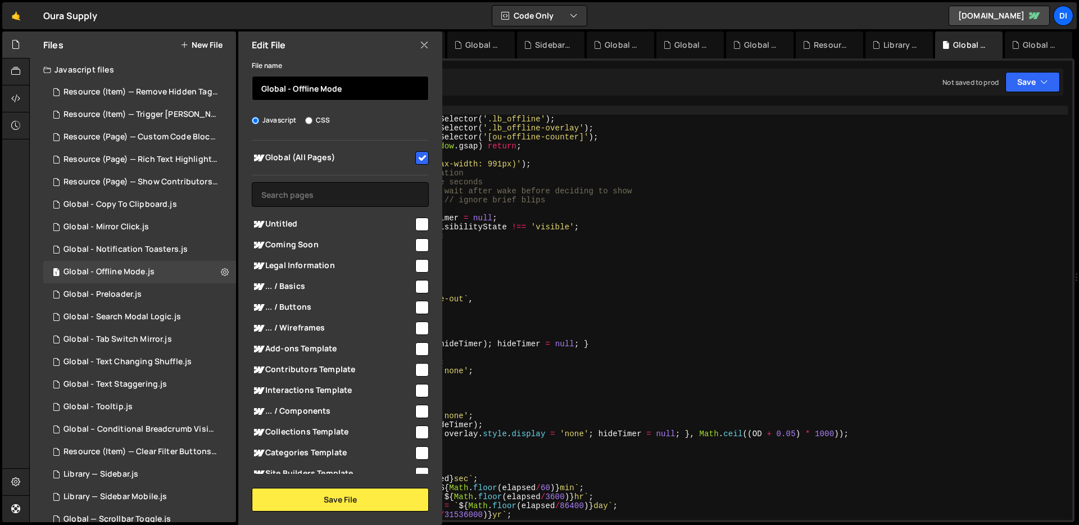
drag, startPoint x: 290, startPoint y: 86, endPoint x: 232, endPoint y: 84, distance: 58.5
click at [232, 84] on div "Files New File Javascript files 1 Resource (Item) — Remove Hidden Tags on Load.…" at bounding box center [133, 276] width 206 height 490
paste input "Library —"
type input "Library — Offline Mode"
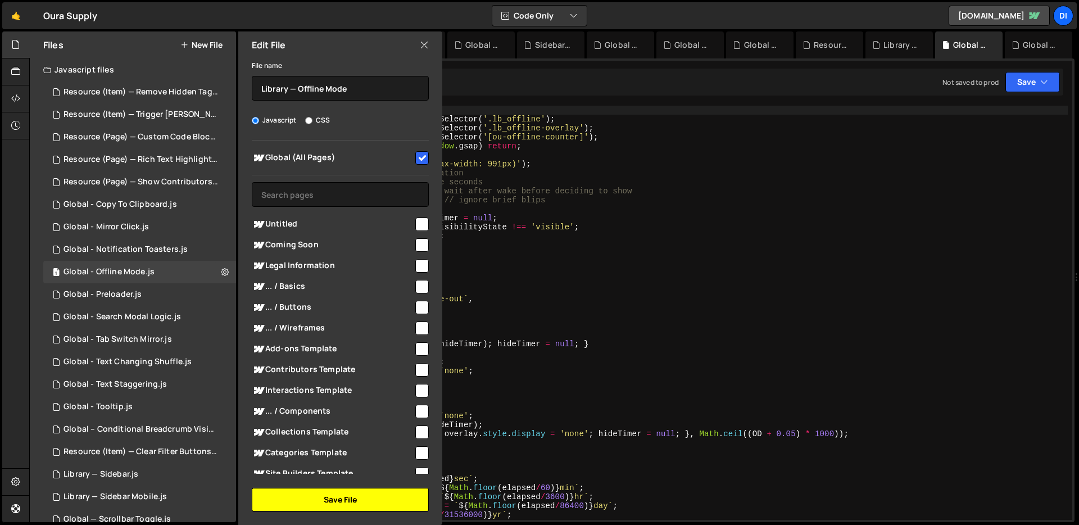
click at [339, 506] on button "Save File" at bounding box center [340, 500] width 177 height 24
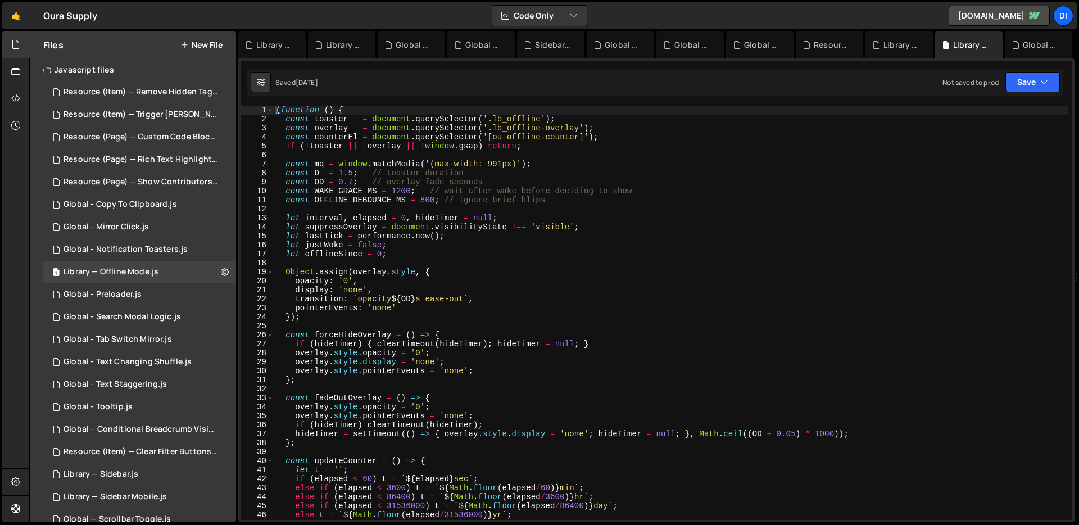
type textarea "overlay.style.pointerEvents = 'none';"
click at [403, 373] on div "( function ( ) { const toaster = document . querySelector ( '.lb_offline' ) ; c…" at bounding box center [671, 322] width 794 height 432
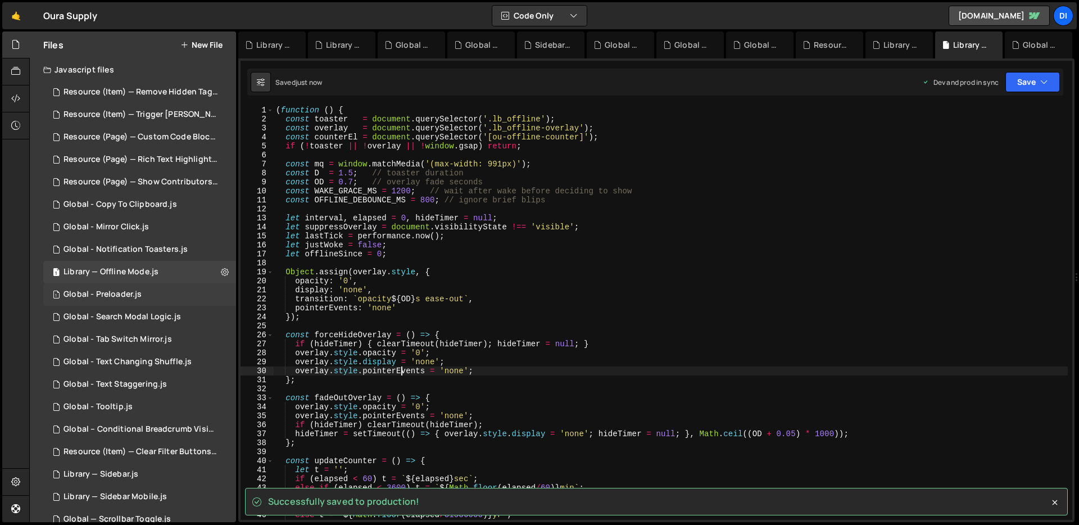
click at [152, 296] on div "1 Global - Preloader.js 0" at bounding box center [139, 294] width 193 height 22
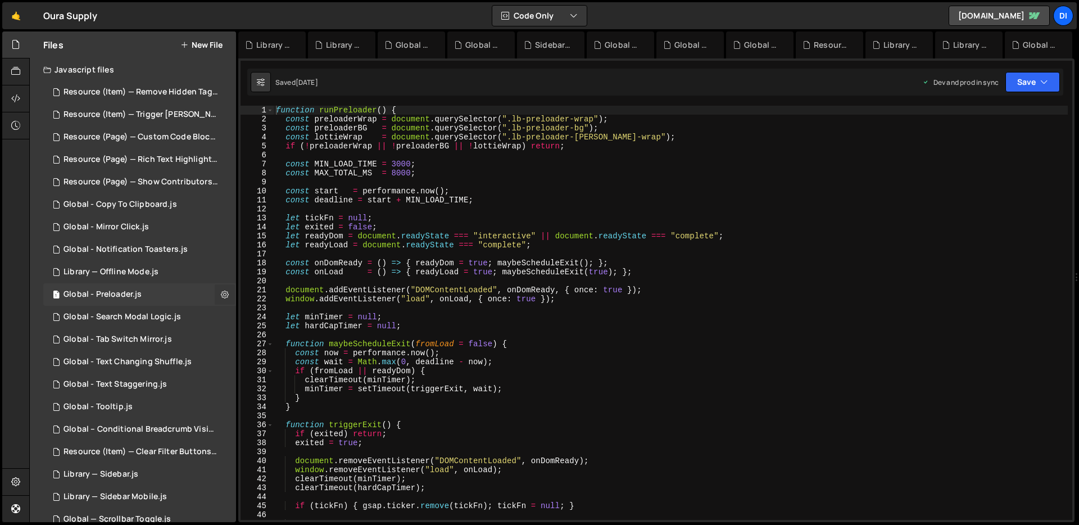
scroll to position [3023, 0]
click at [215, 294] on button at bounding box center [225, 294] width 20 height 20
type input "Global - Preloader"
radio input "true"
checkbox input "true"
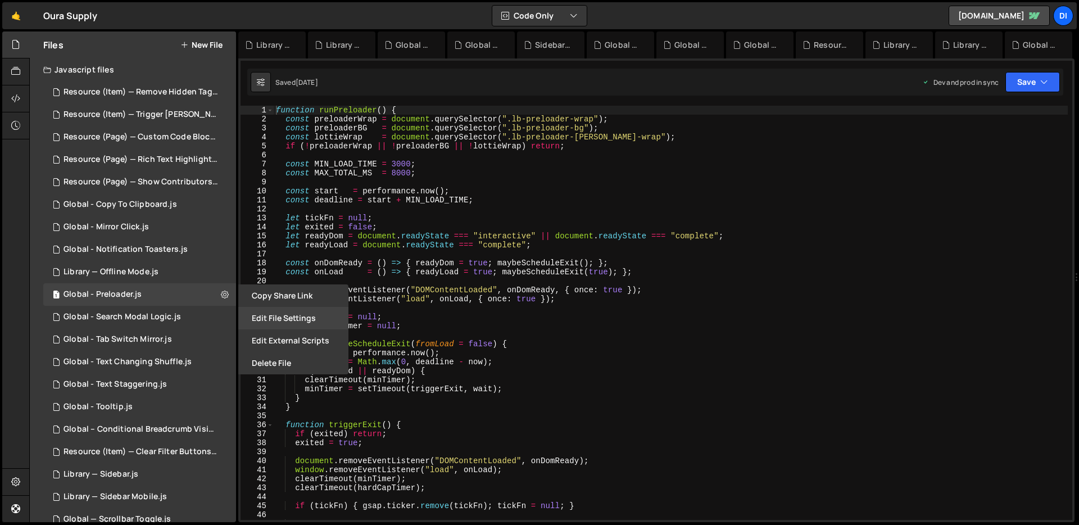
click at [254, 317] on button "Edit File Settings" at bounding box center [293, 318] width 110 height 22
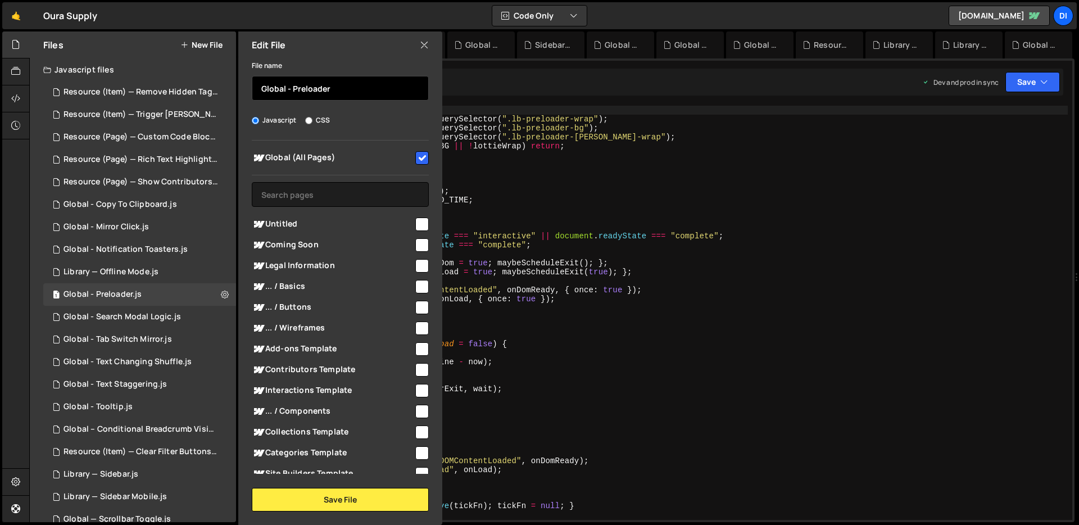
drag, startPoint x: 290, startPoint y: 87, endPoint x: 235, endPoint y: 87, distance: 55.6
click at [235, 87] on div "Files New File Javascript files 1 Resource (Item) — Remove Hidden Tags on Load.…" at bounding box center [133, 276] width 206 height 490
paste input "Library —"
type input "Library — Preloader"
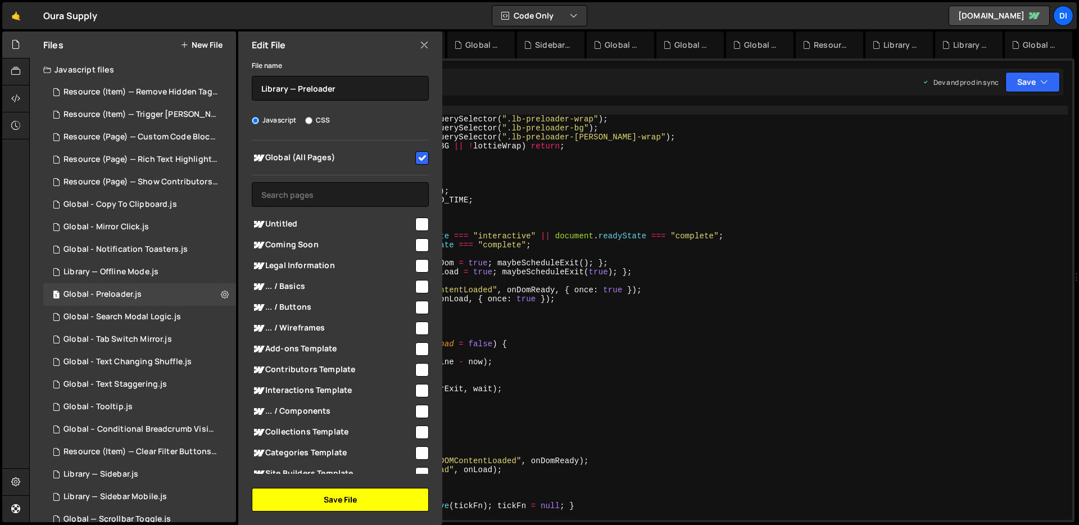
click at [375, 501] on button "Save File" at bounding box center [340, 500] width 177 height 24
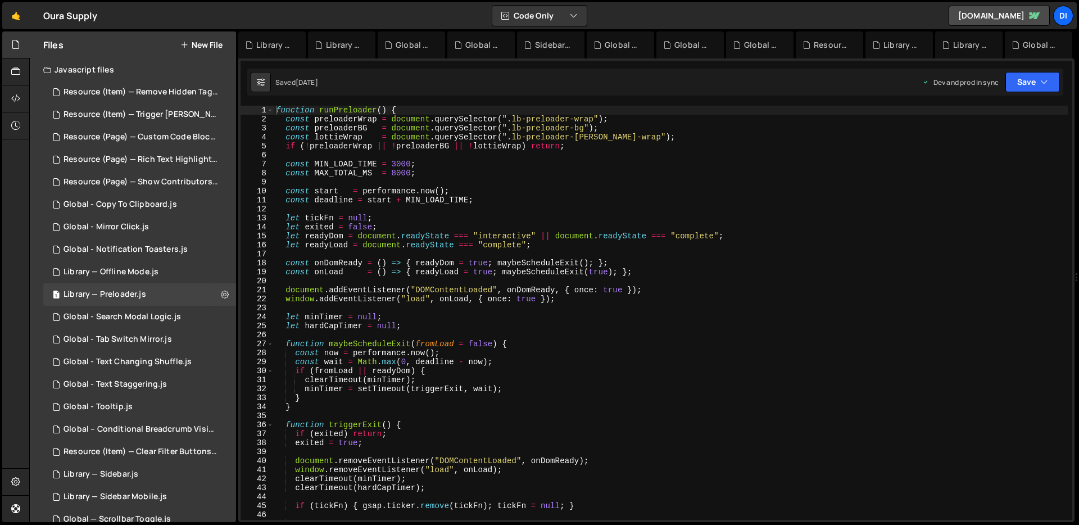
type textarea "const now = [DOMAIN_NAME]();"
click at [411, 354] on div "function runPreloader ( ) { const preloaderWrap = document . querySelector ( ".…" at bounding box center [671, 322] width 794 height 432
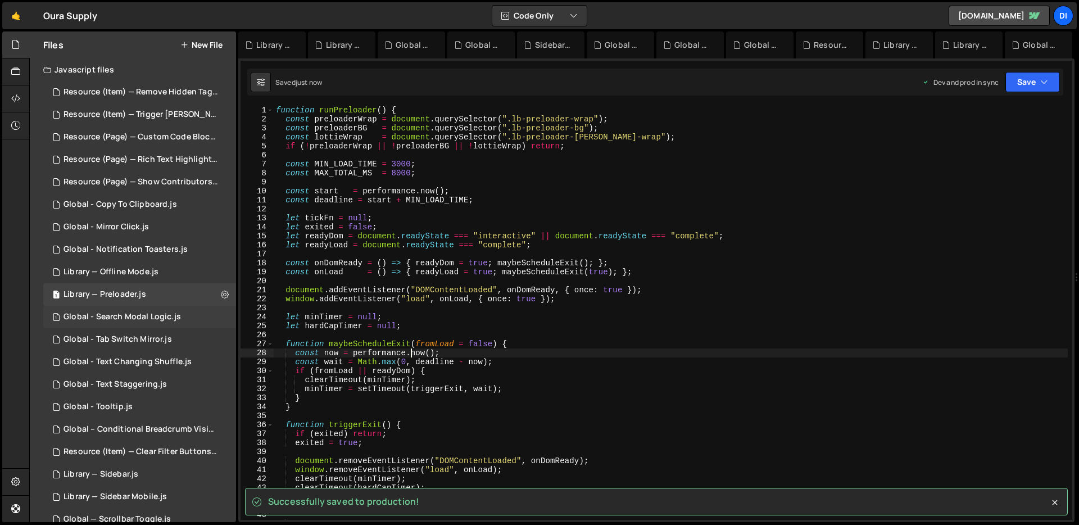
click at [115, 317] on div "Global - Search Modal Logic.js" at bounding box center [121, 317] width 117 height 10
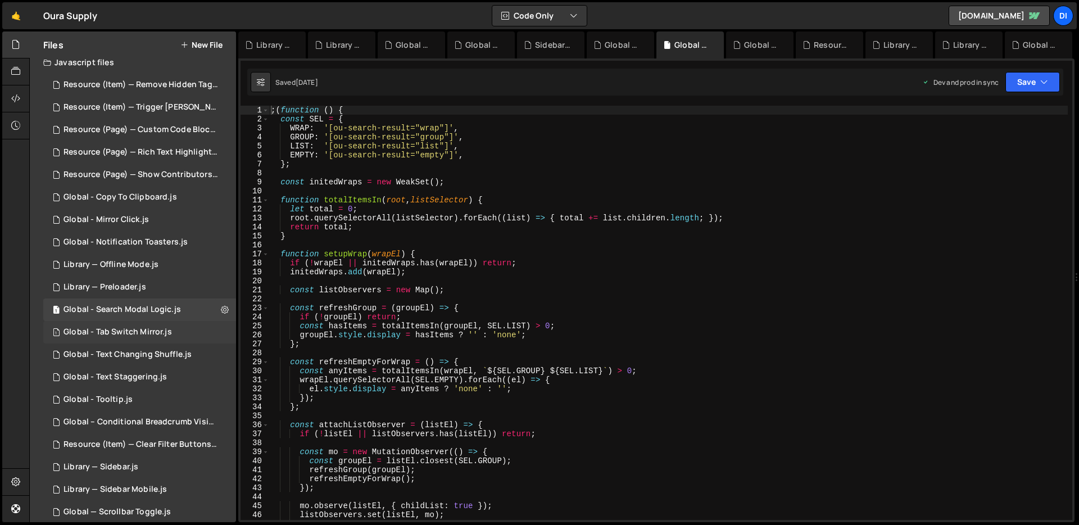
scroll to position [12, 0]
click at [221, 305] on icon at bounding box center [225, 304] width 8 height 11
type input "Global - Search Modal Logic"
radio input "true"
checkbox input "true"
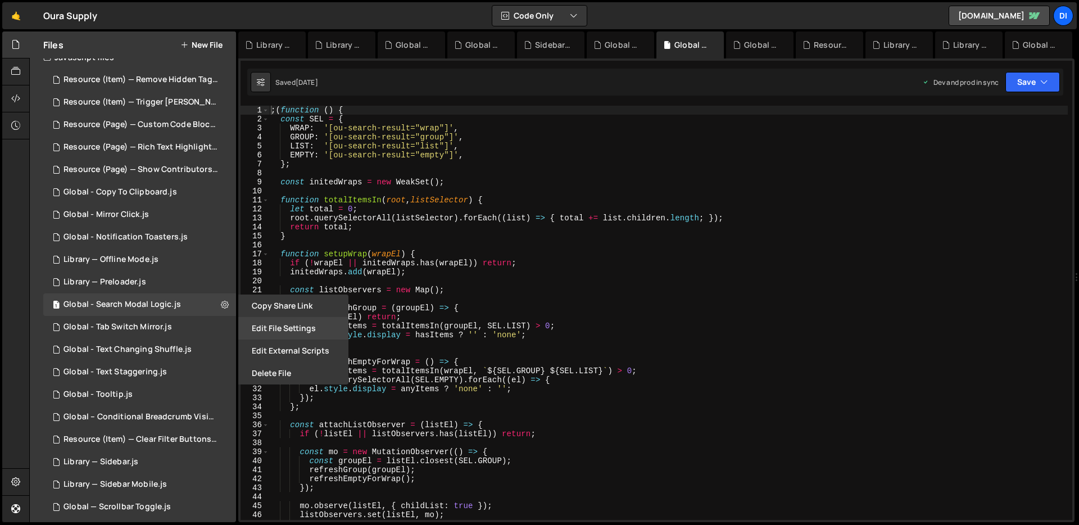
click at [267, 334] on button "Edit File Settings" at bounding box center [293, 328] width 110 height 22
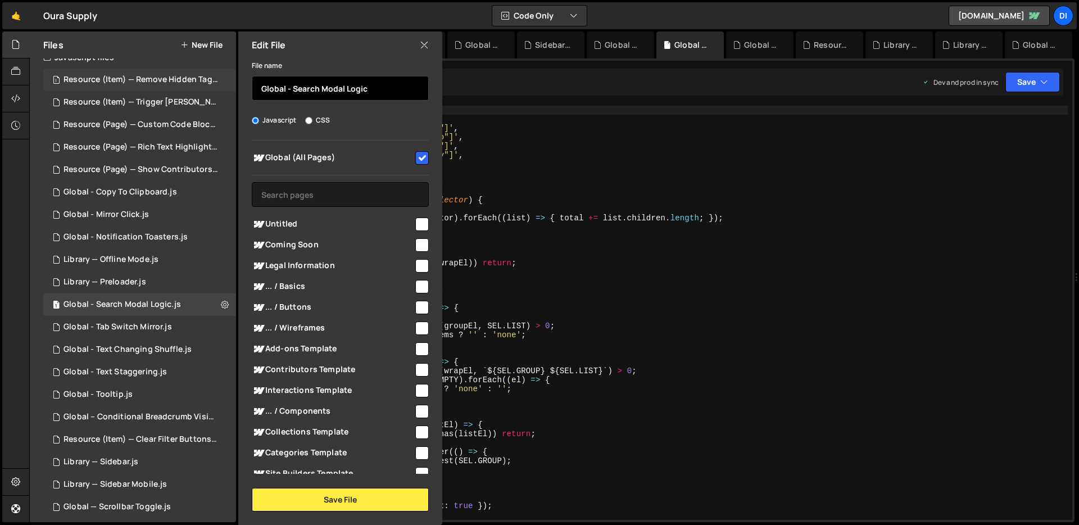
drag, startPoint x: 286, startPoint y: 85, endPoint x: 191, endPoint y: 84, distance: 95.0
click at [191, 84] on div "Files New File Javascript files 1 Resource (Item) — Remove Hidden Tags on Load.…" at bounding box center [133, 276] width 206 height 490
drag, startPoint x: 278, startPoint y: 87, endPoint x: 238, endPoint y: 87, distance: 40.5
click at [238, 87] on div "File name Lib - Search Modal Logic Javascript CSS Global (All Pages)" at bounding box center [340, 284] width 204 height 453
paste input "rary —"
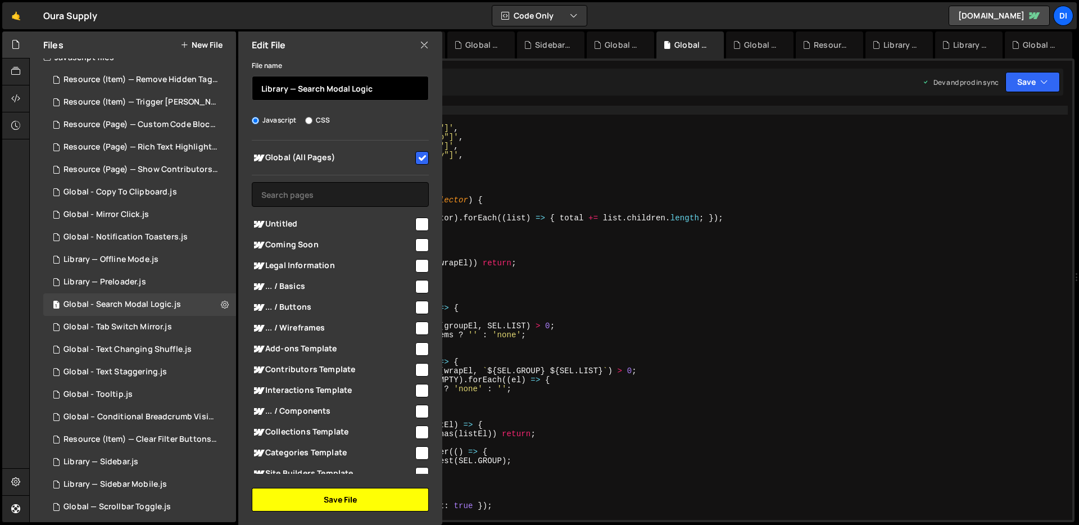
type input "Library — Search Modal Logic"
click at [329, 499] on button "Save File" at bounding box center [340, 500] width 177 height 24
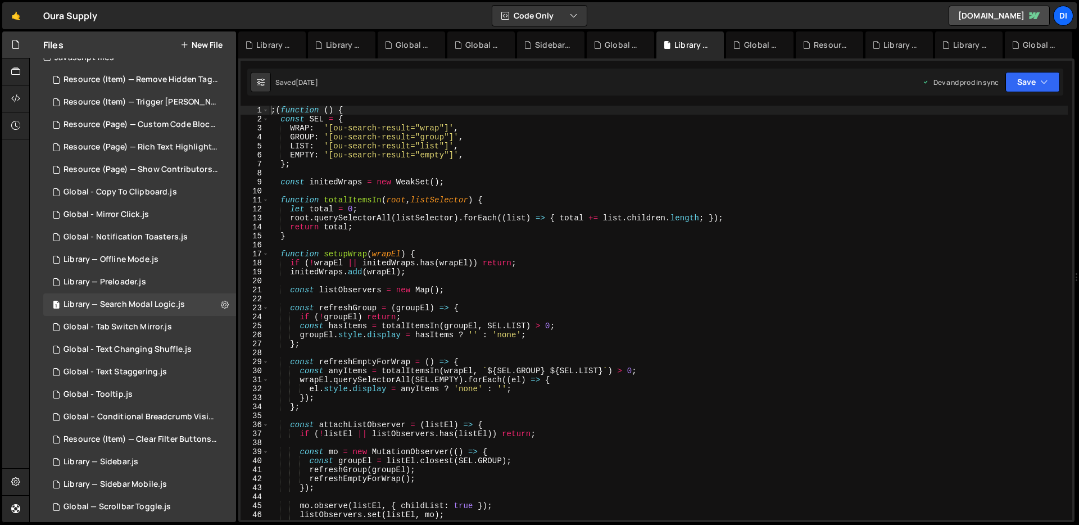
type textarea "};"
click at [417, 347] on div "; ( function ( ) { const SEL = { WRAP : '[ou-search-result="wrap"]' , GROUP : '…" at bounding box center [668, 322] width 799 height 432
click at [176, 328] on div "1 Global - Tab Switch Mirror.js 0" at bounding box center [139, 327] width 193 height 22
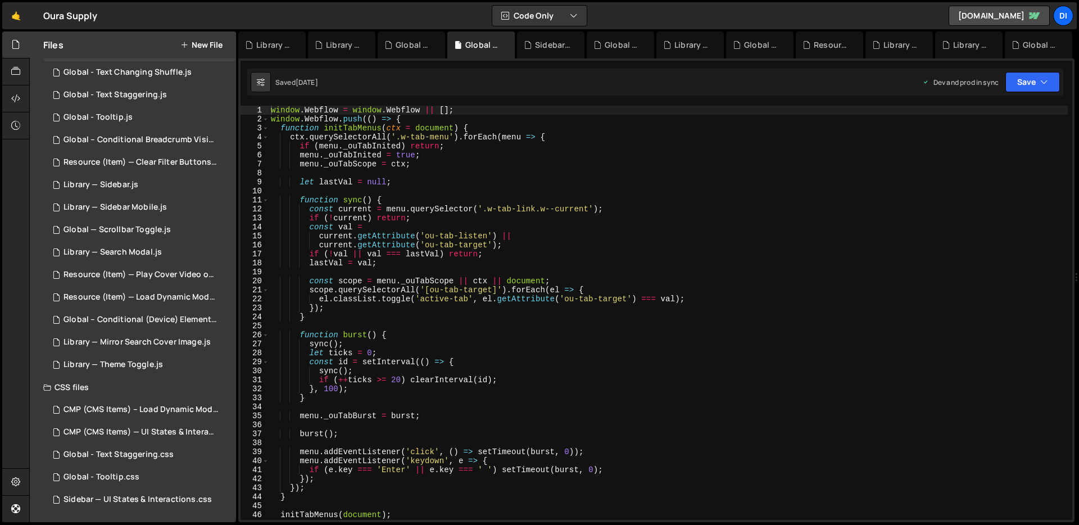
scroll to position [0, 0]
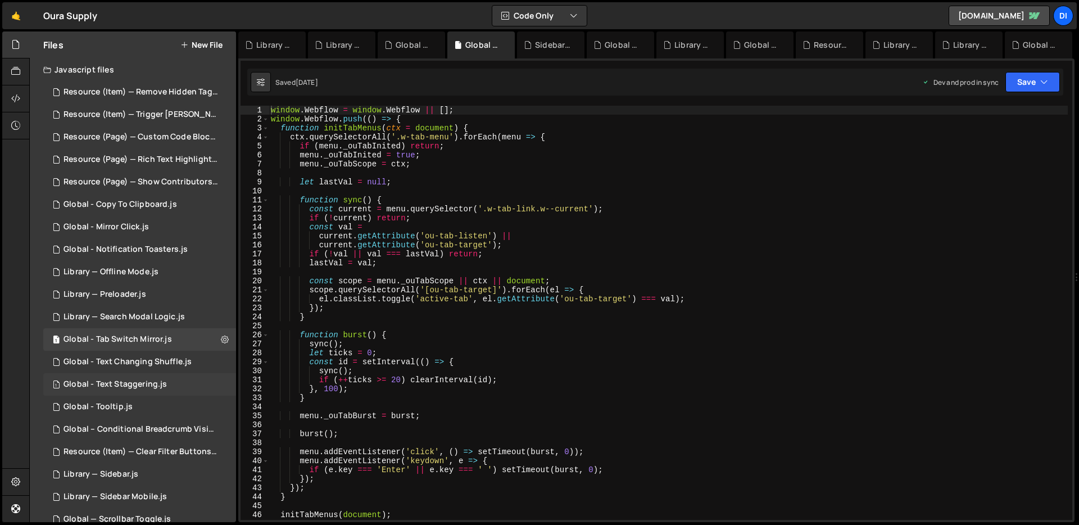
click at [134, 380] on div "Global - Text Staggering.js" at bounding box center [114, 384] width 103 height 10
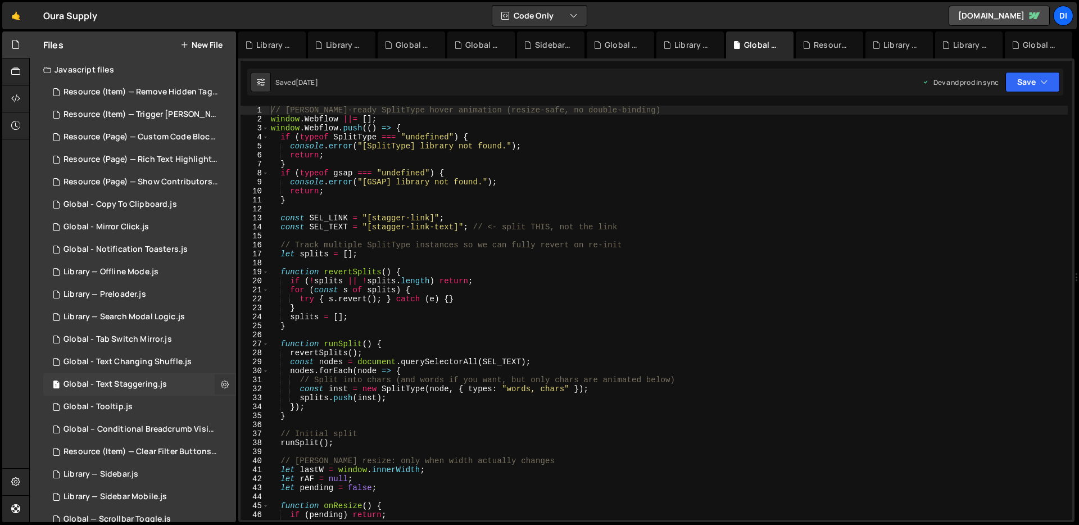
click at [221, 387] on icon at bounding box center [225, 384] width 8 height 11
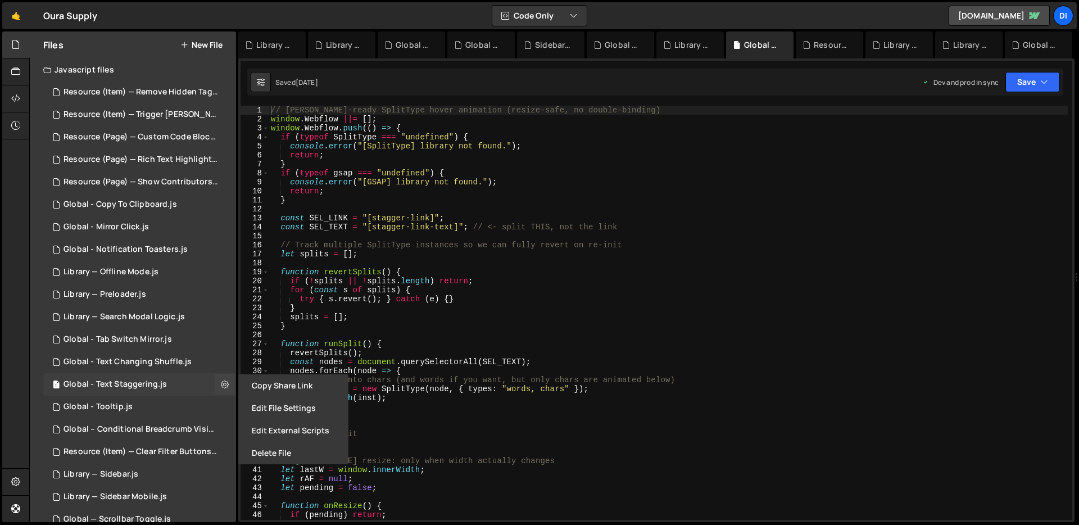
click at [171, 381] on div "1 Global - Text Staggering.js 0" at bounding box center [139, 384] width 193 height 22
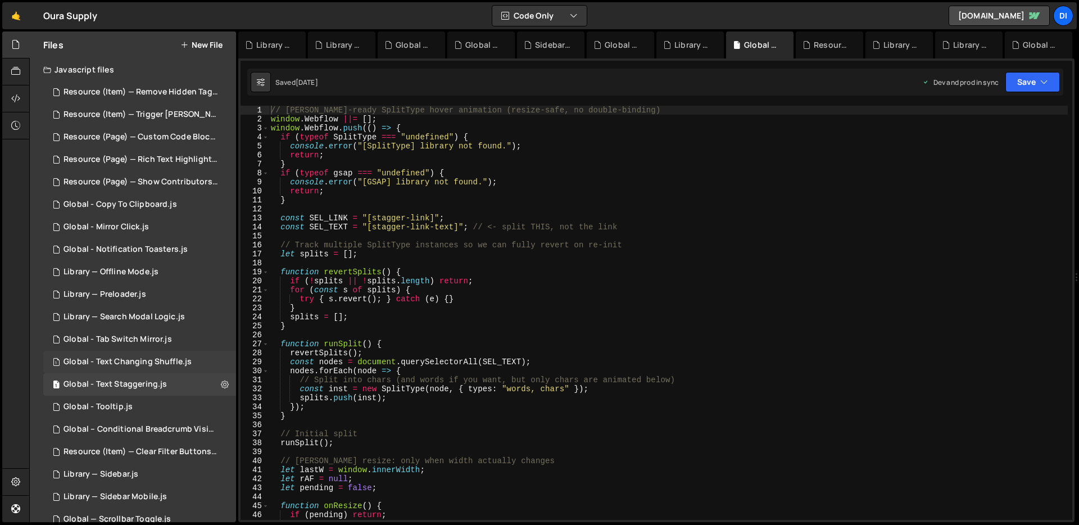
click at [170, 366] on div "Global - Text Changing Shuffle.js" at bounding box center [127, 362] width 128 height 10
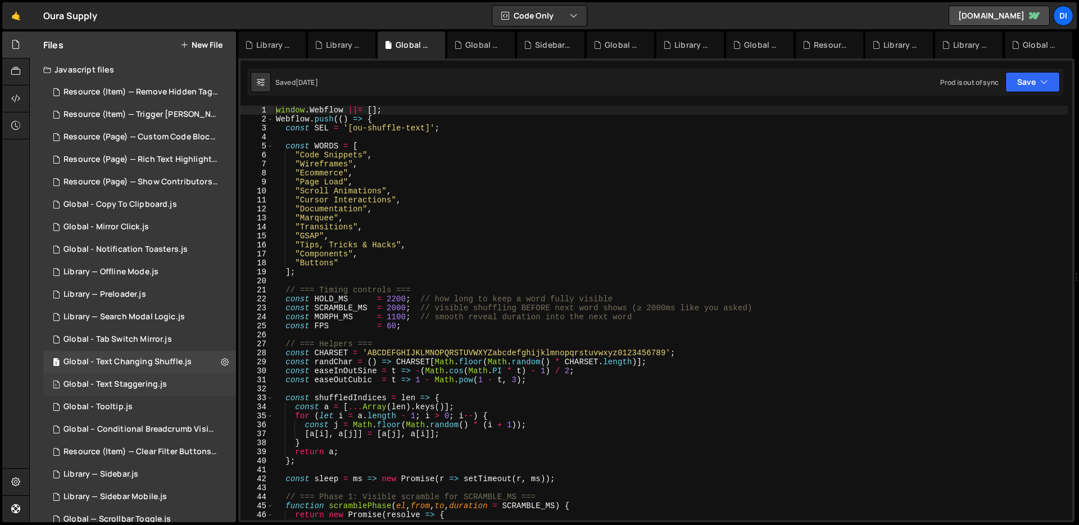
click at [153, 379] on div "Global - Text Staggering.js" at bounding box center [114, 384] width 103 height 10
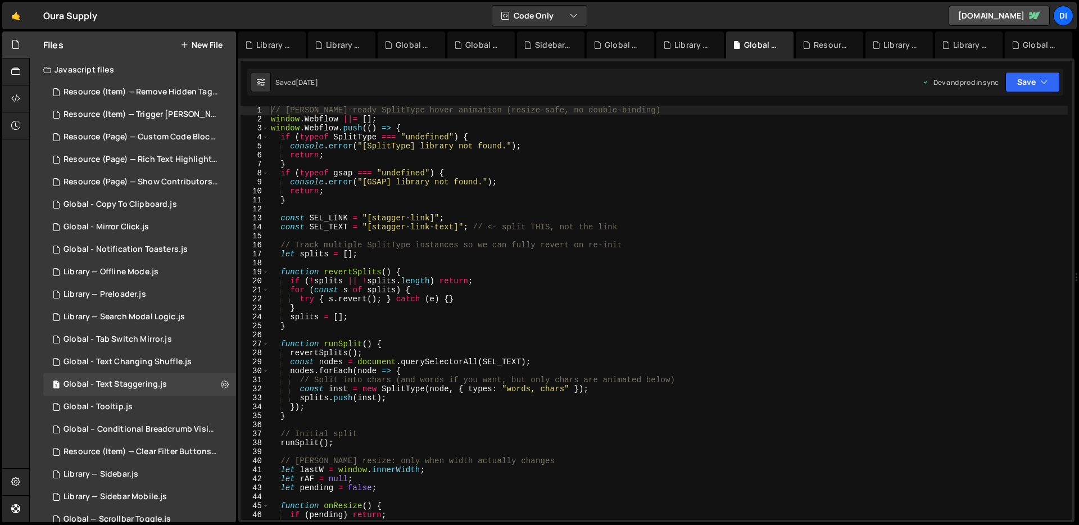
type textarea "}"
click at [355, 326] on div "// [PERSON_NAME]-ready SplitType hover animation (resize-safe, no double-bindin…" at bounding box center [668, 322] width 799 height 432
click at [221, 381] on icon at bounding box center [225, 384] width 8 height 11
type input "Global - Text Staggering"
radio input "true"
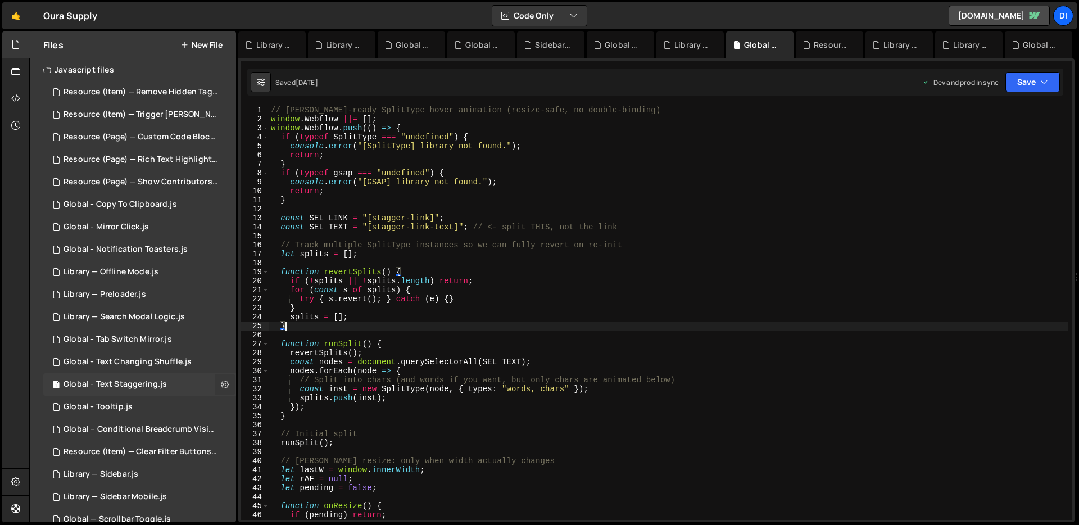
checkbox input "true"
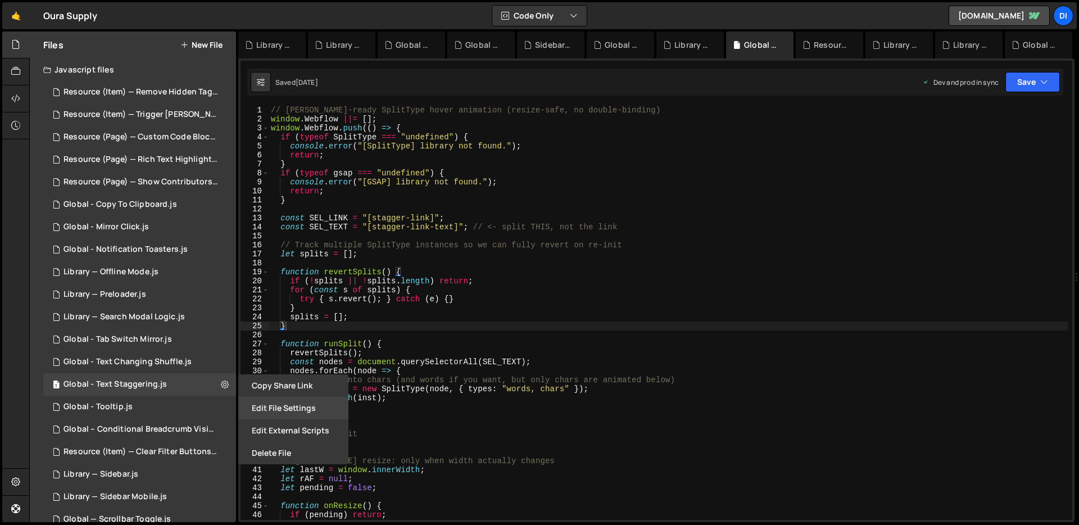
click at [275, 404] on button "Edit File Settings" at bounding box center [293, 408] width 110 height 22
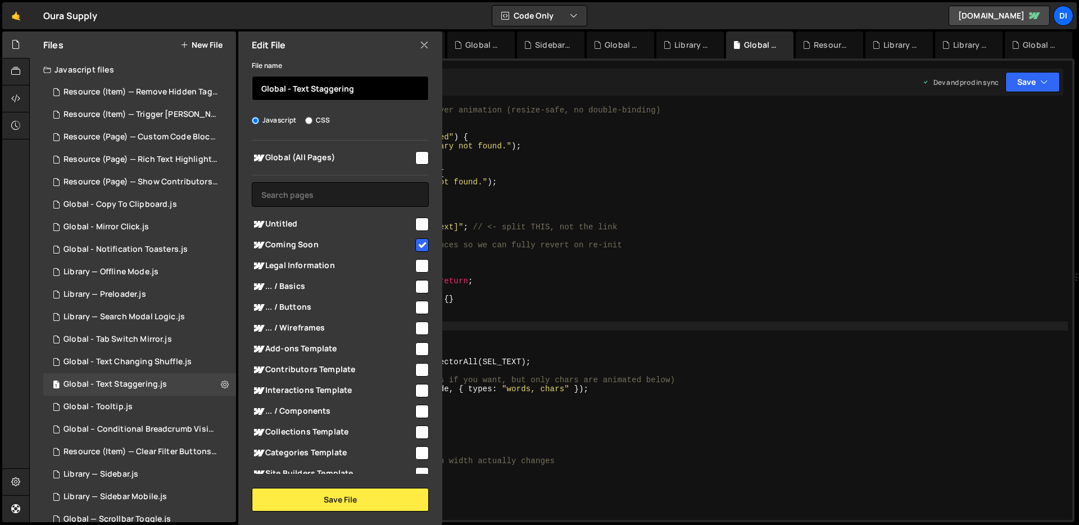
click at [370, 93] on input "Global - Text Staggering" at bounding box center [340, 88] width 177 height 25
drag, startPoint x: 370, startPoint y: 93, endPoint x: 298, endPoint y: 87, distance: 72.1
click at [298, 87] on input "Global - Text Staggering" at bounding box center [340, 88] width 177 height 25
click at [424, 43] on icon at bounding box center [424, 45] width 9 height 12
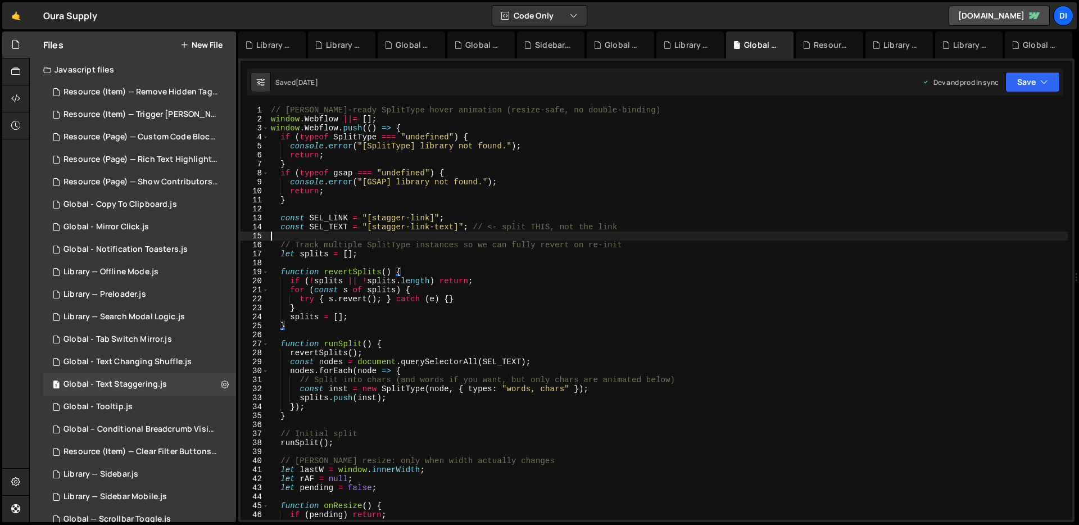
click at [454, 239] on div "// [PERSON_NAME]-ready SplitType hover animation (resize-safe, no double-bindin…" at bounding box center [668, 322] width 799 height 432
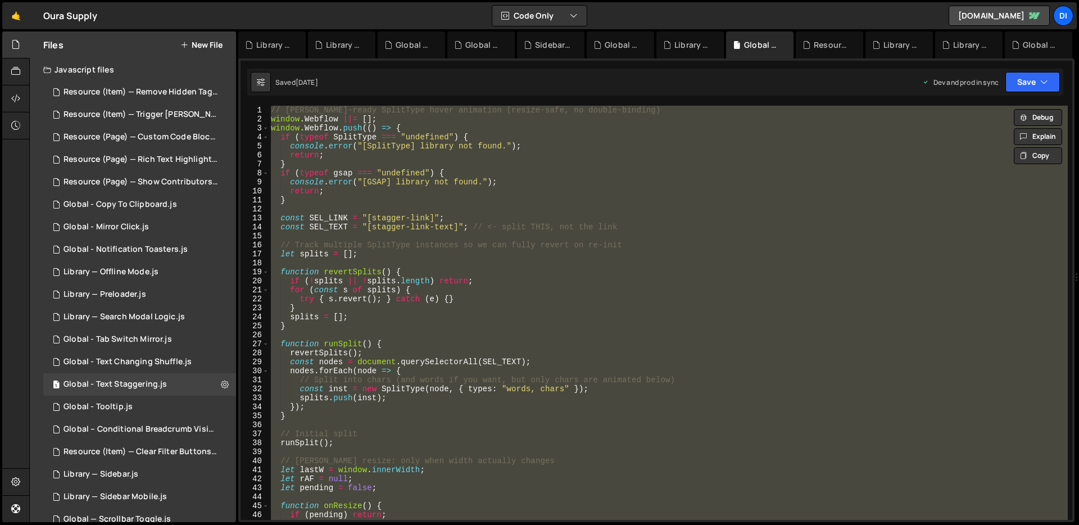
click at [372, 224] on div "// [PERSON_NAME]-ready SplitType hover animation (resize-safe, no double-bindin…" at bounding box center [668, 313] width 799 height 414
type textarea "const SEL_TEXT = "[stagger-link-text]"; // <- split THIS, not the link"
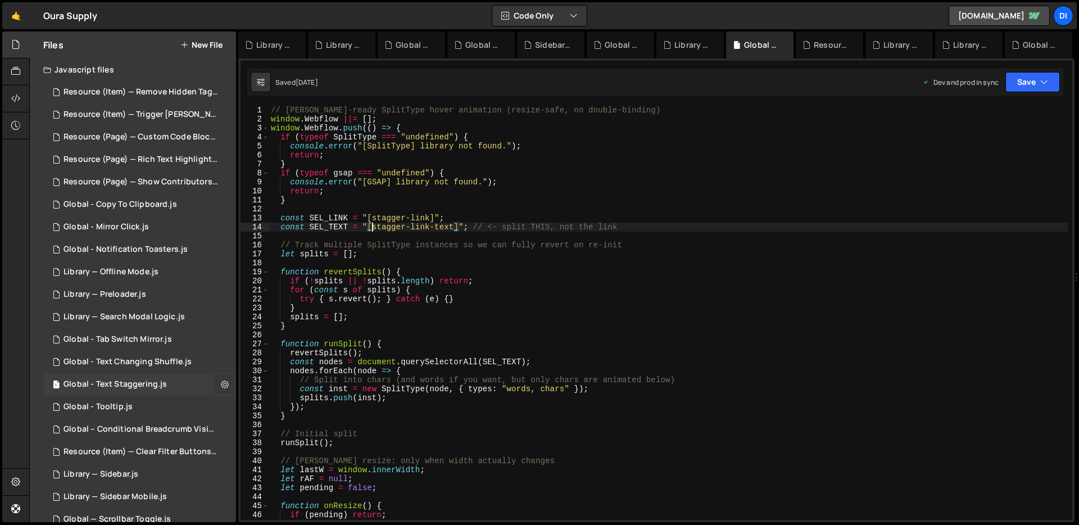
click at [221, 385] on icon at bounding box center [225, 384] width 8 height 11
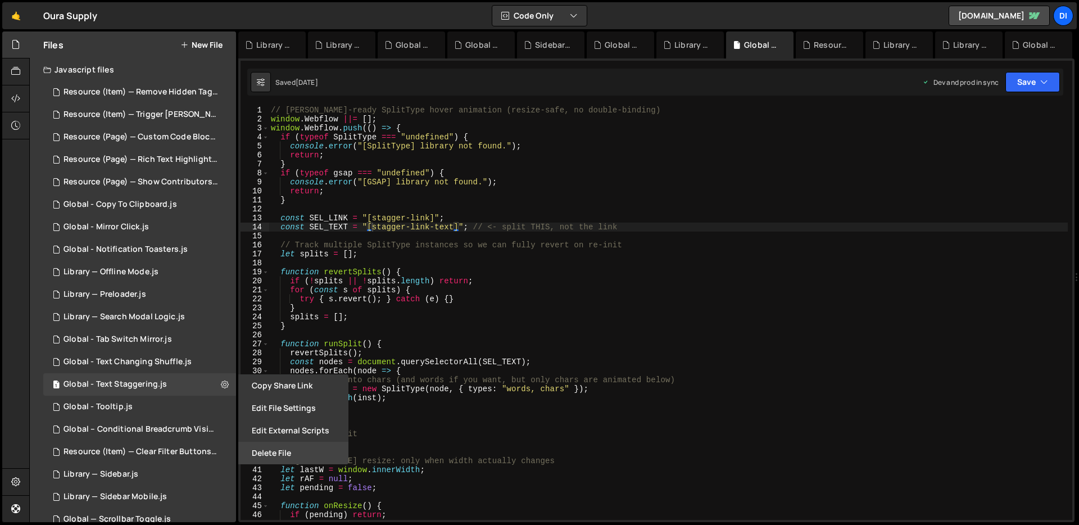
click at [265, 448] on button "Delete File" at bounding box center [293, 453] width 110 height 22
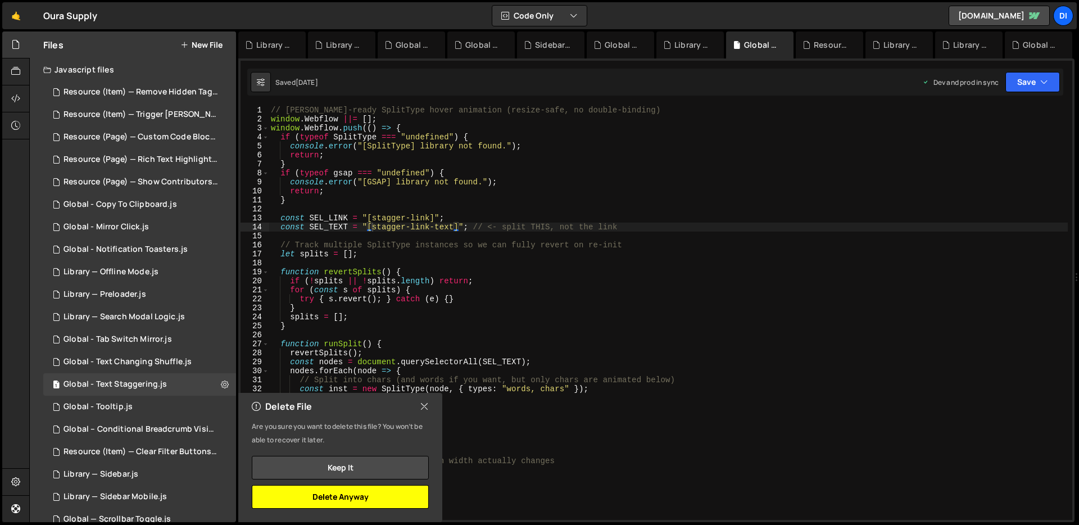
click at [334, 497] on button "Delete Anyway" at bounding box center [340, 497] width 177 height 24
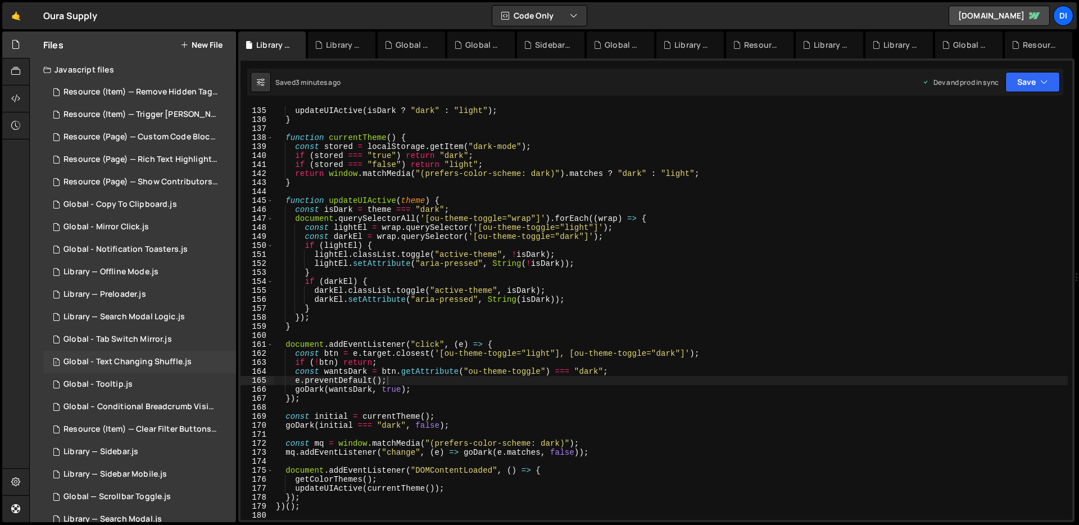
click at [173, 363] on div "Global - Text Changing Shuffle.js" at bounding box center [127, 362] width 128 height 10
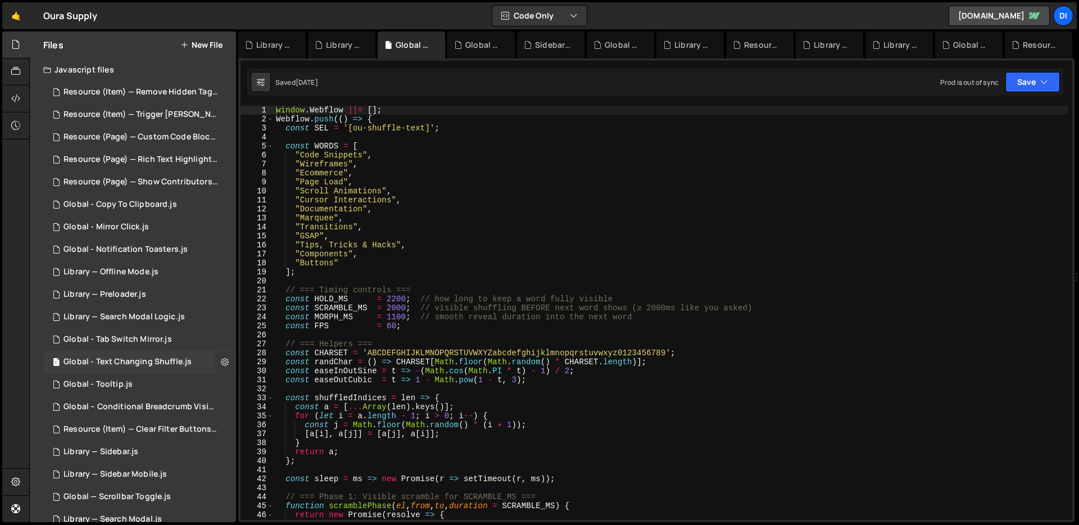
click at [215, 360] on button at bounding box center [225, 362] width 20 height 20
type input "Global - Text Changing Shuffle"
radio input "true"
checkbox input "true"
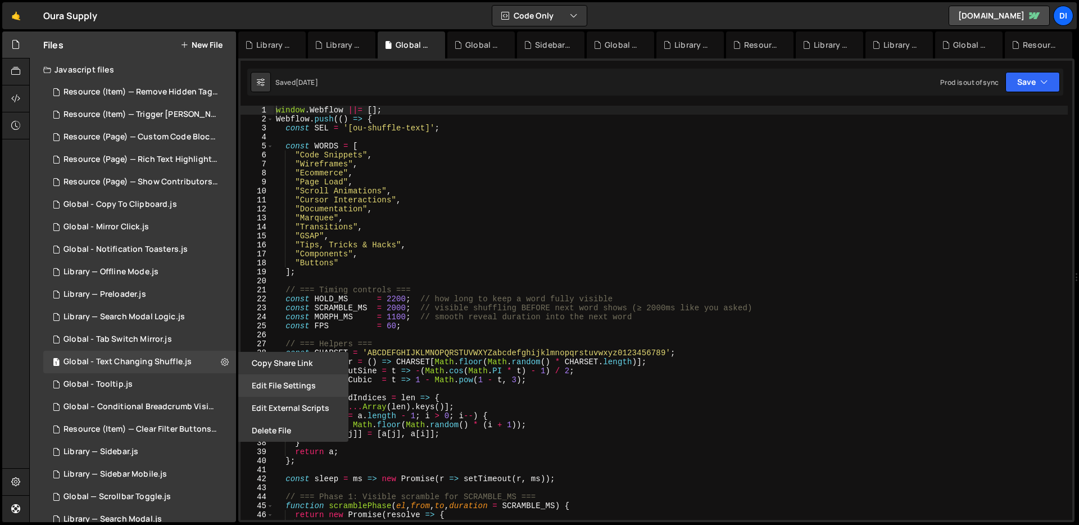
click at [252, 383] on button "Edit File Settings" at bounding box center [293, 385] width 110 height 22
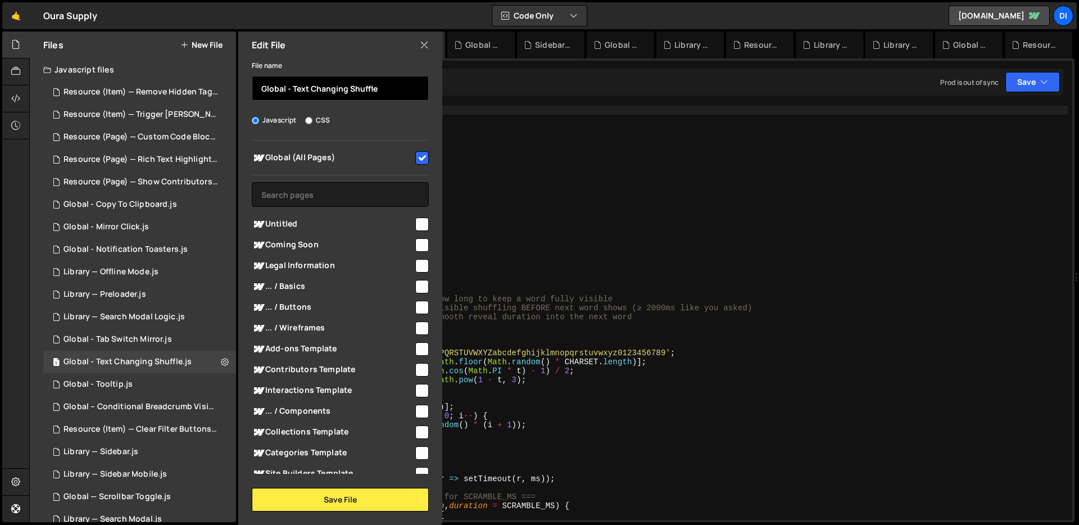
drag, startPoint x: 292, startPoint y: 88, endPoint x: 421, endPoint y: 90, distance: 129.8
click at [421, 90] on input "Global - Text Changing Shuffle" at bounding box center [340, 88] width 177 height 25
click at [648, 278] on div "window . Webflow ||= [ ] ; Webflow . push (( ) => { const SEL = '[ou-shuffle-te…" at bounding box center [671, 322] width 794 height 432
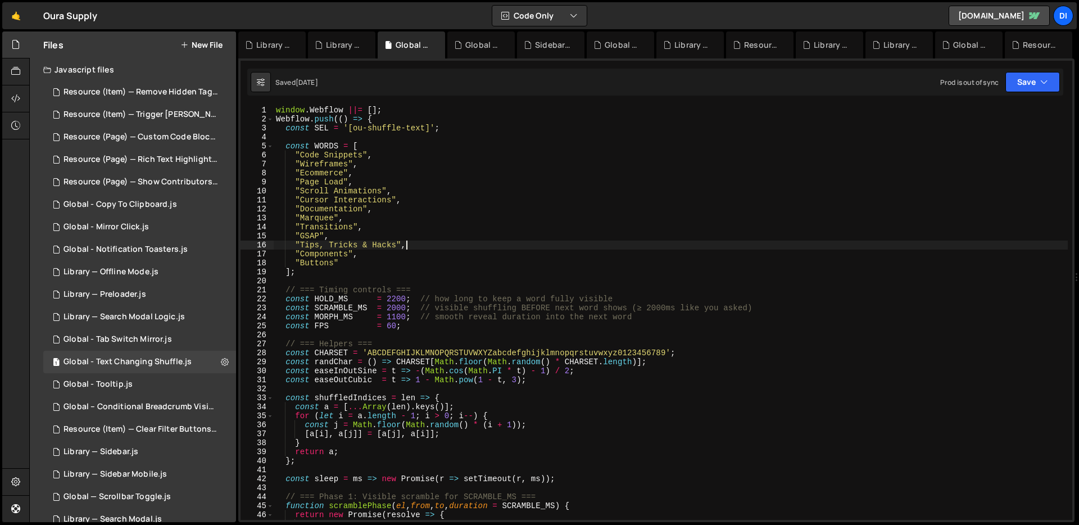
click at [551, 244] on div "window . Webflow ||= [ ] ; Webflow . push (( ) => { const SEL = '[ou-shuffle-te…" at bounding box center [671, 322] width 794 height 432
type textarea "});"
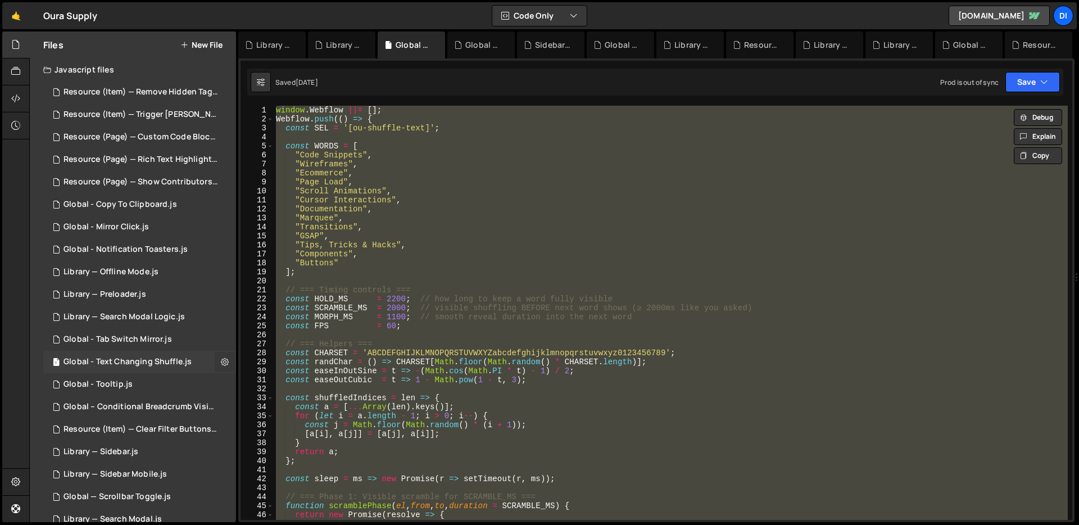
click at [223, 361] on icon at bounding box center [225, 361] width 8 height 11
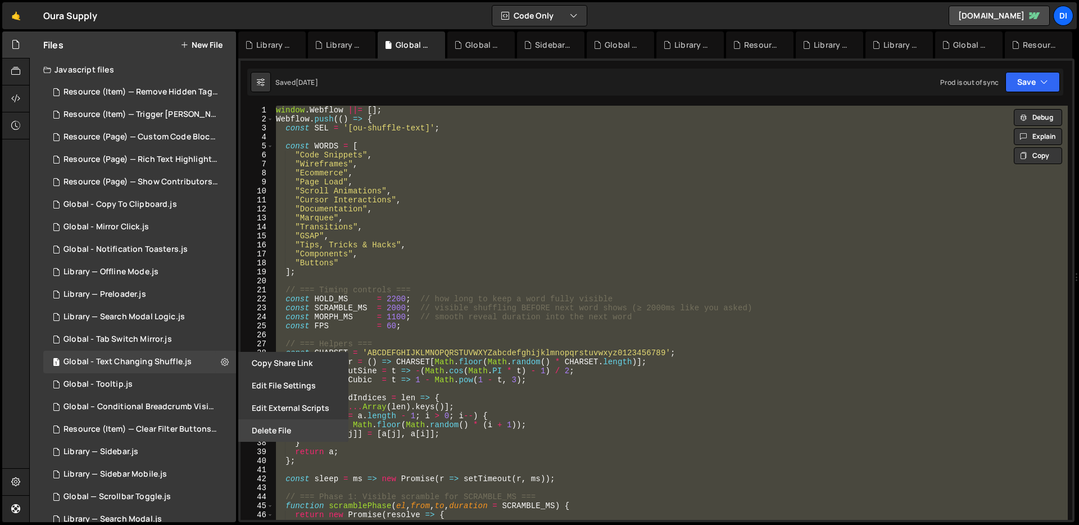
click at [288, 423] on button "Delete File" at bounding box center [293, 430] width 110 height 22
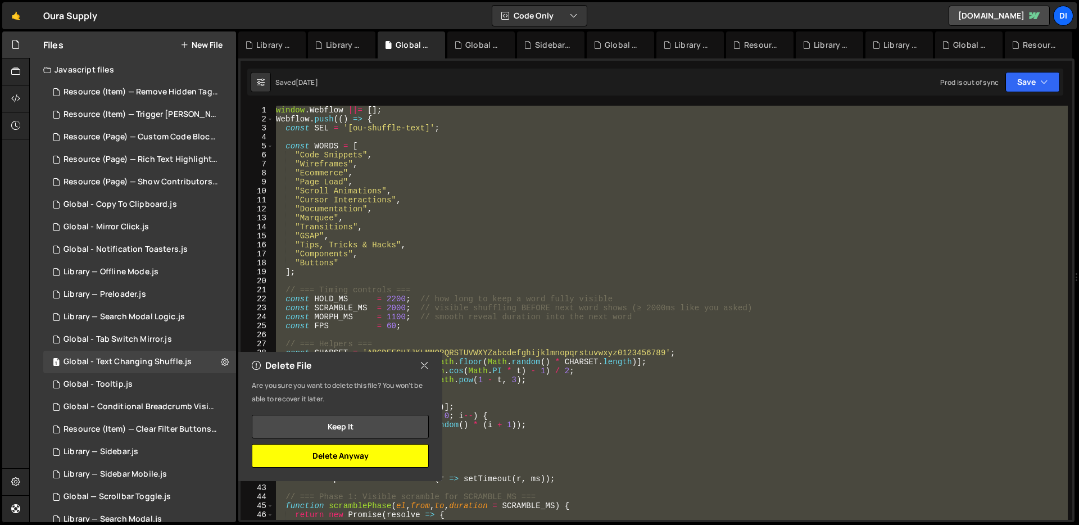
click at [332, 453] on button "Delete Anyway" at bounding box center [340, 456] width 177 height 24
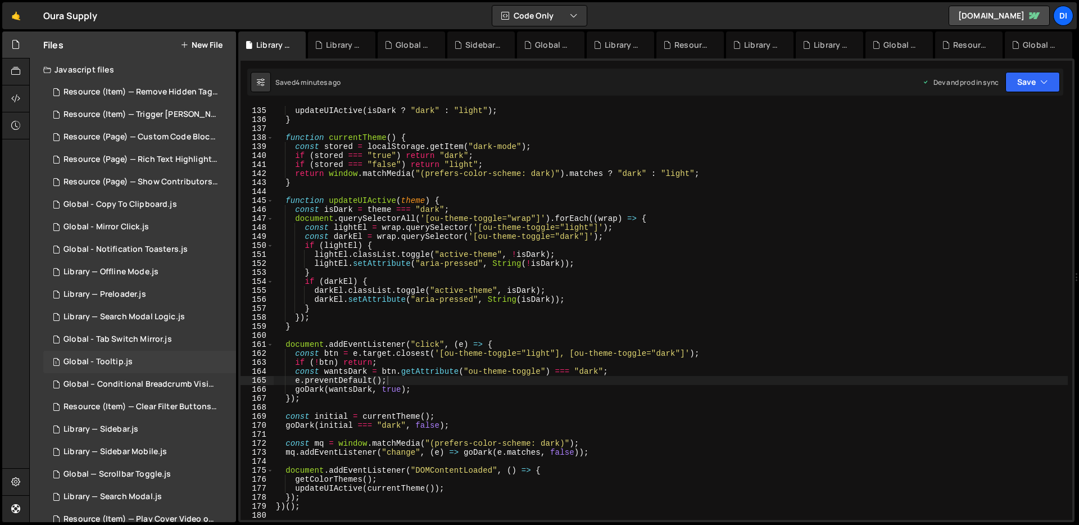
click at [141, 365] on div "1 Global - Tooltip.js 0" at bounding box center [139, 362] width 193 height 22
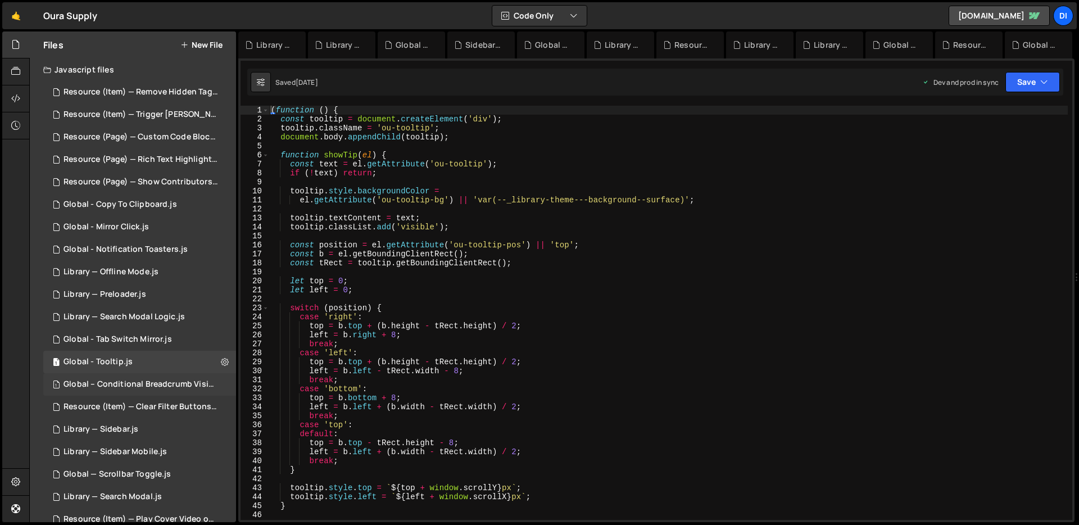
click at [156, 381] on div "Global – Conditional Breadcrumb Visibility.js" at bounding box center [140, 384] width 155 height 10
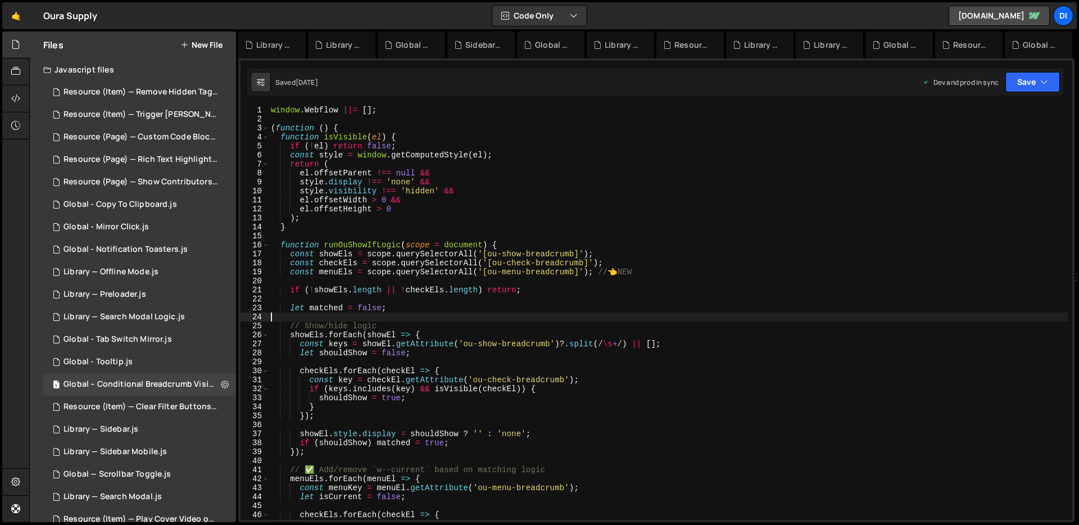
click at [398, 319] on div "window . Webflow ||= [ ] ; ( function ( ) { function isVisible ( el ) { if ( ! …" at bounding box center [668, 322] width 799 height 432
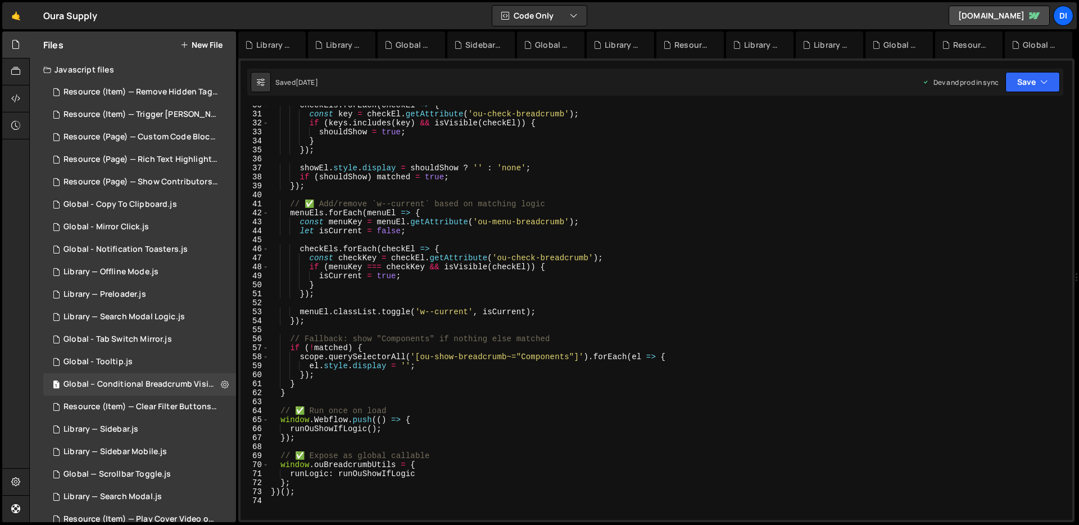
scroll to position [266, 0]
click at [221, 385] on icon at bounding box center [225, 384] width 8 height 11
type input "Global – Conditional Breadcrumb Visibility"
radio input "true"
checkbox input "true"
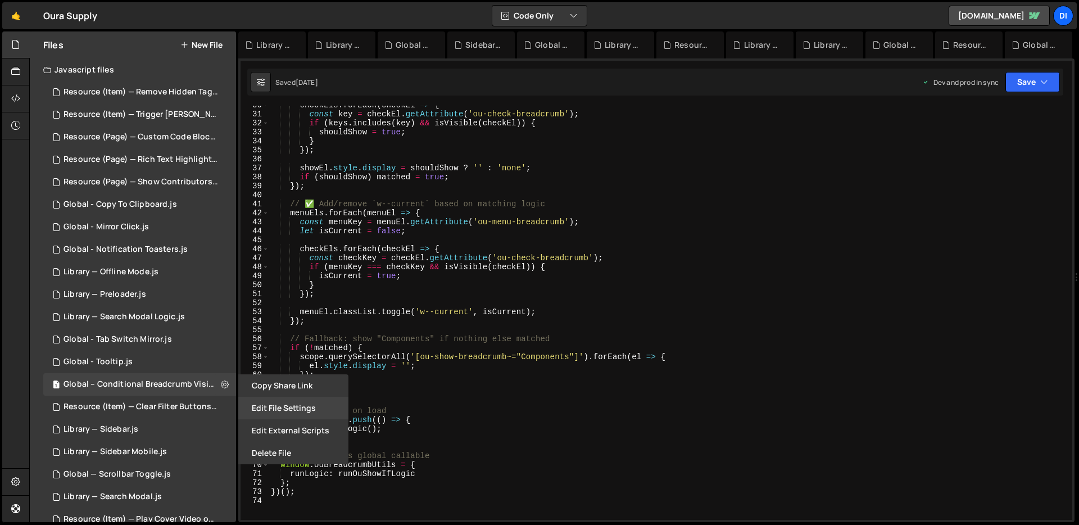
click at [269, 403] on button "Edit File Settings" at bounding box center [293, 408] width 110 height 22
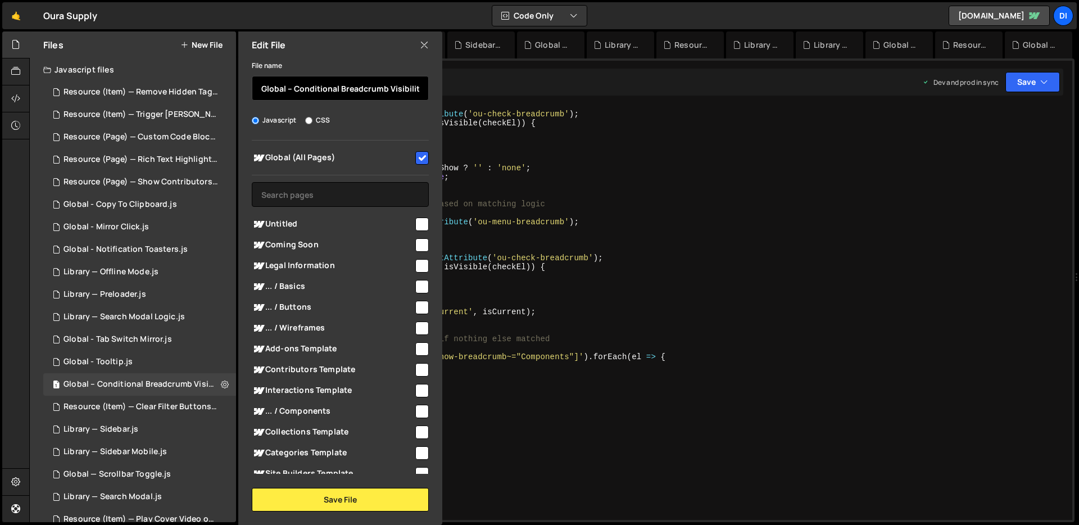
drag, startPoint x: 290, startPoint y: 90, endPoint x: 235, endPoint y: 92, distance: 55.7
click at [235, 92] on div "Files New File Javascript files 1 Resource (Item) — Remove Hidden Tags on Load.…" at bounding box center [133, 276] width 206 height 490
paste input "Library —"
type input "Library — Conditional Breadcrumb Visibility"
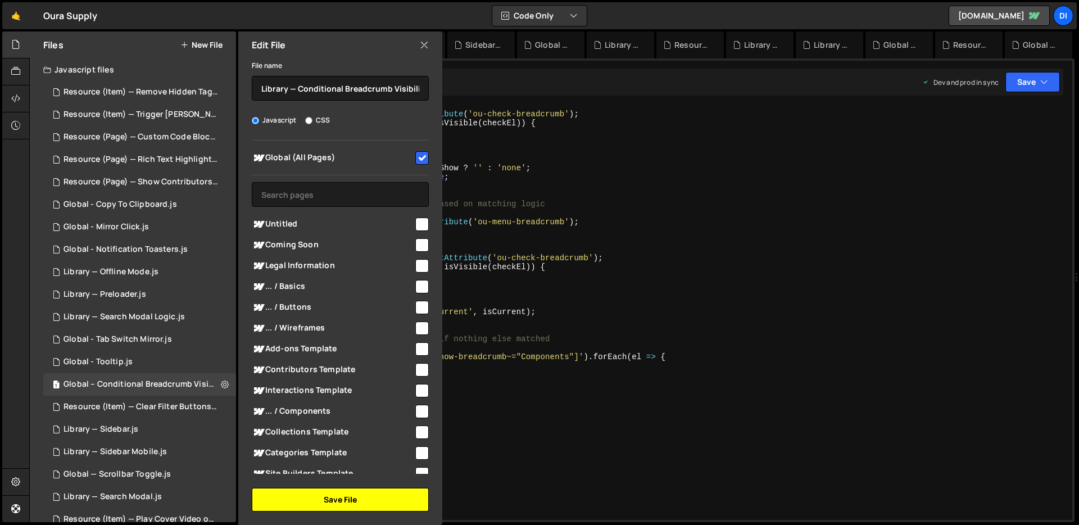
click at [344, 499] on button "Save File" at bounding box center [340, 500] width 177 height 24
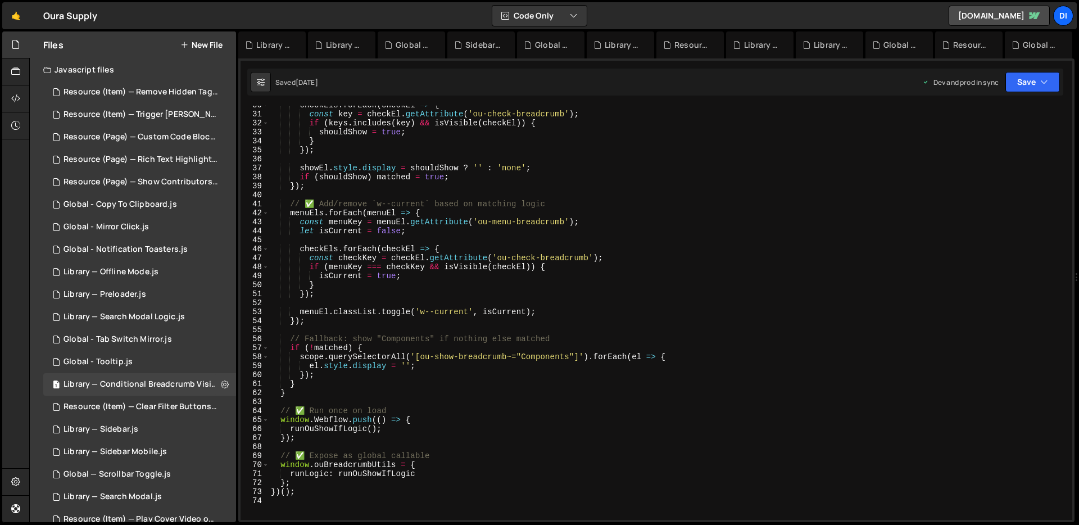
type textarea "// Fallback: show "Components" if nothing else matched"
click at [460, 340] on div "checkEls . forEach ( checkEl => { const key = checkEl . getAttribute ( 'ou-chec…" at bounding box center [668, 317] width 799 height 432
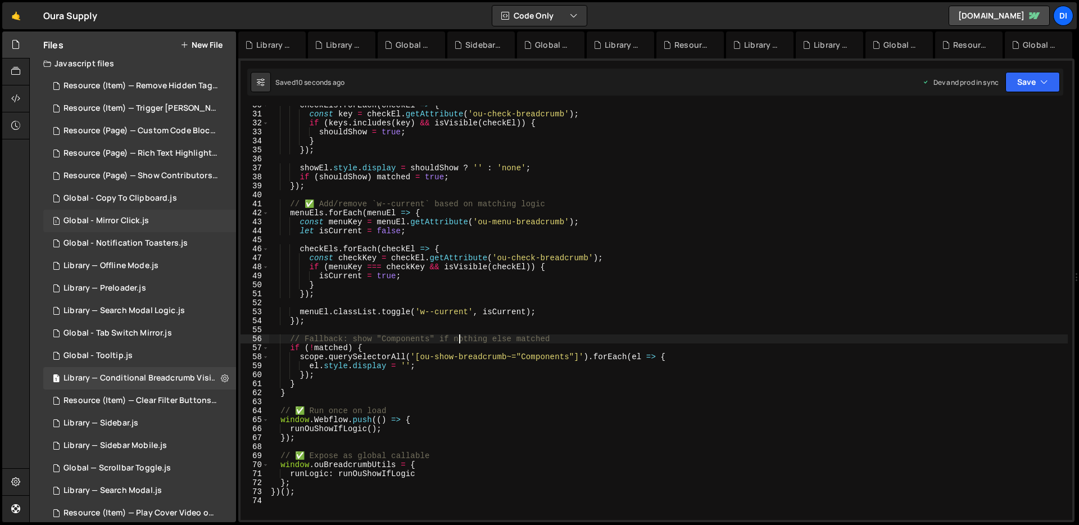
scroll to position [0, 0]
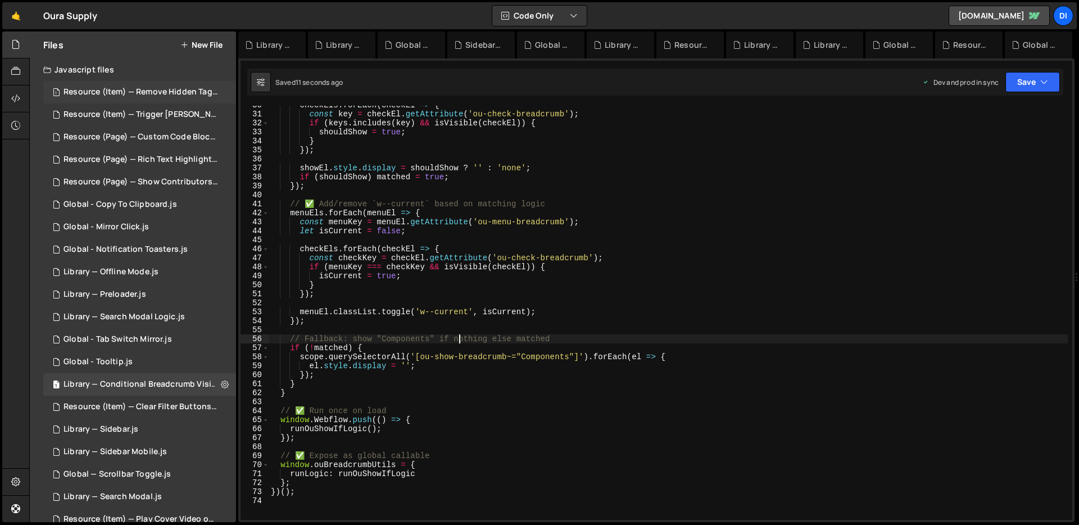
click at [153, 98] on div "1 Resource (Item) — Remove Hidden Tags on Load.js 0" at bounding box center [141, 92] width 197 height 22
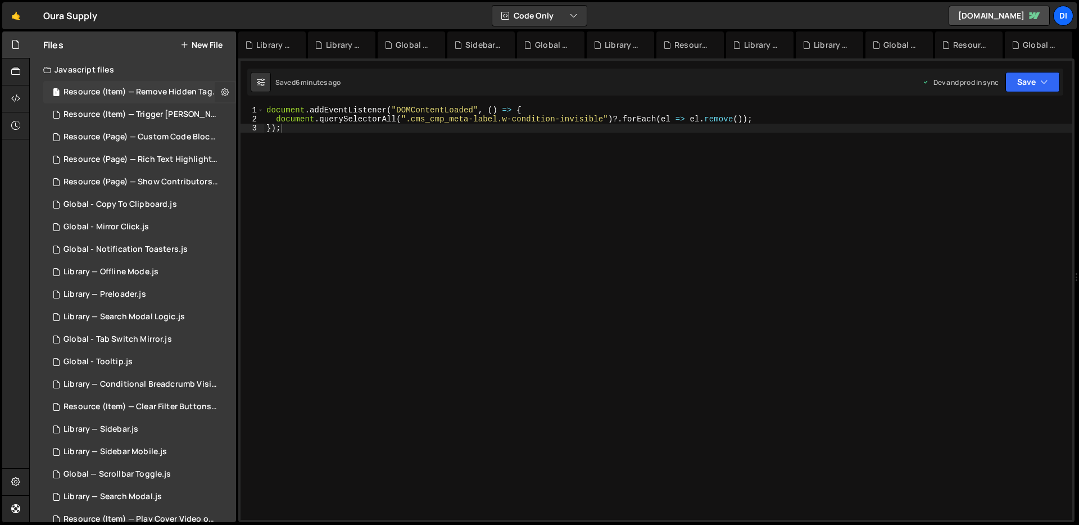
click at [221, 96] on icon at bounding box center [225, 92] width 8 height 11
type input "Resource (Item) — Remove Hidden Tags on Load"
radio input "true"
checkbox input "true"
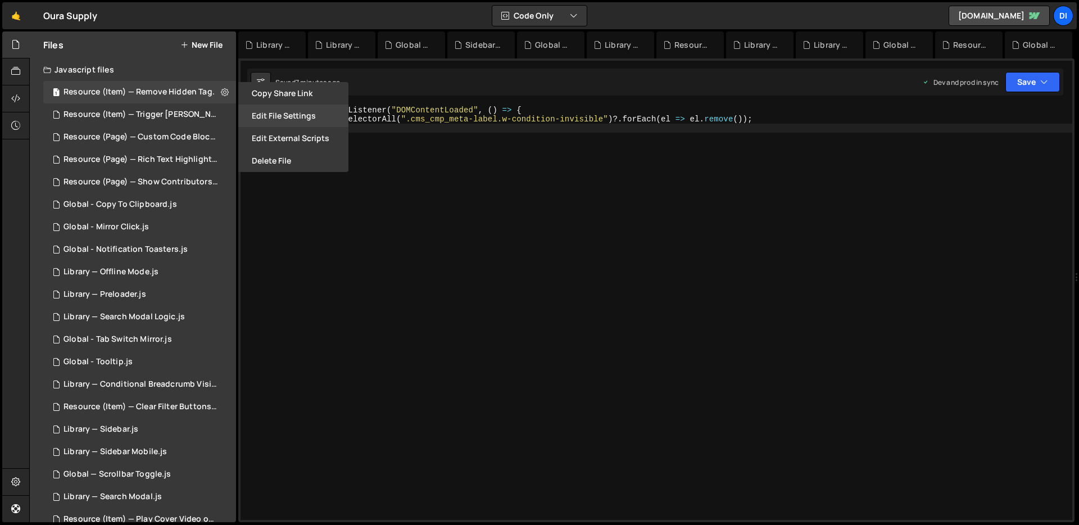
click at [284, 107] on button "Edit File Settings" at bounding box center [293, 115] width 110 height 22
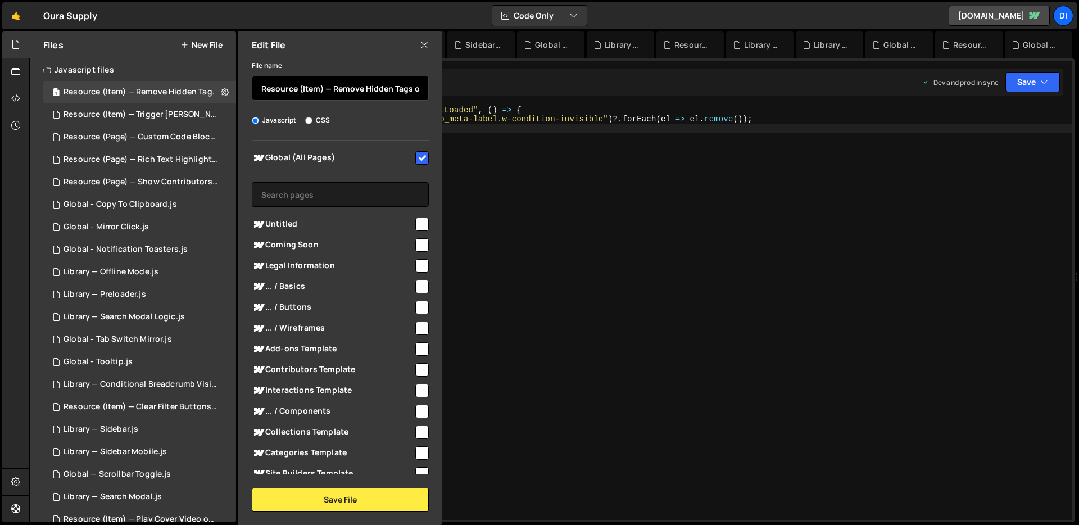
drag, startPoint x: 328, startPoint y: 87, endPoint x: 259, endPoint y: 92, distance: 68.7
click at [259, 92] on input "Resource (Item) — Remove Hidden Tags on Load" at bounding box center [340, 88] width 177 height 25
click at [420, 42] on icon at bounding box center [424, 45] width 9 height 12
checkbox input "false"
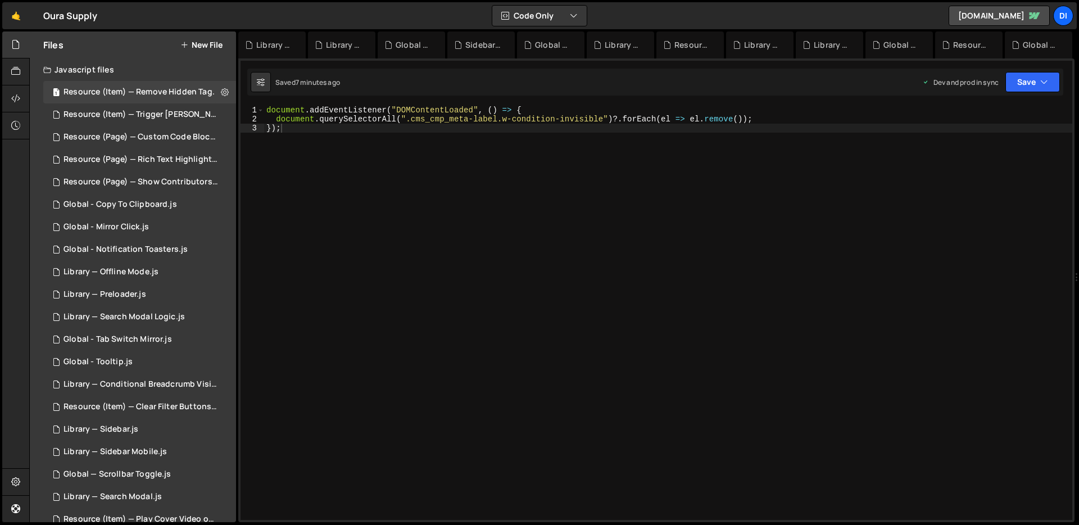
scroll to position [244, 0]
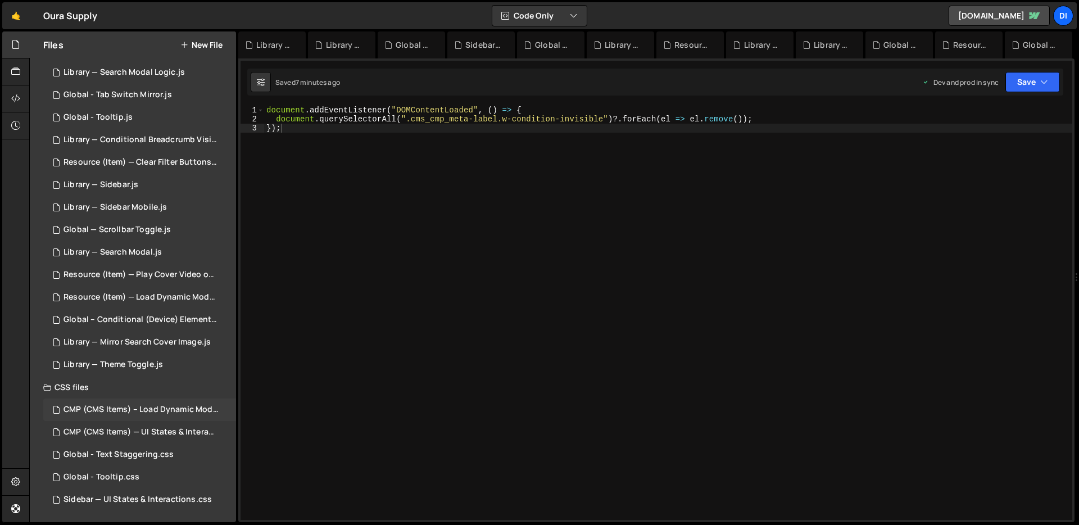
click at [152, 408] on div "CMP (CMS Items) – Load Dynamic Modal (AJAX).css" at bounding box center [140, 409] width 155 height 10
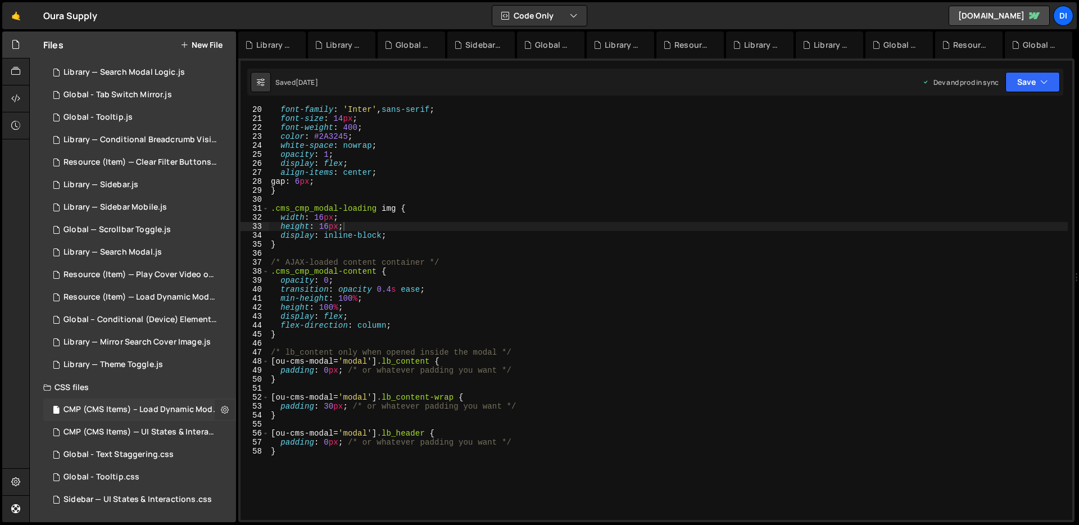
click at [215, 404] on button at bounding box center [225, 409] width 20 height 20
type input "CMP (CMS Items) – Load Dynamic Modal (AJAX)"
radio input "false"
radio input "true"
checkbox input "true"
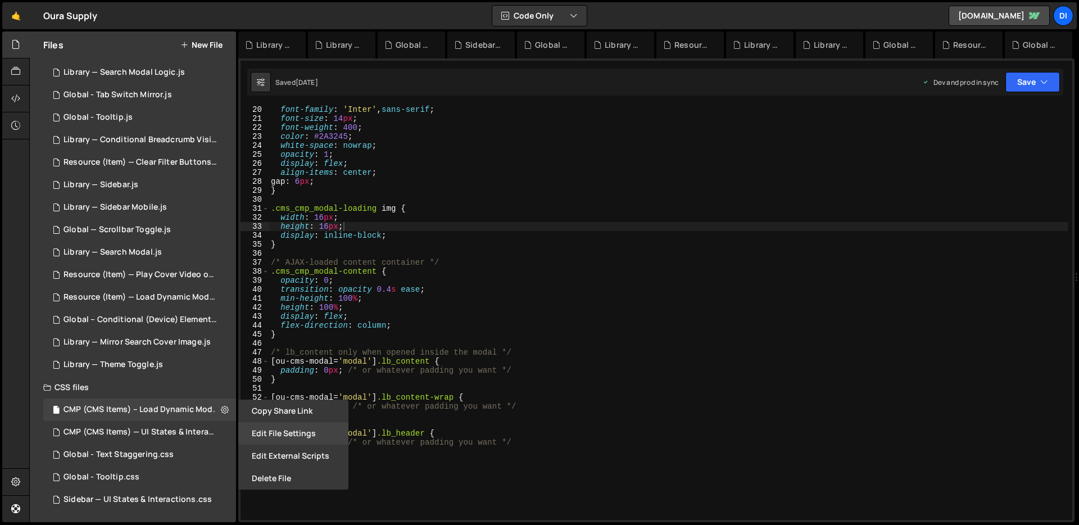
click at [248, 426] on button "Edit File Settings" at bounding box center [293, 433] width 110 height 22
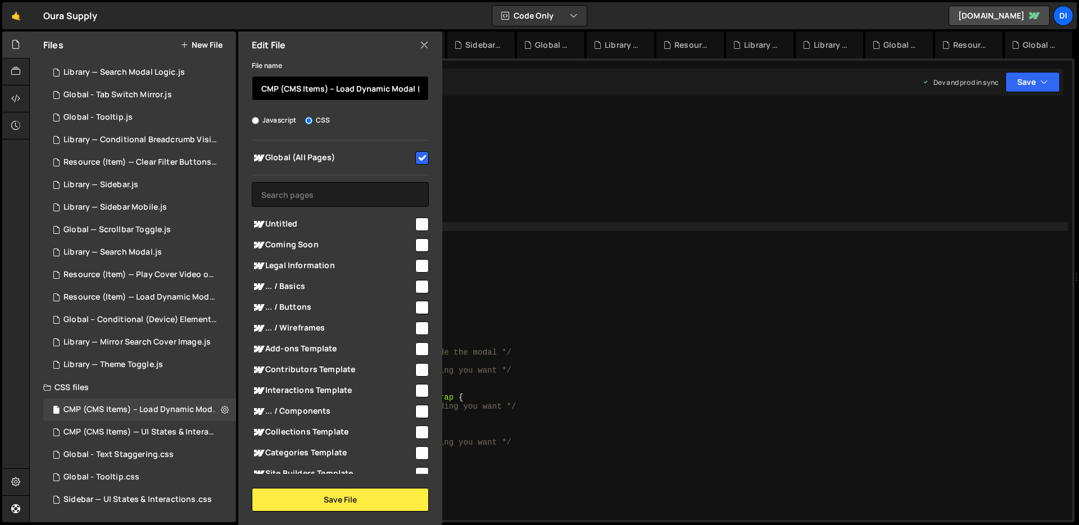
drag, startPoint x: 327, startPoint y: 88, endPoint x: 241, endPoint y: 91, distance: 86.0
click at [241, 91] on div "File name CMP (CMS Items) – Load Dynamic Modal (AJAX) Javascript CSS Global (Al…" at bounding box center [340, 284] width 204 height 453
paste input "Resource (Item) —"
type input "Resource (Item) — Load Dynamic Modal (AJAX)"
click at [362, 110] on div "File name Resource (Item) — Load Dynamic Modal (AJAX) Javascript CSS Global (Al…" at bounding box center [340, 284] width 204 height 453
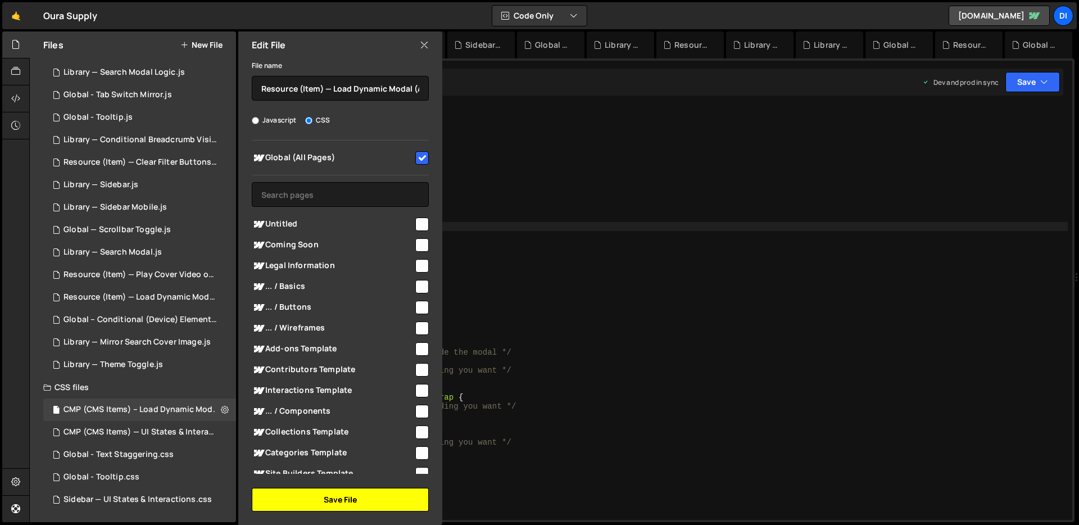
click at [319, 501] on button "Save File" at bounding box center [340, 500] width 177 height 24
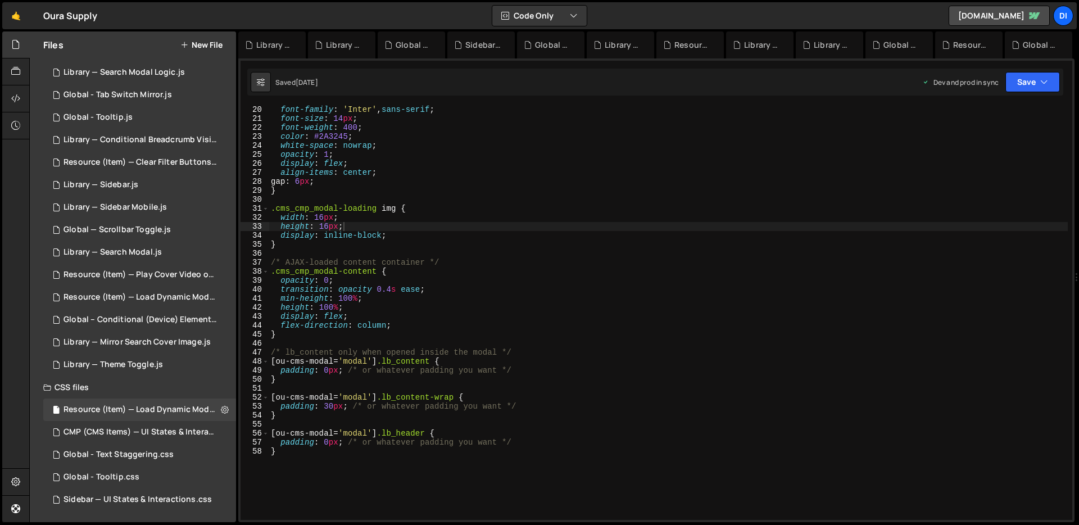
type textarea "padding: 30px; /* or whatever padding you want */"
click at [398, 404] on div "font-family : ' Inter ' , sans-serif ; font-size : 14 px ; font-weight : 400 ; …" at bounding box center [668, 321] width 799 height 432
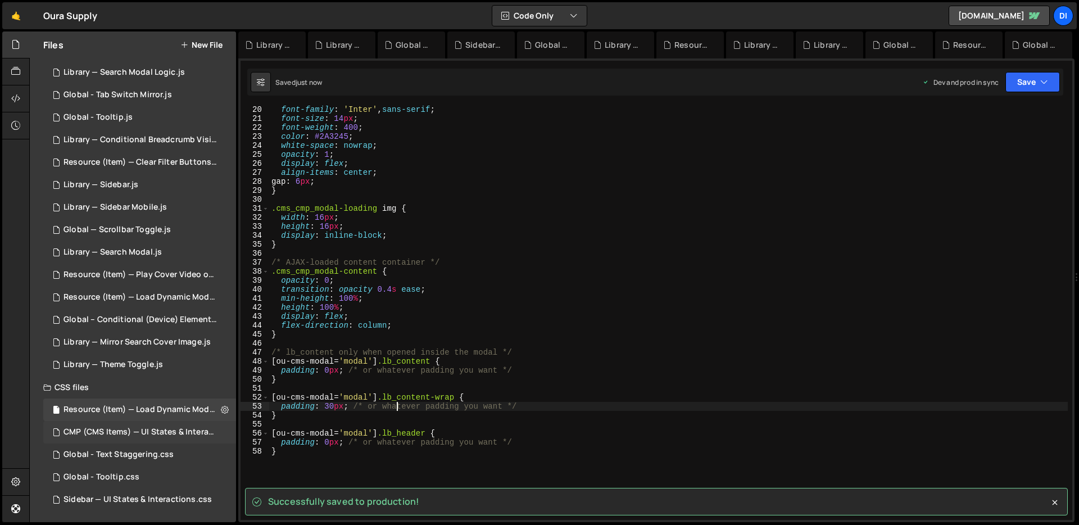
click at [177, 430] on div "CMP (CMS Items) — UI States & Interactions.css" at bounding box center [140, 432] width 155 height 10
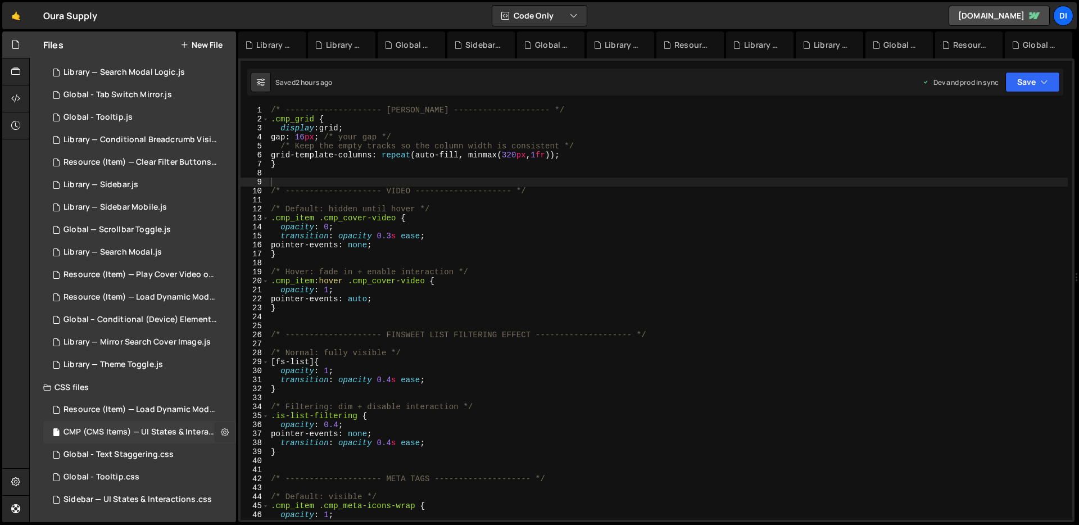
click at [222, 433] on icon at bounding box center [225, 431] width 8 height 11
type input "CMP (CMS Items) — UI States & Interactions"
radio input "false"
radio input "true"
checkbox input "true"
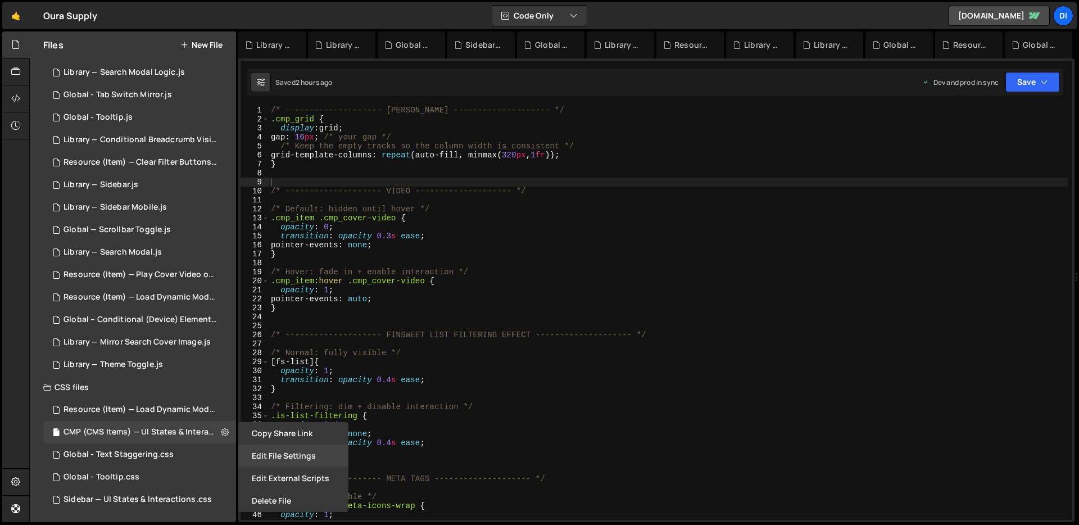
click at [259, 452] on button "Edit File Settings" at bounding box center [293, 455] width 110 height 22
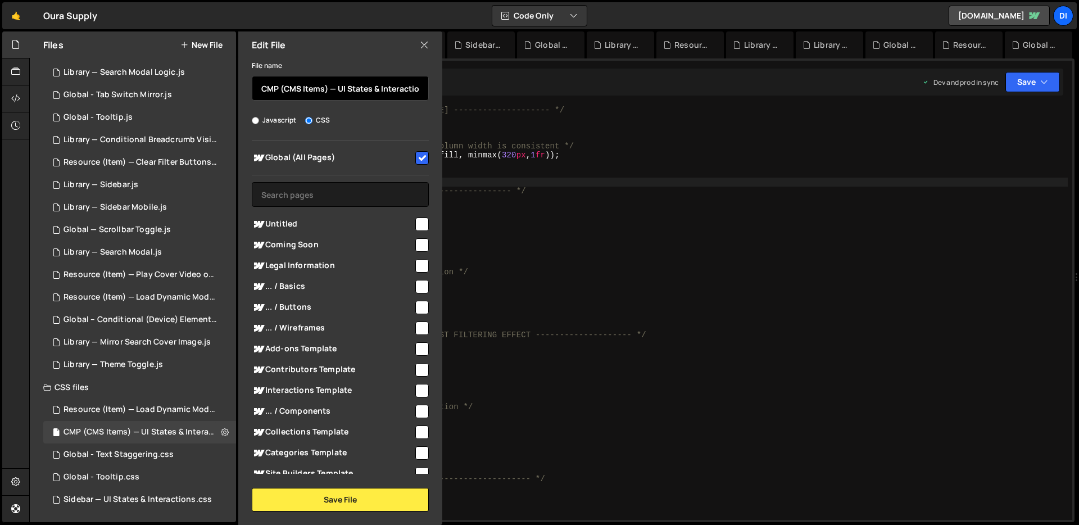
drag, startPoint x: 335, startPoint y: 90, endPoint x: 238, endPoint y: 89, distance: 97.2
click at [238, 89] on div "File name CMP (CMS Items) — UI States & Interactions Javascript CSS Global (All…" at bounding box center [340, 284] width 204 height 453
paste input "Resource (Item"
type input "Resource (Item) — UI States & Interactions"
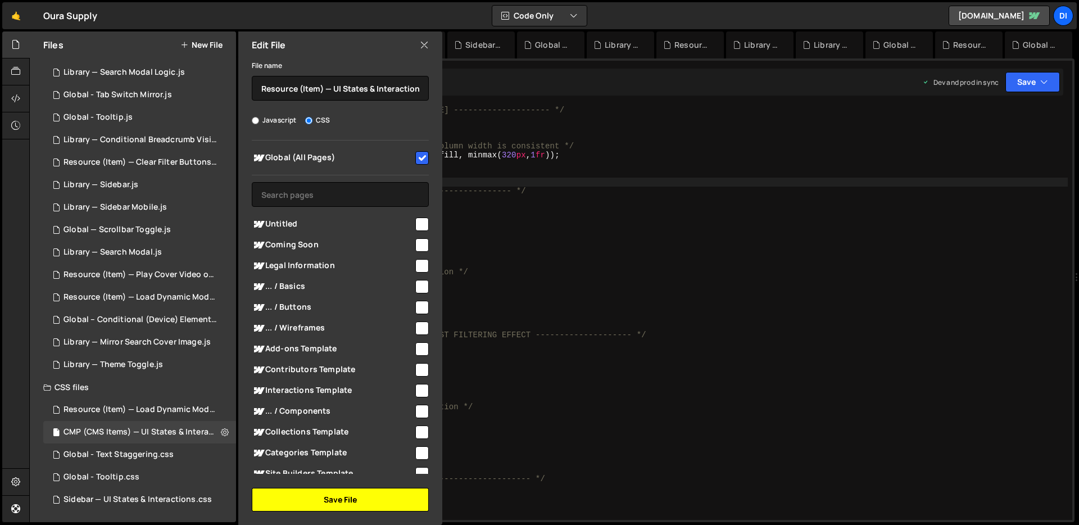
click at [321, 504] on button "Save File" at bounding box center [340, 500] width 177 height 24
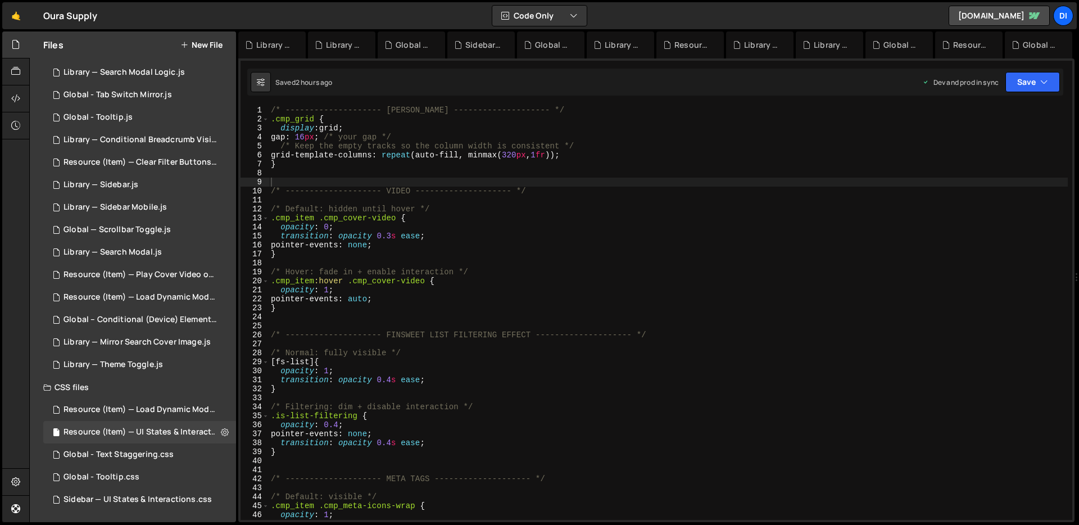
type textarea ".is-list-filtering {"
click at [398, 412] on div "/* -------------------- [PERSON_NAME] -------------------- */ .cmp_grid { displ…" at bounding box center [668, 322] width 799 height 432
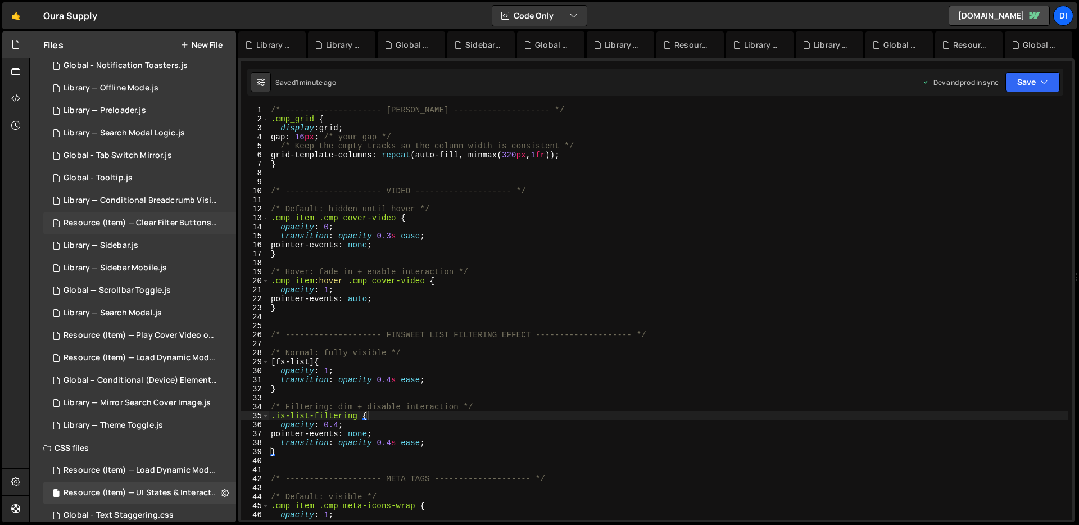
scroll to position [222, 0]
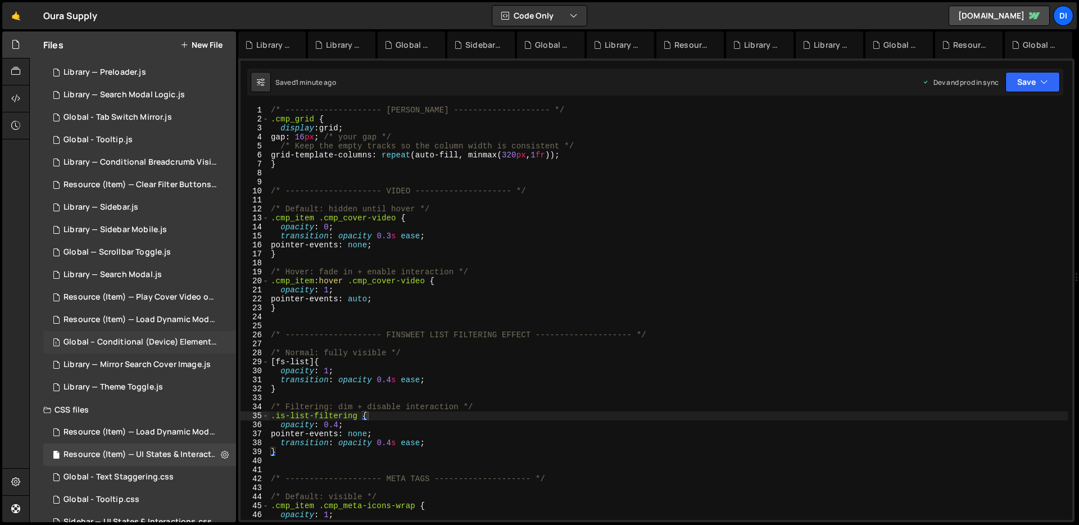
click at [182, 339] on div "Global – Conditional (Device) Element Visibility.js" at bounding box center [140, 342] width 155 height 10
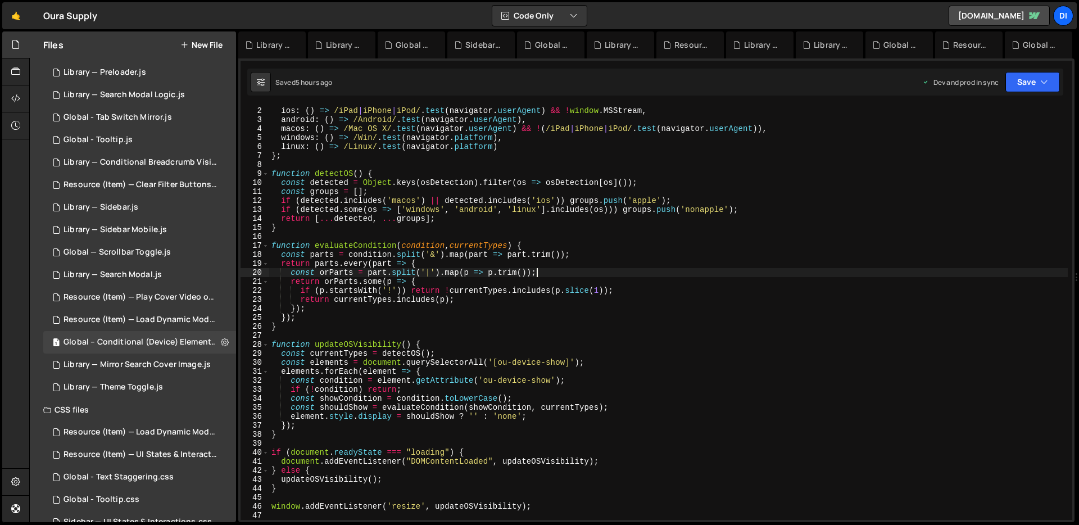
click at [597, 275] on div "const osDetection = { ios : ( ) => /iPad | iPhone | iPod/ . test ( navigator . …" at bounding box center [668, 313] width 798 height 432
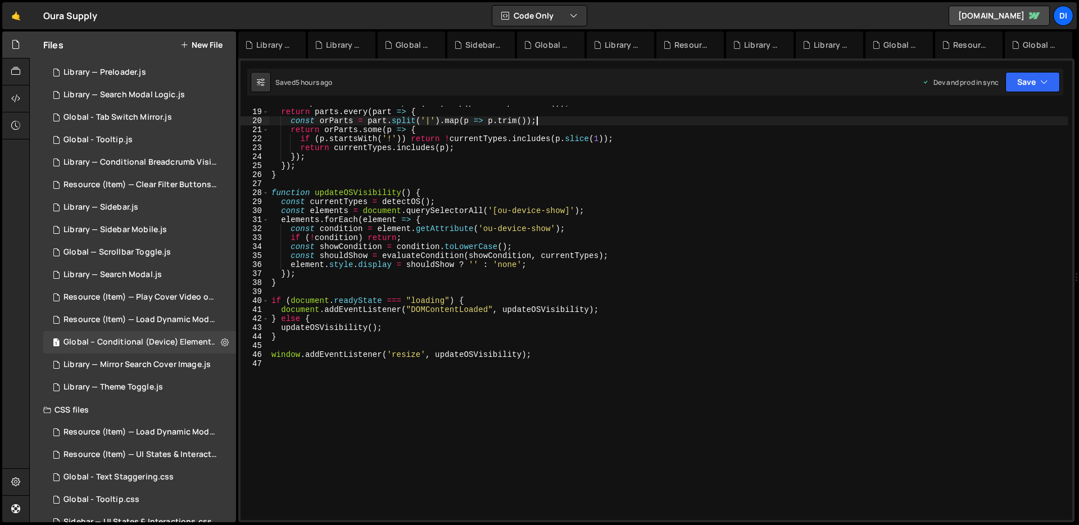
scroll to position [55, 0]
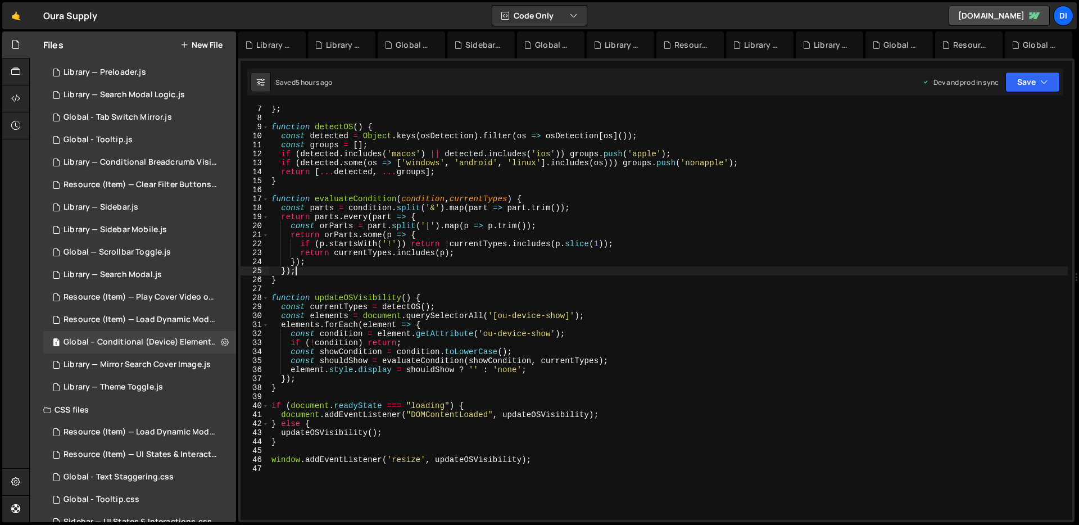
click at [597, 275] on div "} ; function detectOS ( ) { const detected = Object . keys ( osDetection ) . fi…" at bounding box center [668, 320] width 798 height 432
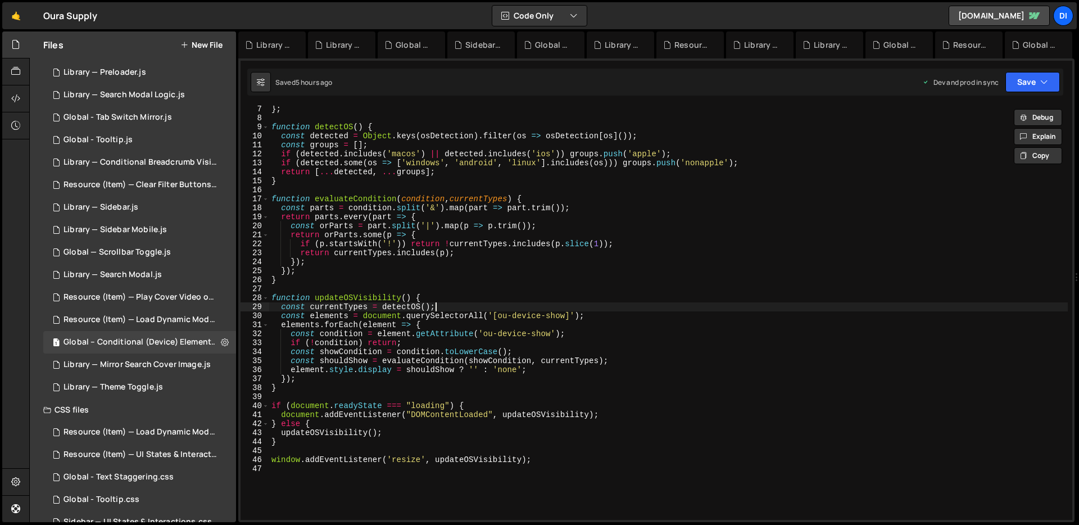
drag, startPoint x: 476, startPoint y: 304, endPoint x: 508, endPoint y: 317, distance: 34.0
click at [476, 304] on div "} ; function detectOS ( ) { const detected = Object . keys ( osDetection ) . fi…" at bounding box center [668, 320] width 798 height 432
drag, startPoint x: 503, startPoint y: 312, endPoint x: 568, endPoint y: 313, distance: 65.2
click at [568, 313] on div "} ; function detectOS ( ) { const detected = Object . keys ( osDetection ) . fi…" at bounding box center [668, 320] width 798 height 432
type textarea "const elements = document.querySelectorAll('[ou-device-show]');"
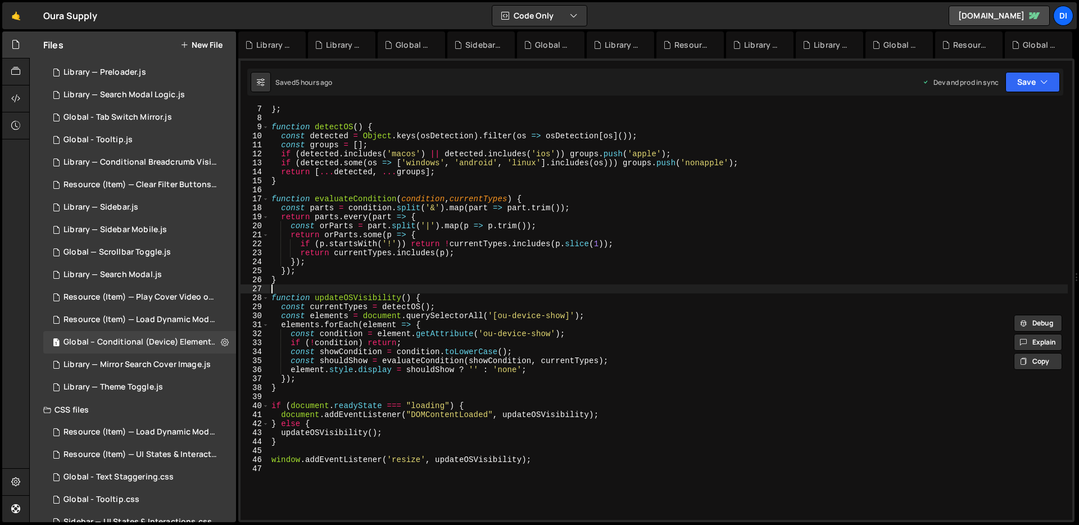
click at [569, 288] on div "} ; function detectOS ( ) { const detected = Object . keys ( osDetection ) . fi…" at bounding box center [668, 320] width 798 height 432
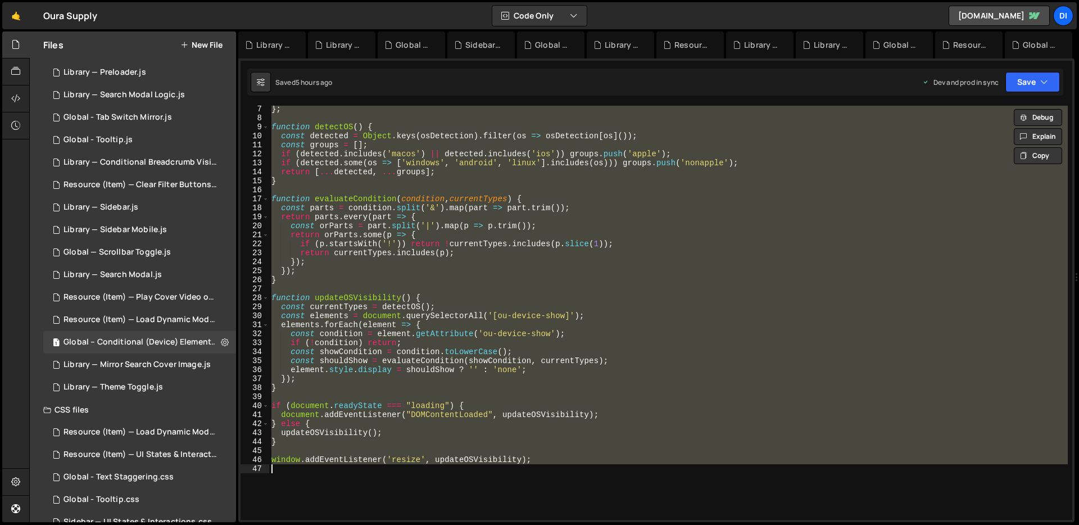
click at [503, 226] on div "} ; function detectOS ( ) { const detected = Object . keys ( osDetection ) . fi…" at bounding box center [668, 313] width 798 height 414
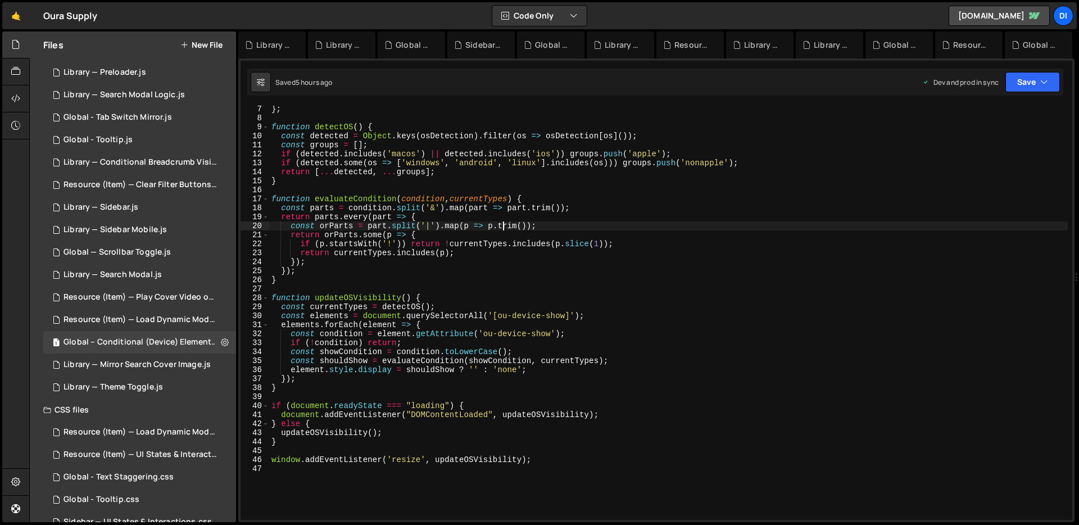
type textarea "window.addEventListener('resize', updateOSVisibility);"
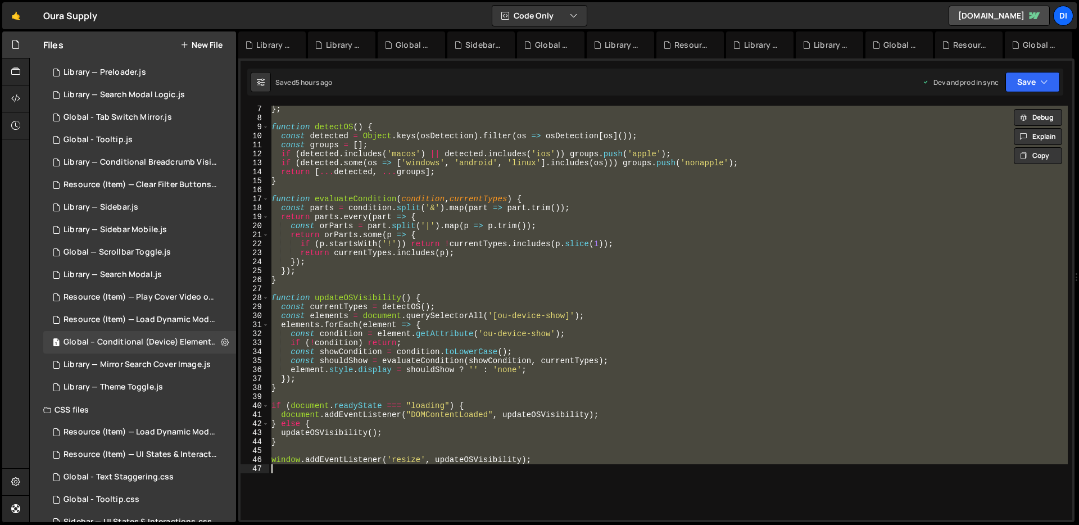
paste textarea
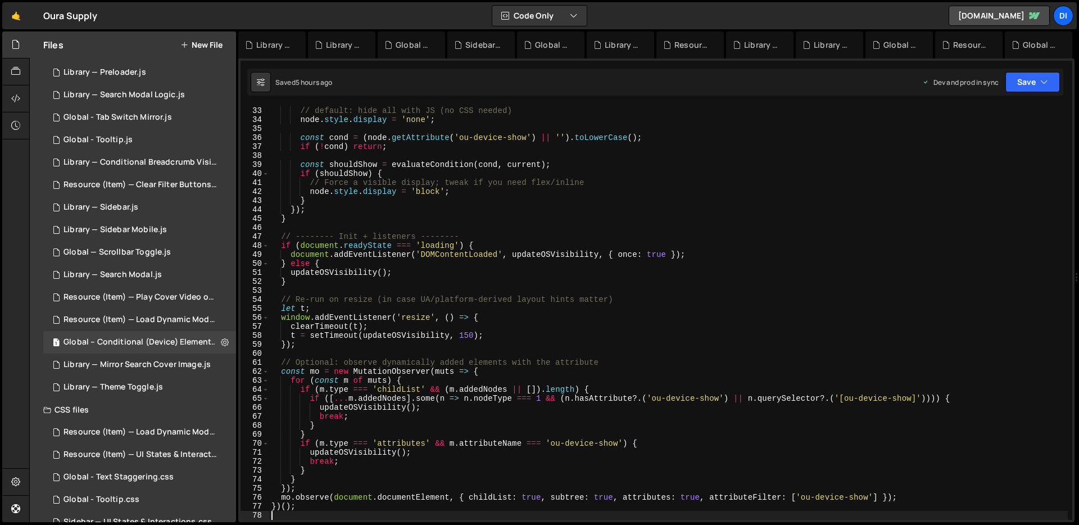
scroll to position [287, 0]
click at [481, 238] on div "nodes . forEach ( node => { // default: hide all with JS (no CSS needed) node .…" at bounding box center [668, 313] width 798 height 432
type textarea "})();"
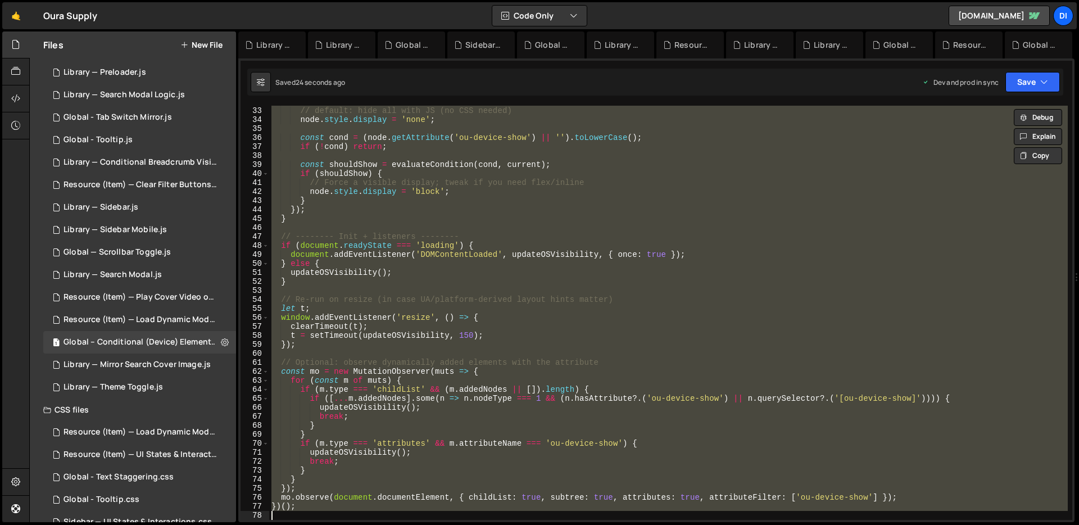
paste textarea
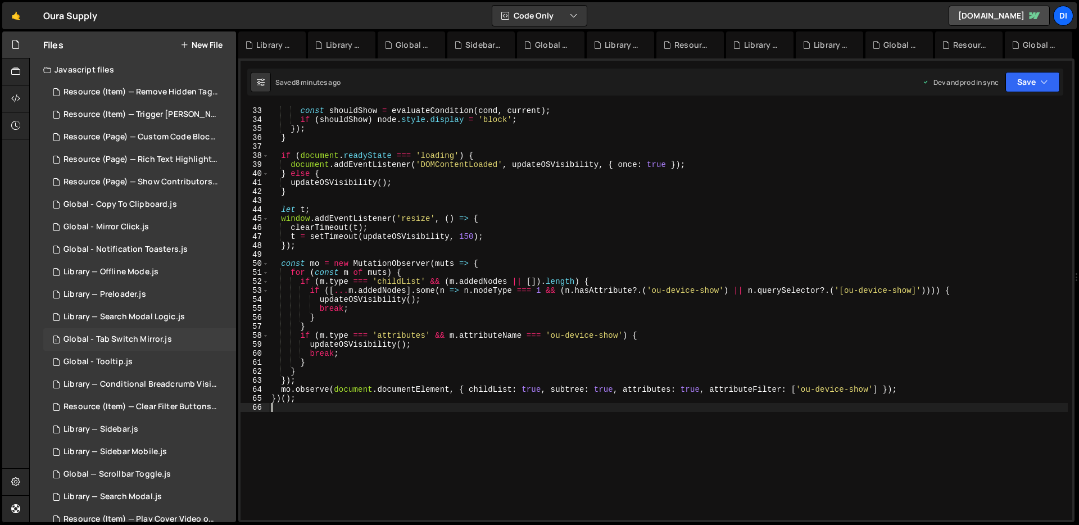
scroll to position [124, 0]
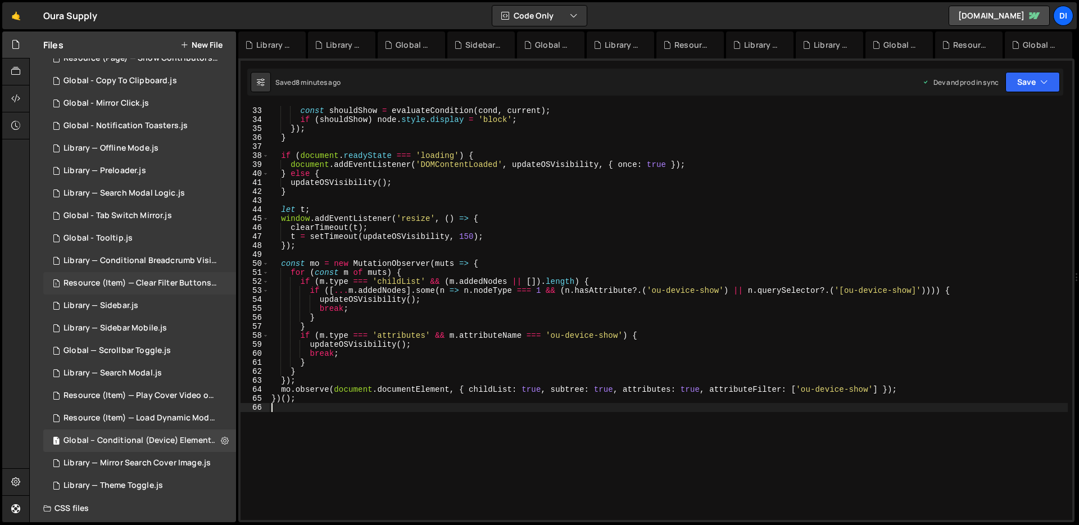
click at [186, 276] on div "1 Resource (Item) — Clear Filter Buttons.js 0" at bounding box center [141, 283] width 197 height 22
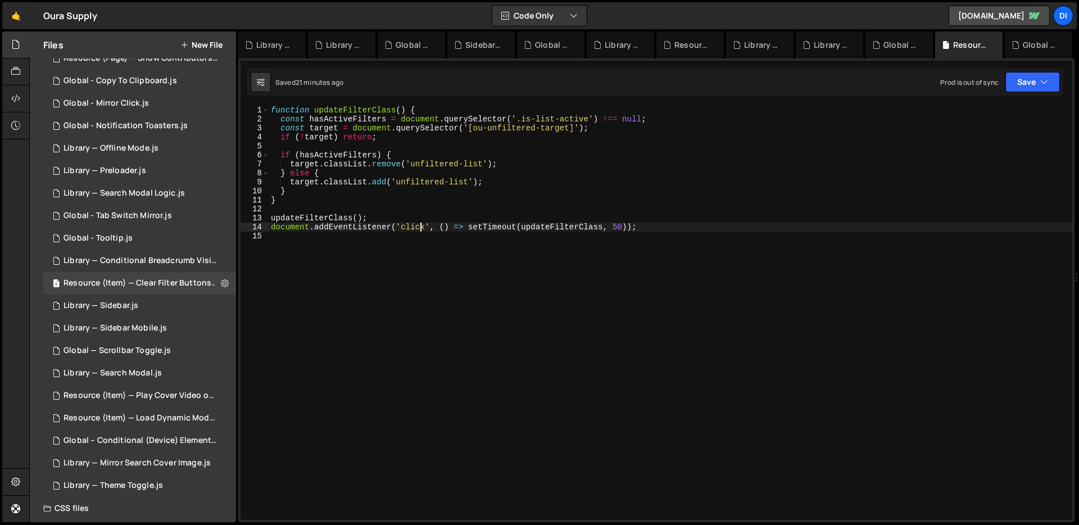
click at [421, 231] on div "function updateFilterClass ( ) { const hasActiveFilters = document . querySelec…" at bounding box center [670, 322] width 803 height 432
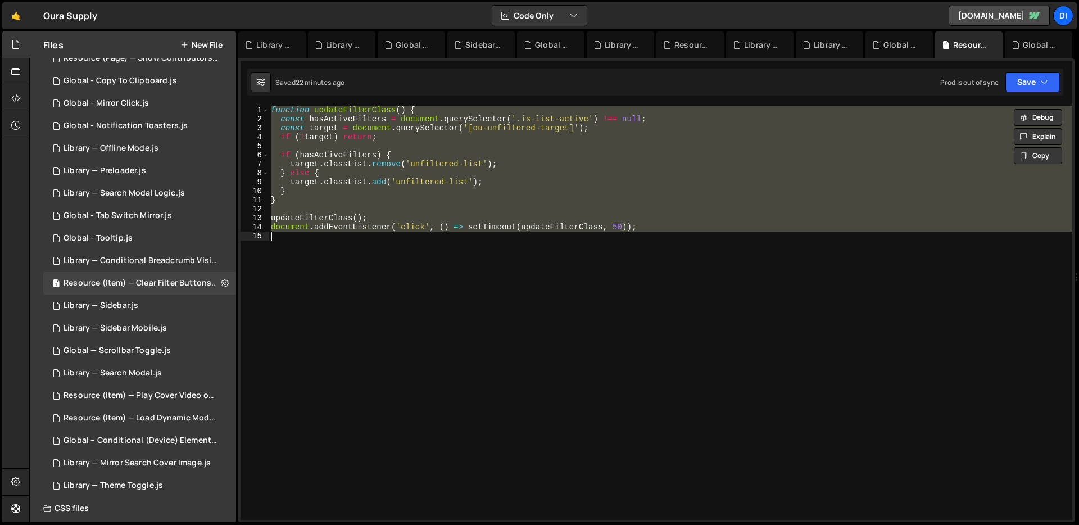
click at [491, 186] on div "function updateFilterClass ( ) { const hasActiveFilters = document . querySelec…" at bounding box center [670, 313] width 803 height 414
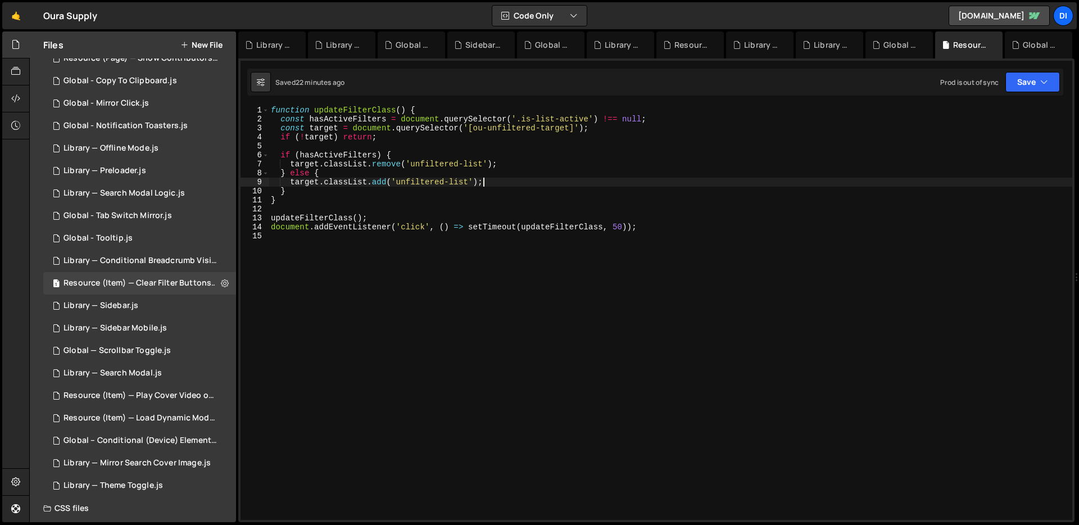
type textarea "document.addEventListener('click', () => setTimeout(updateFilterClass, 50));"
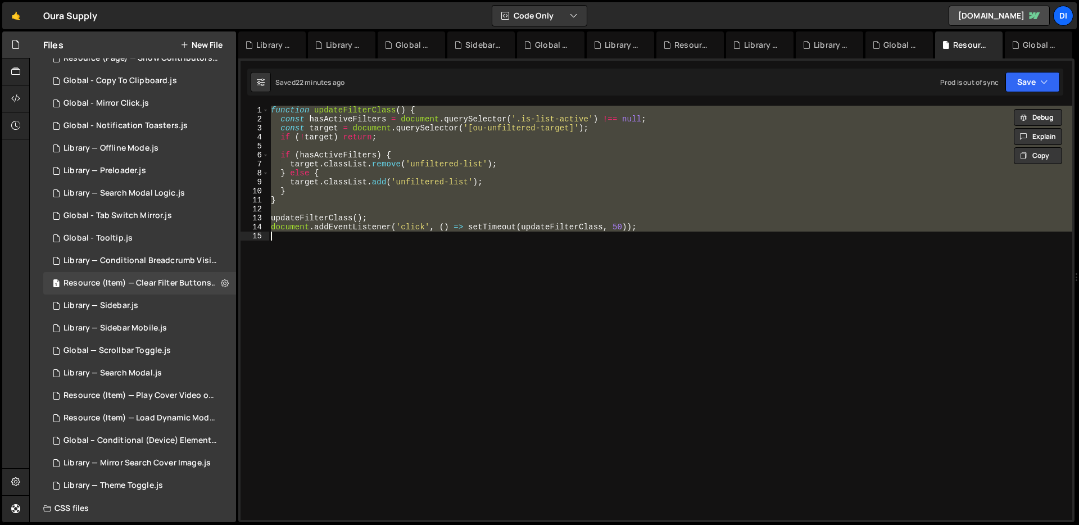
paste textarea
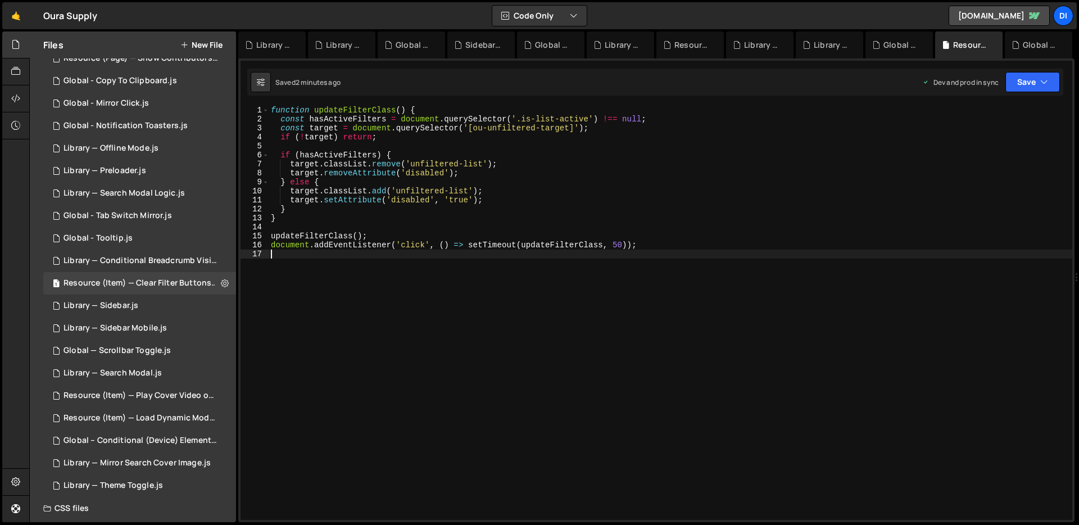
click at [501, 207] on div "function updateFilterClass ( ) { const hasActiveFilters = document . querySelec…" at bounding box center [670, 322] width 803 height 432
type textarea "document.addEventListener('click', () => setTimeout(updateFilterClass, 50));"
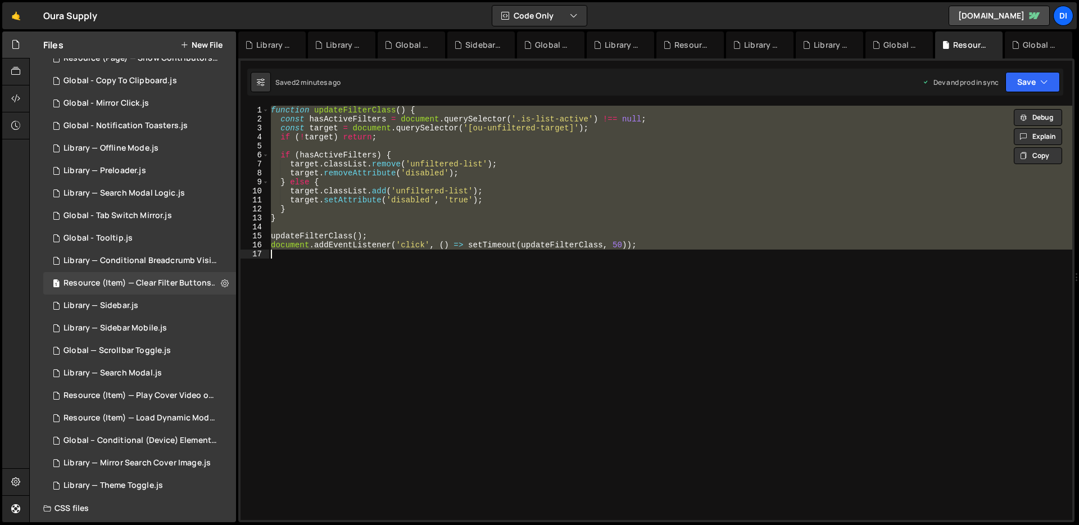
paste textarea
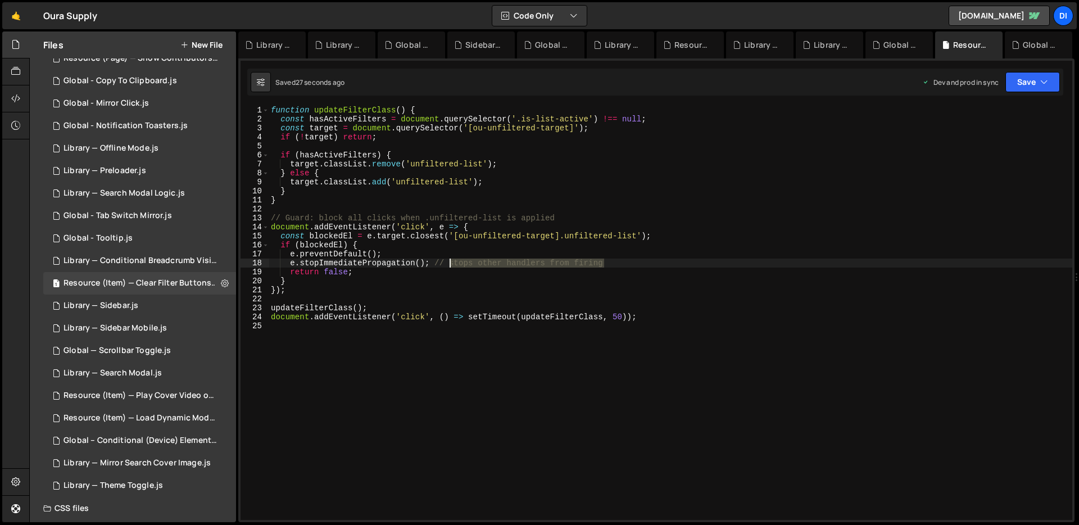
drag, startPoint x: 620, startPoint y: 260, endPoint x: 447, endPoint y: 262, distance: 172.5
click at [447, 262] on div "function updateFilterClass ( ) { const hasActiveFilters = document . querySelec…" at bounding box center [670, 322] width 803 height 432
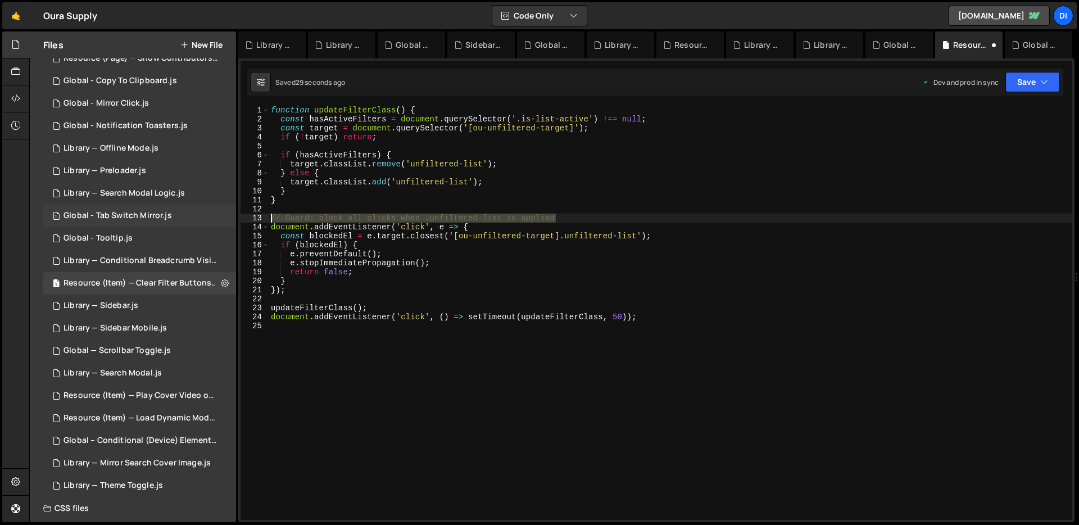
drag, startPoint x: 521, startPoint y: 220, endPoint x: 216, endPoint y: 219, distance: 305.6
click at [216, 219] on div "Files New File Javascript files 1 Resource (Item) — Remove Hidden Tags on Load.…" at bounding box center [553, 276] width 1049 height 491
type textarea "// Guard: block all clicks when .unfiltered-list is applied"
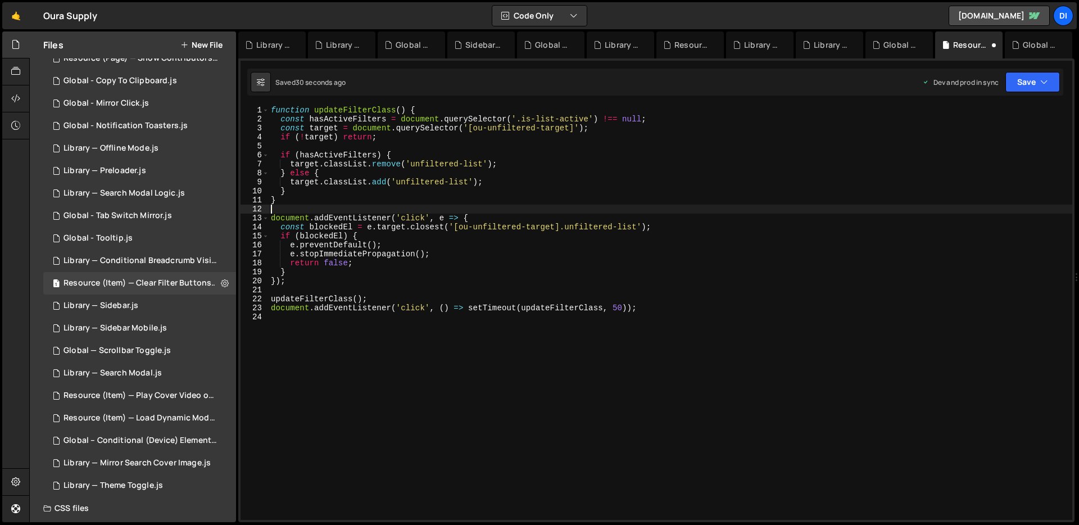
click at [372, 183] on div "function updateFilterClass ( ) { const hasActiveFilters = document . querySelec…" at bounding box center [670, 322] width 803 height 432
type textarea "target.classList.add('unfiltered-list');"
